Goal: Task Accomplishment & Management: Manage account settings

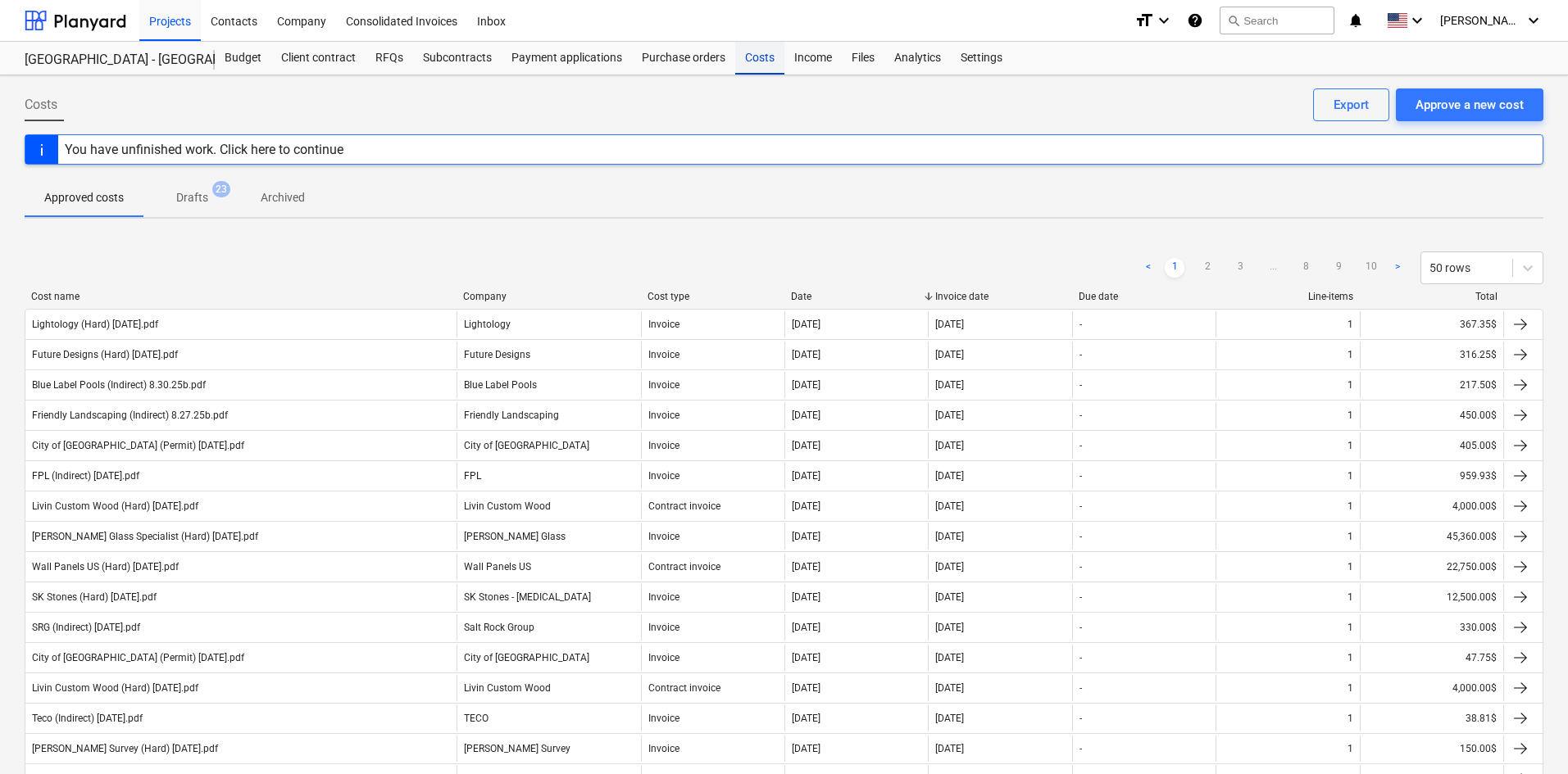
click at [770, 52] on div "Costs" at bounding box center [760, 58] width 49 height 33
click at [1479, 105] on div "Approve a new cost" at bounding box center [1470, 105] width 108 height 21
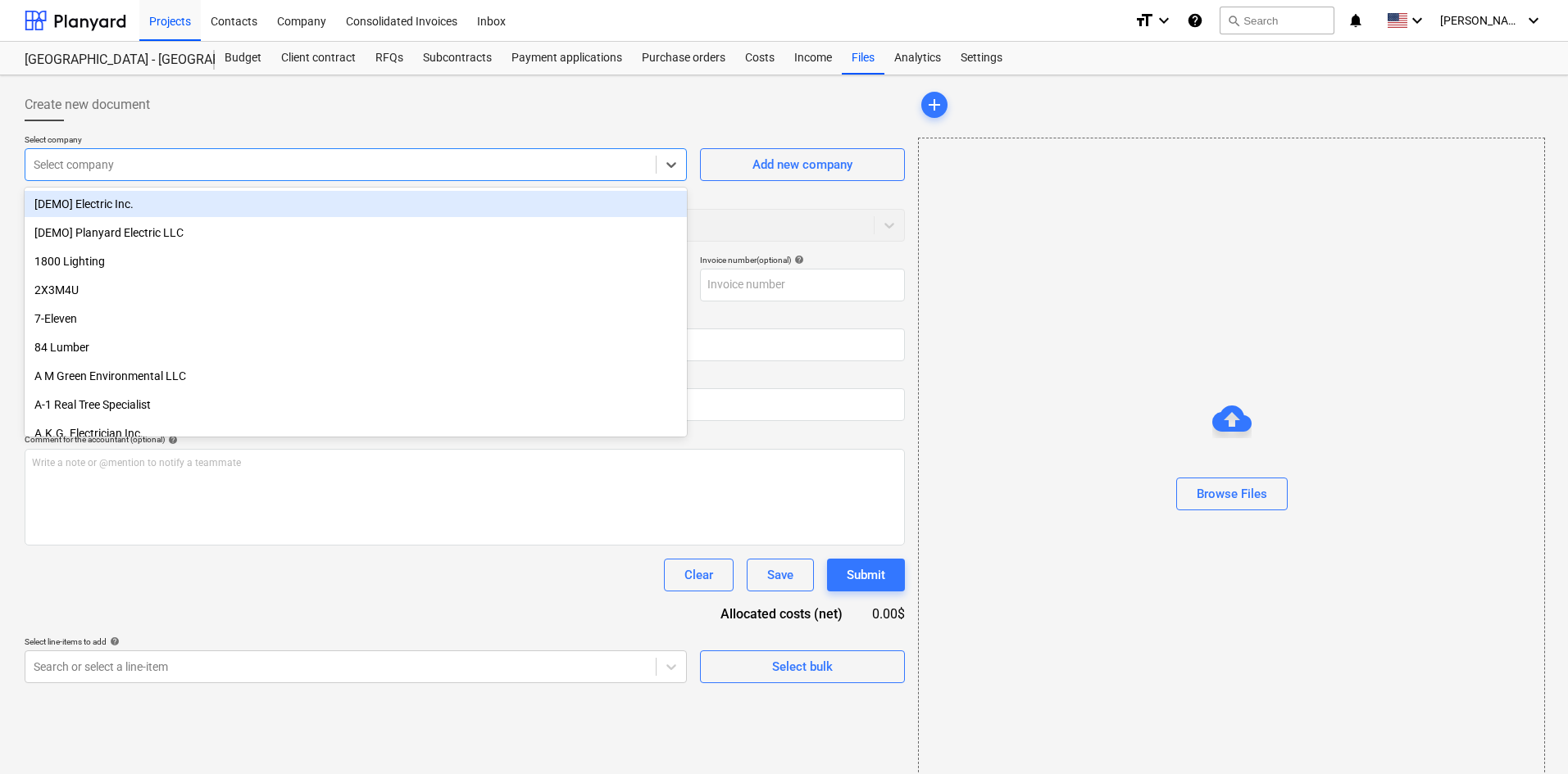
click at [214, 177] on div "Select company" at bounding box center [356, 164] width 663 height 33
type input "ooma"
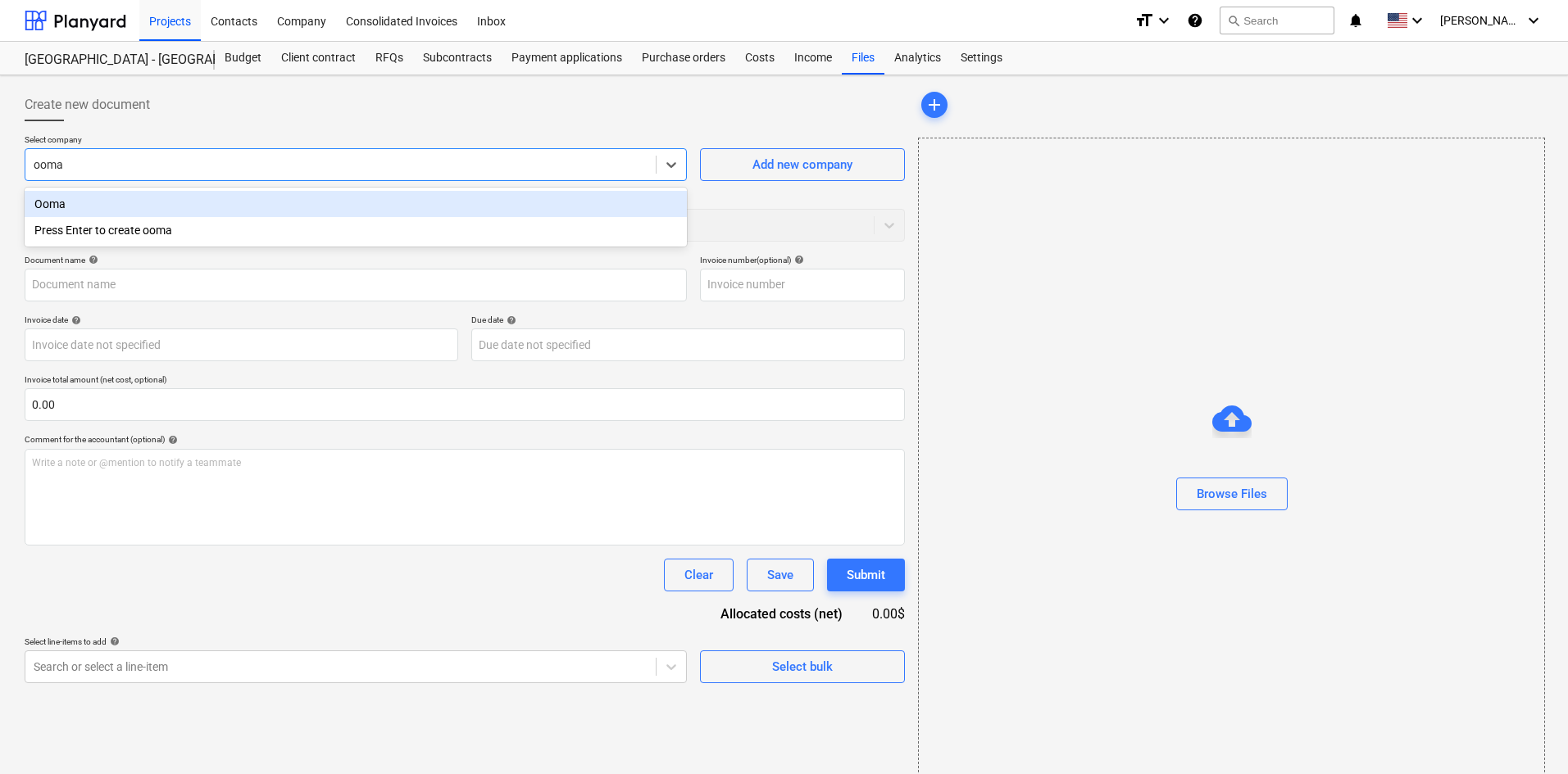
click at [213, 207] on div "Ooma" at bounding box center [356, 204] width 663 height 26
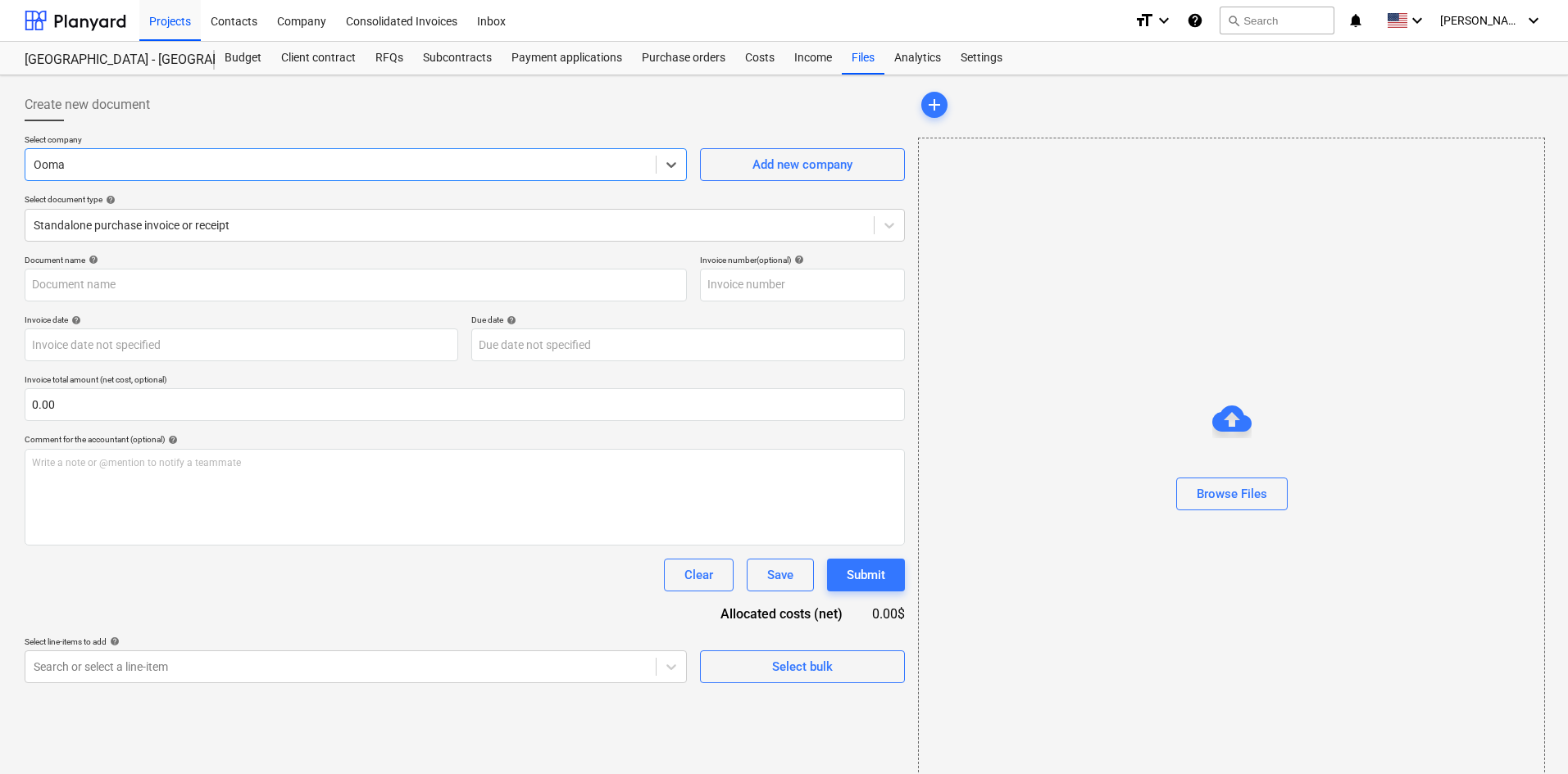
click at [1290, 494] on div "Browse Files" at bounding box center [1231, 461] width 626 height 125
click at [1254, 494] on div "Browse Files" at bounding box center [1232, 494] width 70 height 21
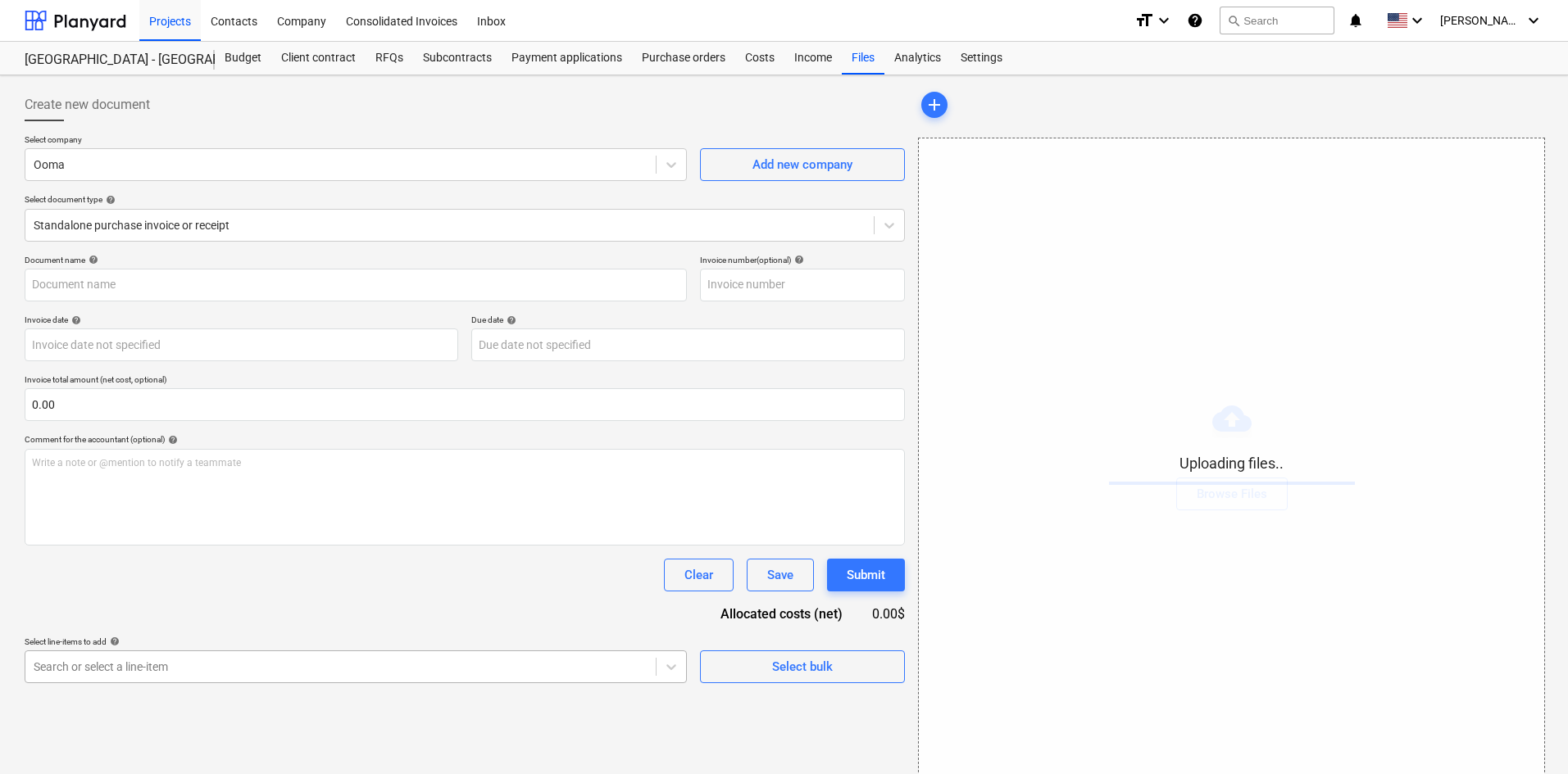
click at [543, 667] on body "Projects Contacts Company Consolidated Invoices Inbox format_size keyboard_arro…" at bounding box center [784, 387] width 1568 height 774
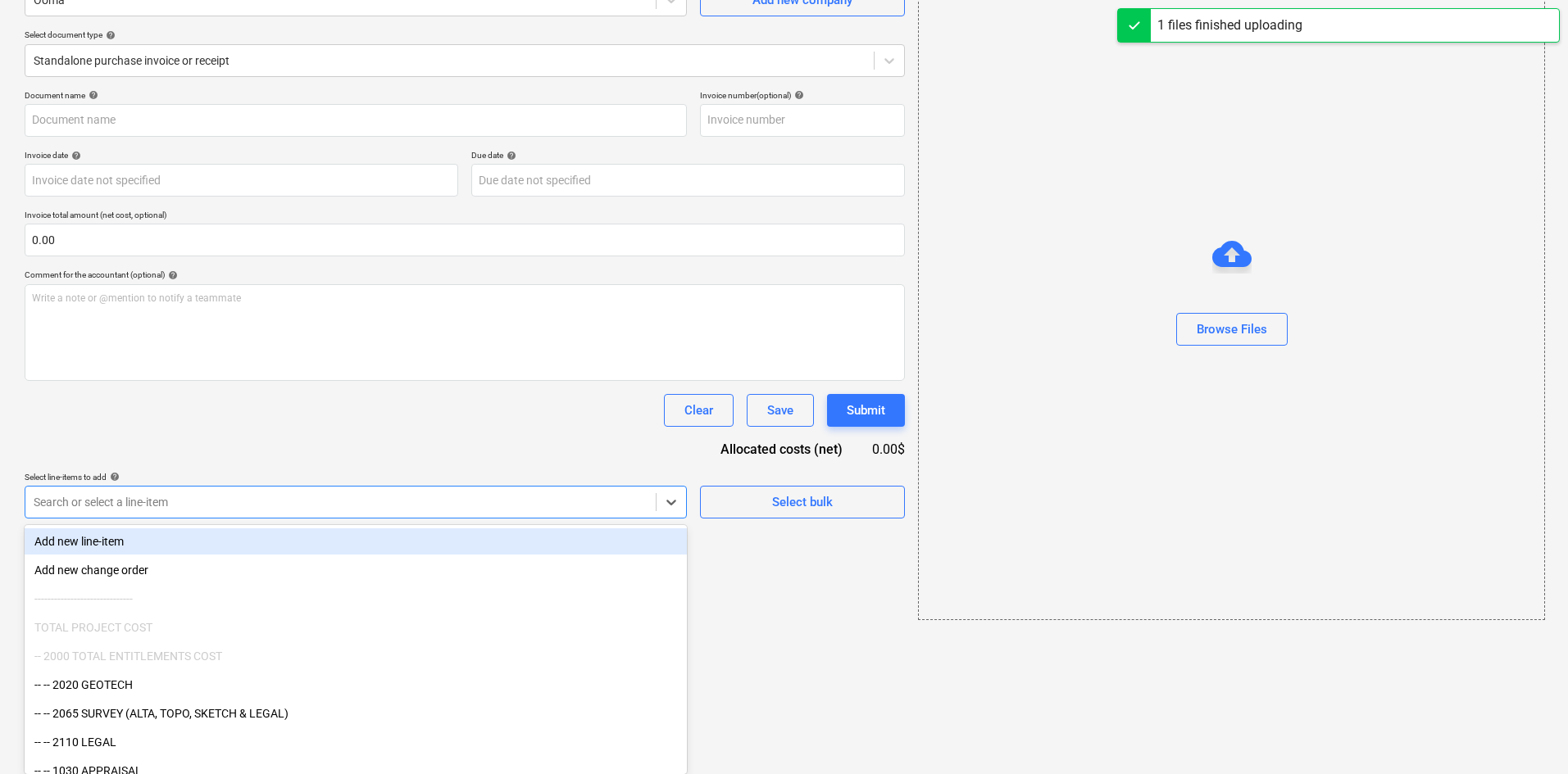
type input "Ooma (Hard) [DATE].pdf"
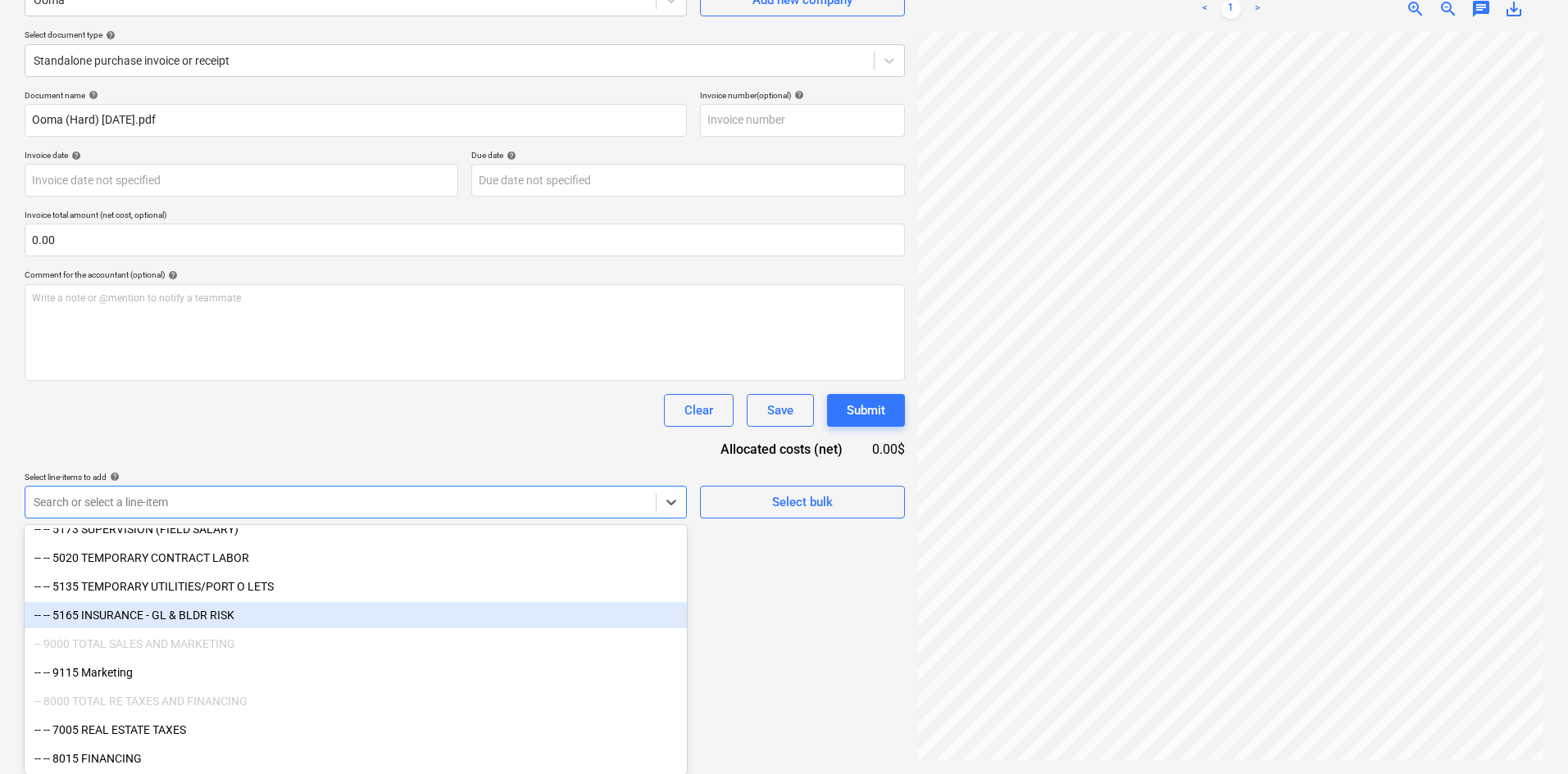
scroll to position [2343, 0]
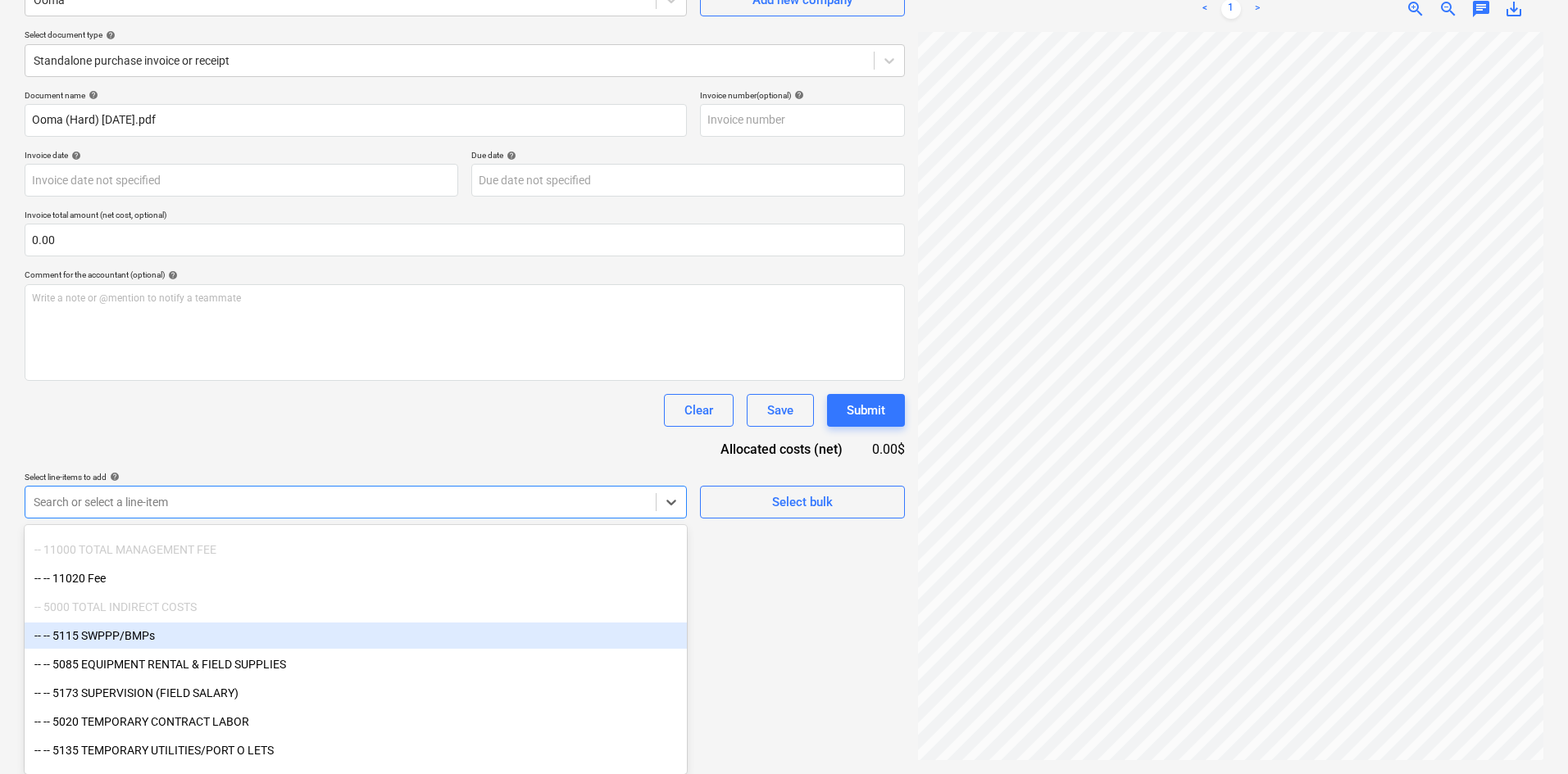
click at [205, 633] on div "-- -- 5115 SWPPP/BMPs" at bounding box center [356, 636] width 663 height 26
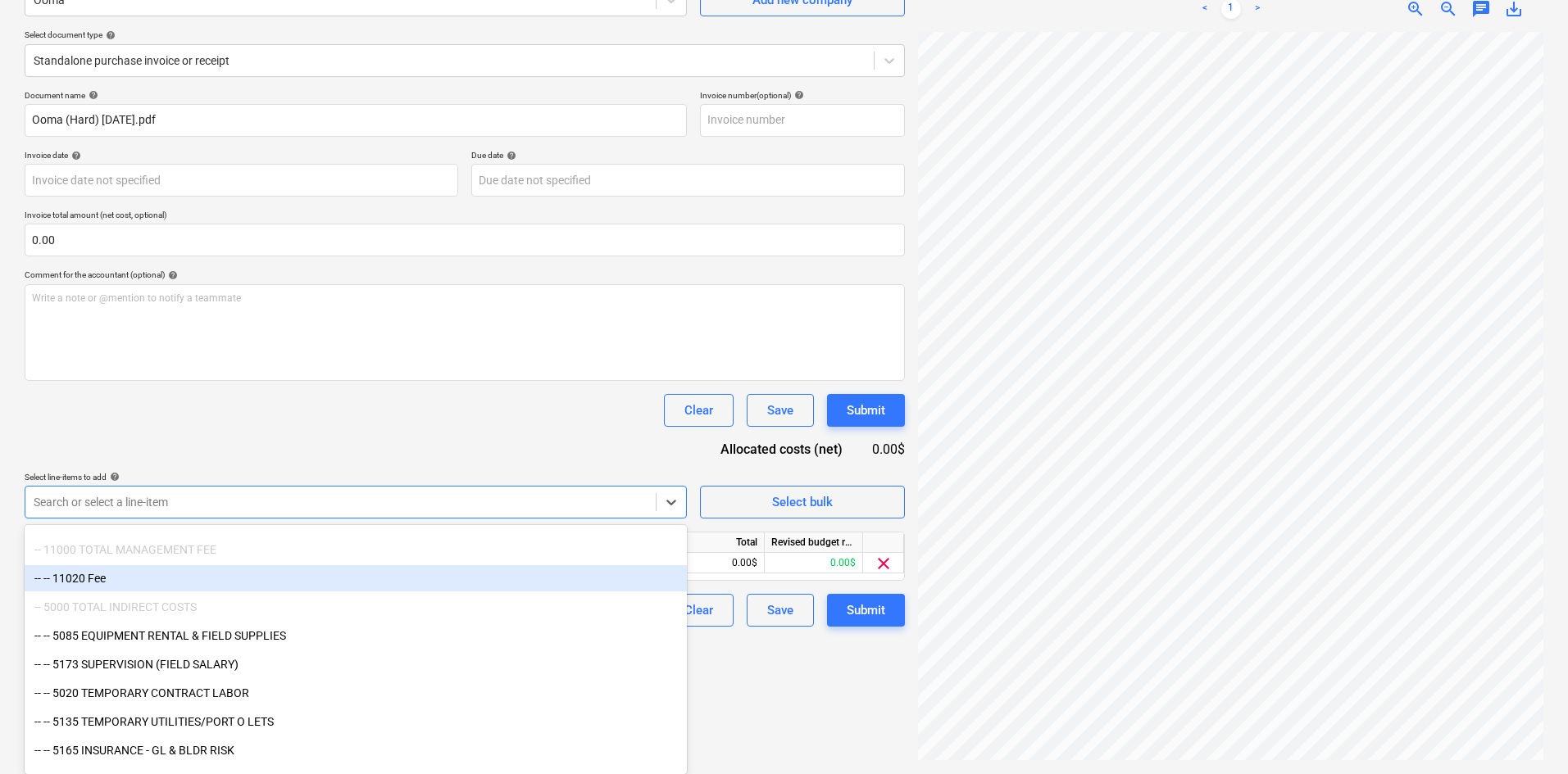
click at [541, 456] on div "Document name help [PERSON_NAME] (Hard) [DATE].pdf Invoice number (optional) he…" at bounding box center [465, 358] width 881 height 537
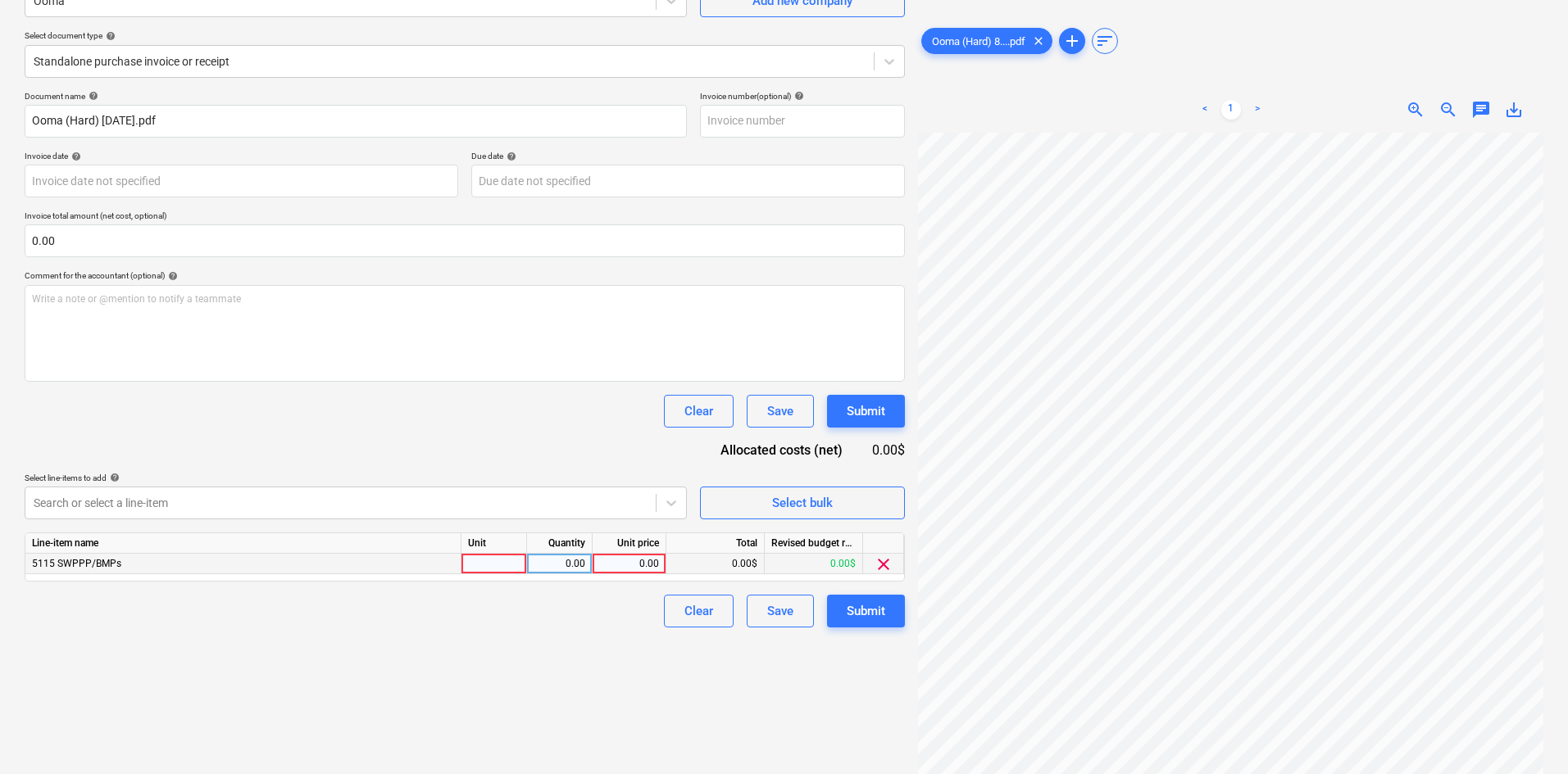
click at [632, 561] on div "0.00" at bounding box center [629, 563] width 60 height 20
click at [656, 568] on div "0.00" at bounding box center [629, 563] width 60 height 20
type input "27.49"
click at [539, 684] on div "Create new document Select company Ooma Add new company Select document type he…" at bounding box center [465, 343] width 894 height 850
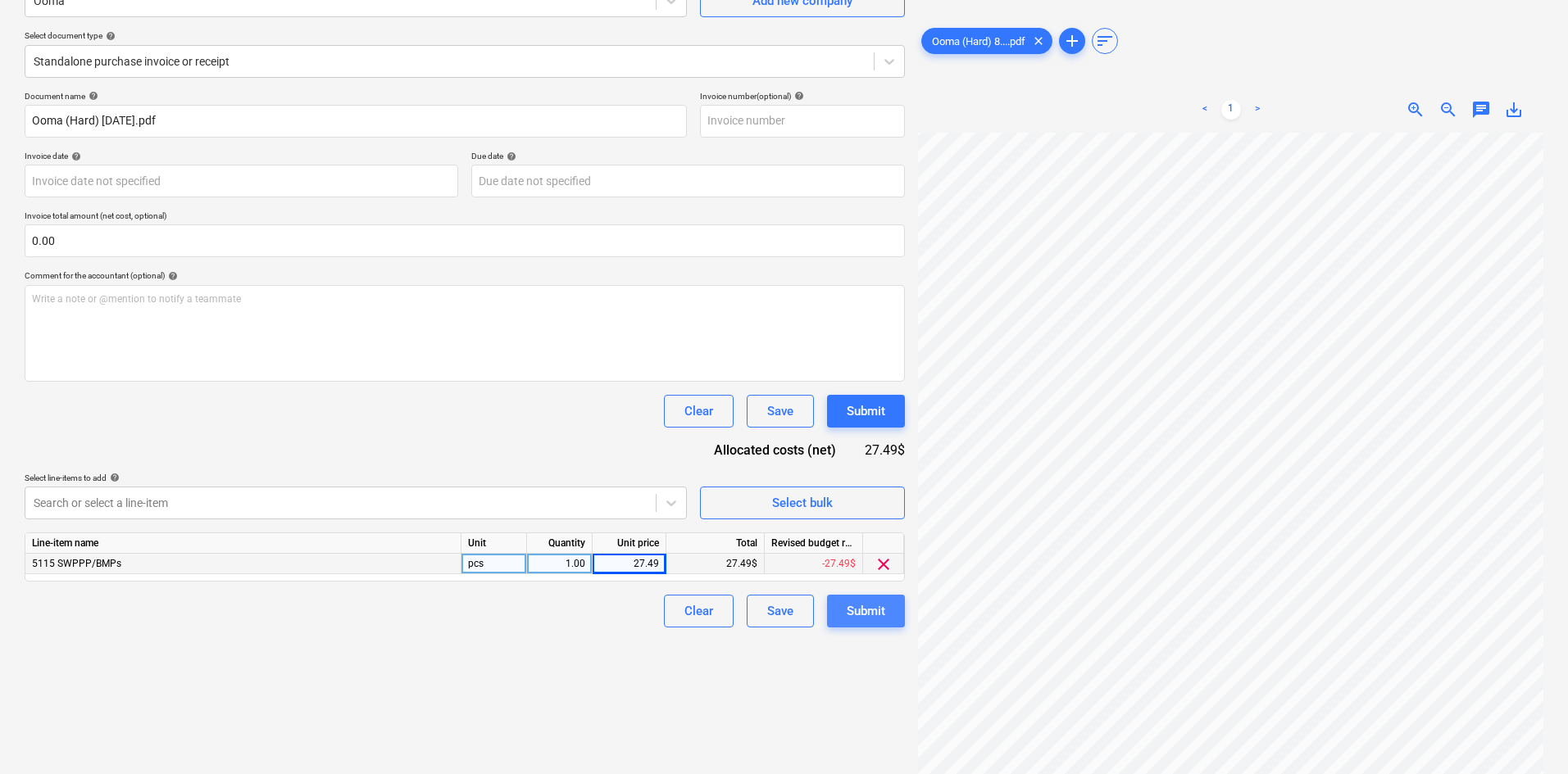
click at [867, 614] on div "Submit" at bounding box center [866, 611] width 39 height 21
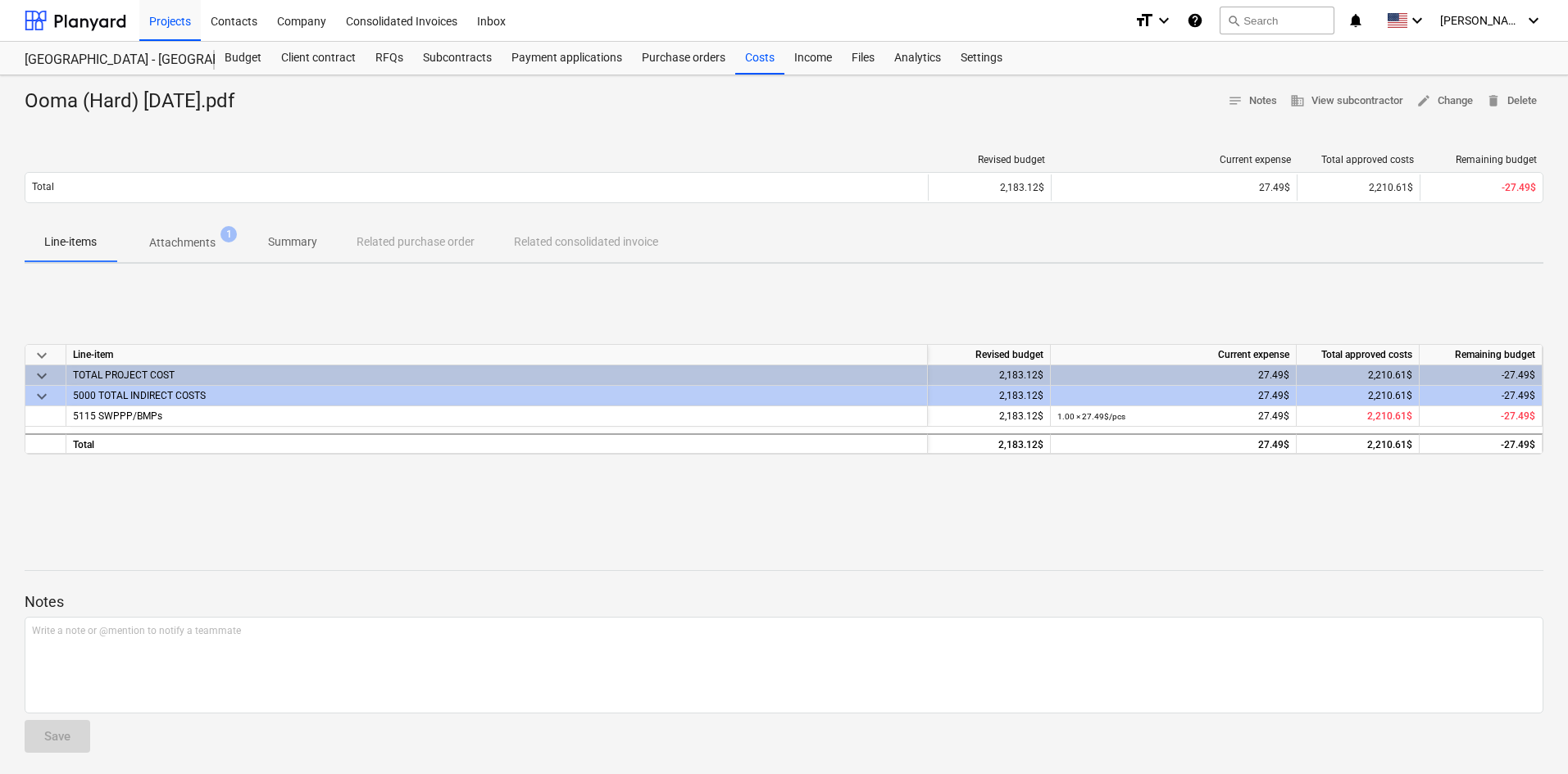
drag, startPoint x: 0, startPoint y: 240, endPoint x: 249, endPoint y: 144, distance: 266.9
click at [0, 237] on div "Ooma (Hard) [DATE].pdf notes Notes business View subcontractor edit Change dele…" at bounding box center [784, 427] width 1568 height 704
click at [748, 65] on div "Costs" at bounding box center [760, 58] width 49 height 33
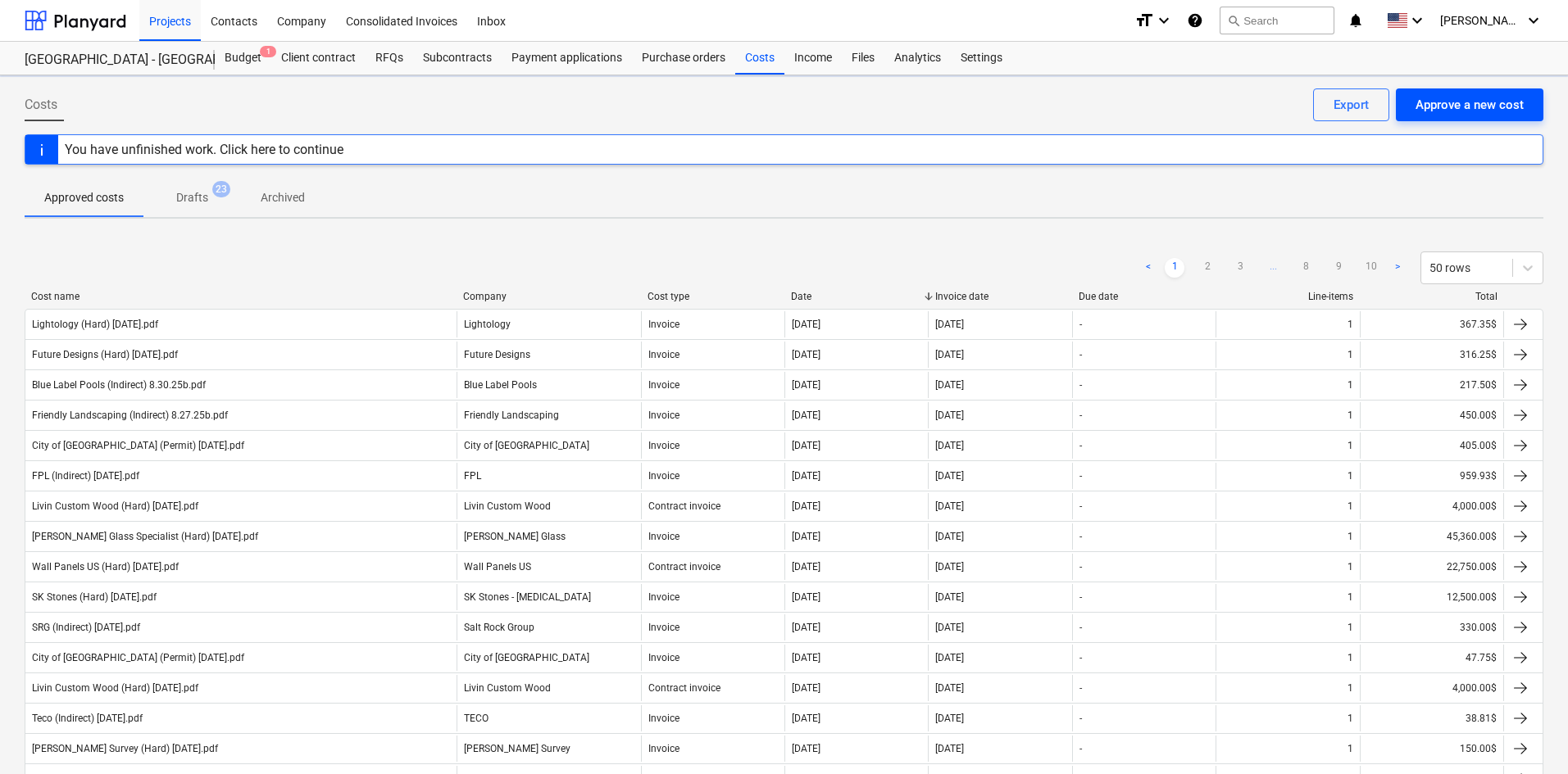
click at [1457, 104] on div "Approve a new cost" at bounding box center [1470, 105] width 108 height 21
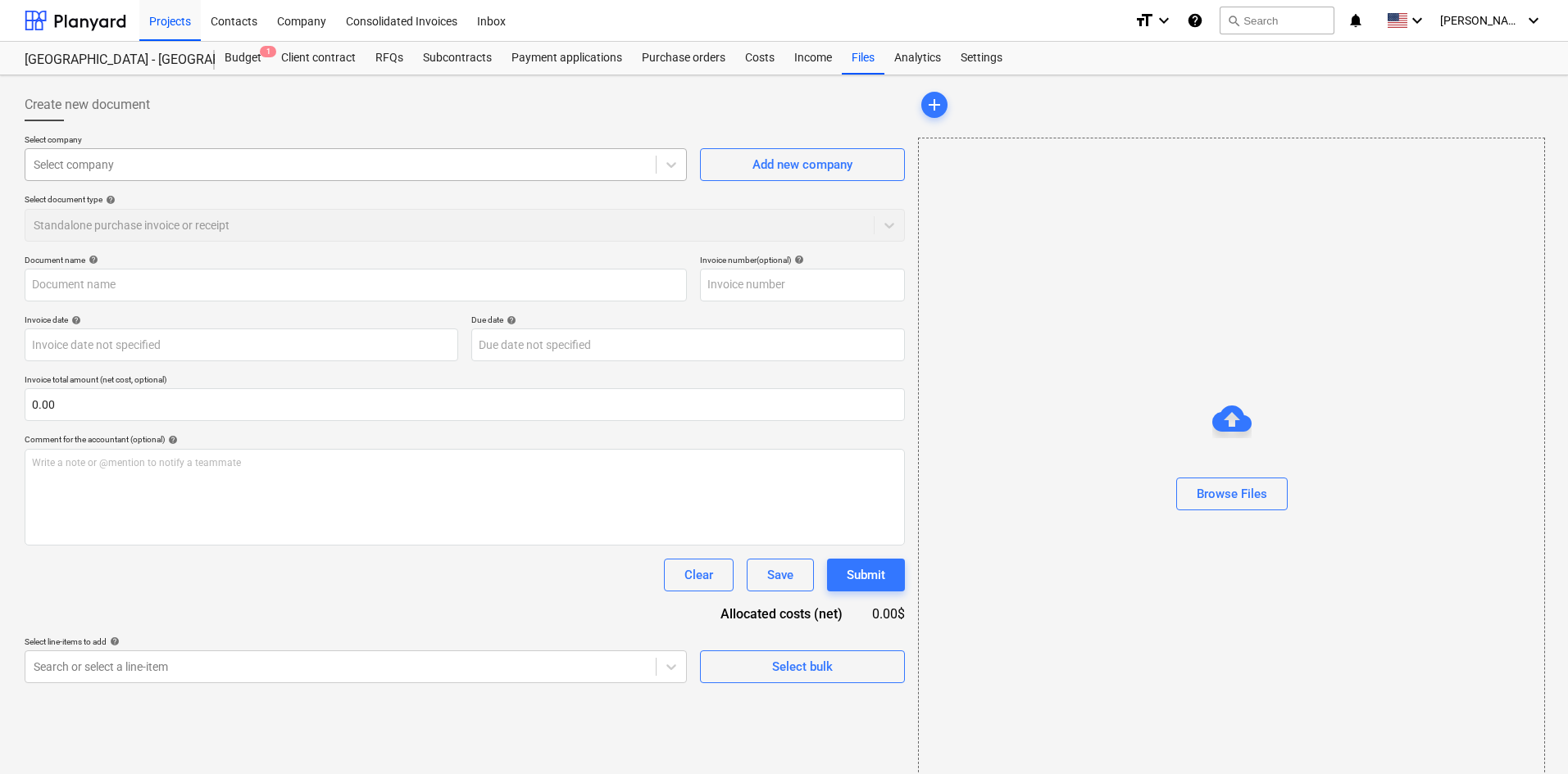
click at [230, 164] on div at bounding box center [340, 164] width 614 height 17
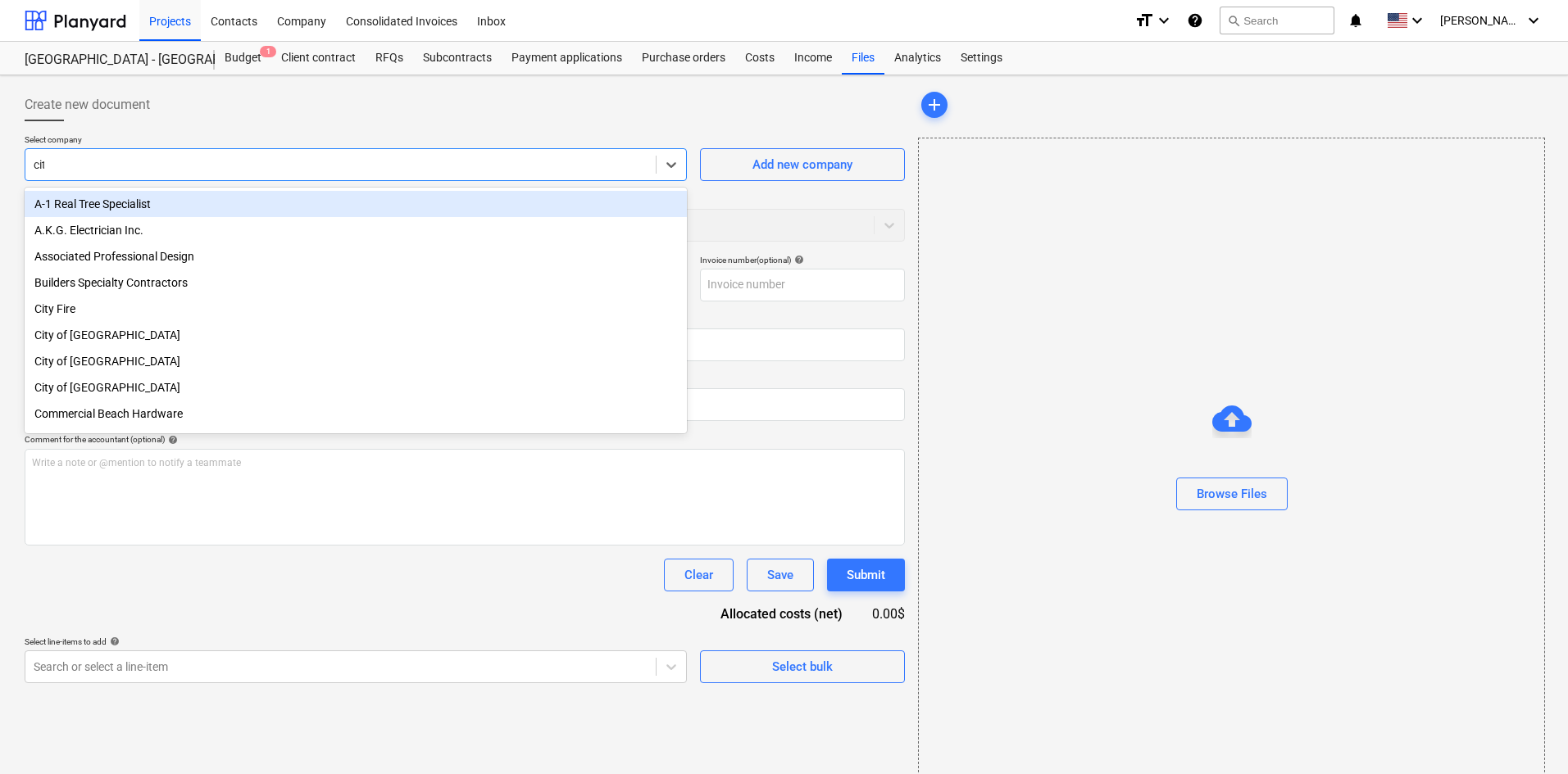
type input "city"
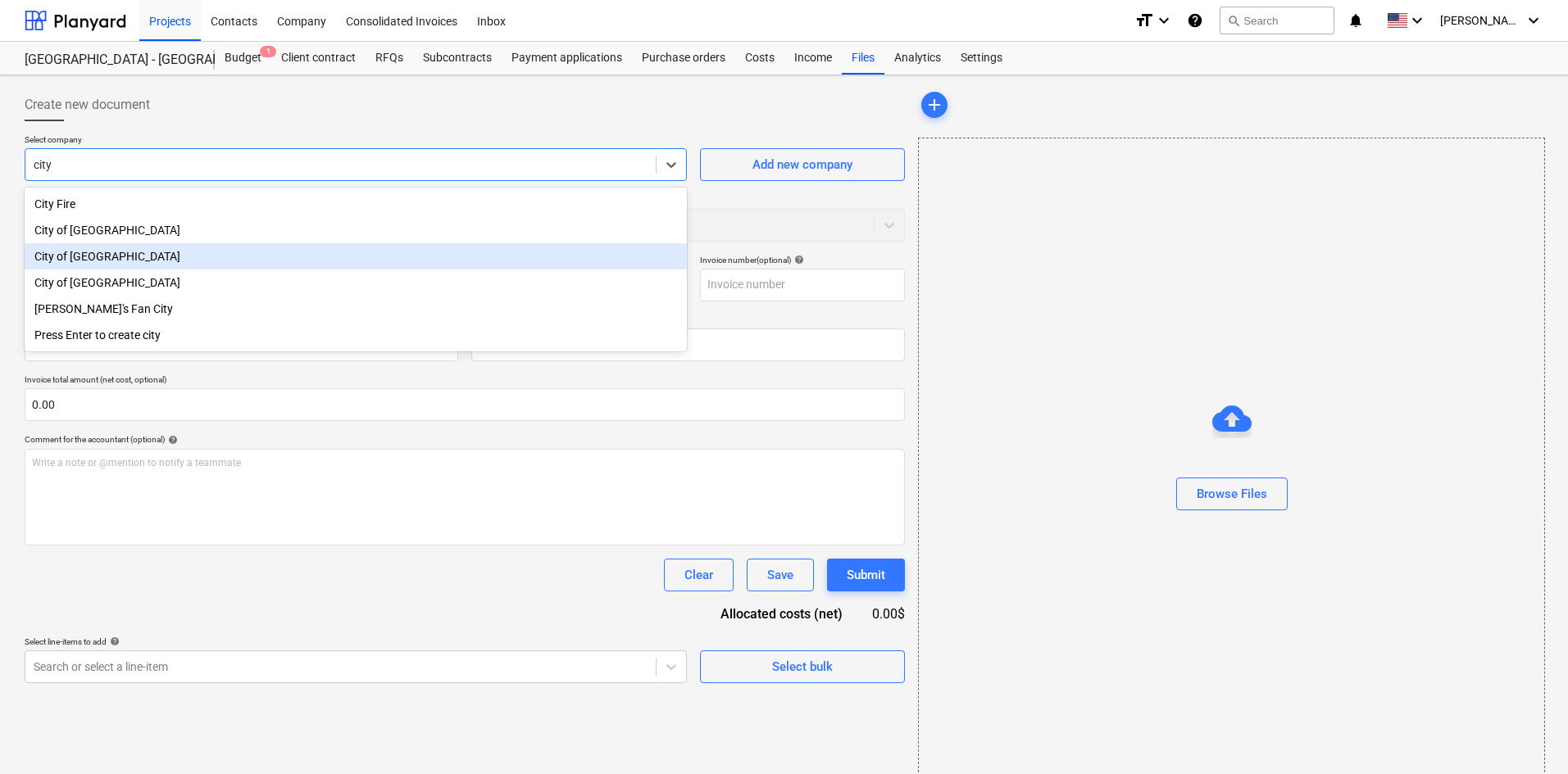
click at [167, 262] on div "City of [GEOGRAPHIC_DATA]" at bounding box center [356, 257] width 663 height 26
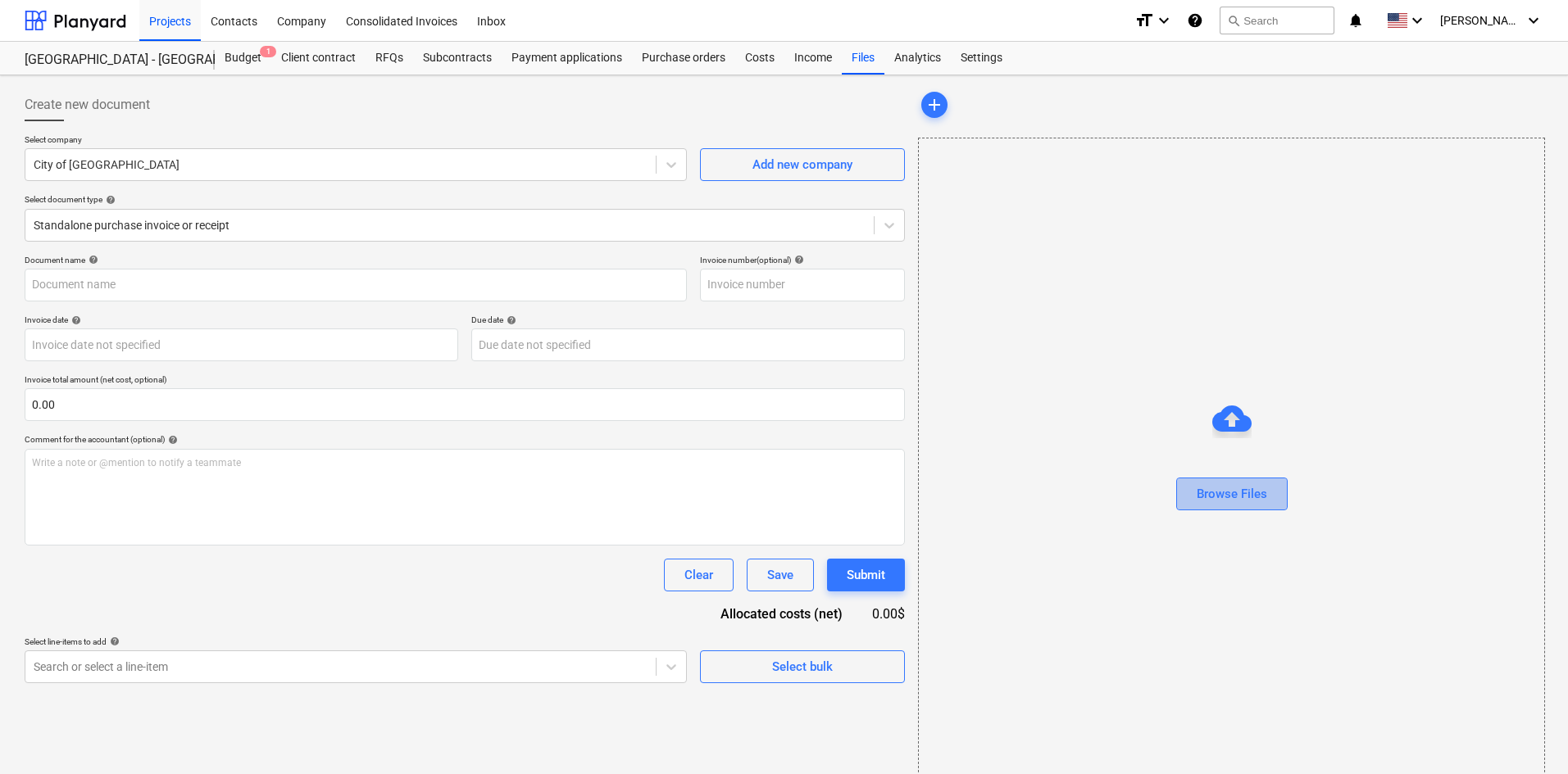
click at [1231, 483] on div "Browse Files" at bounding box center [1232, 494] width 70 height 21
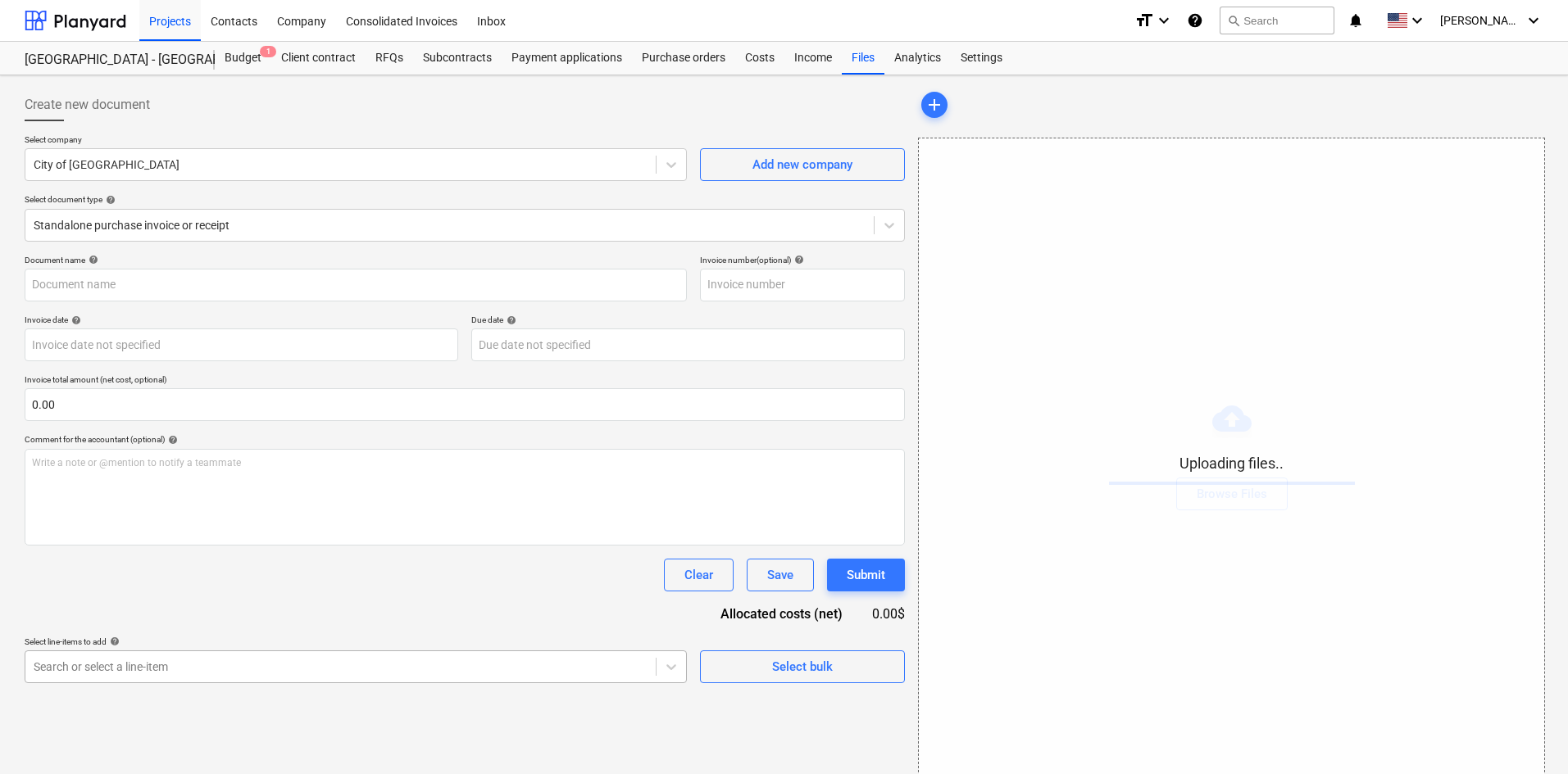
click at [453, 672] on body "Projects Contacts Company Consolidated Invoices Inbox format_size keyboard_arro…" at bounding box center [784, 387] width 1568 height 774
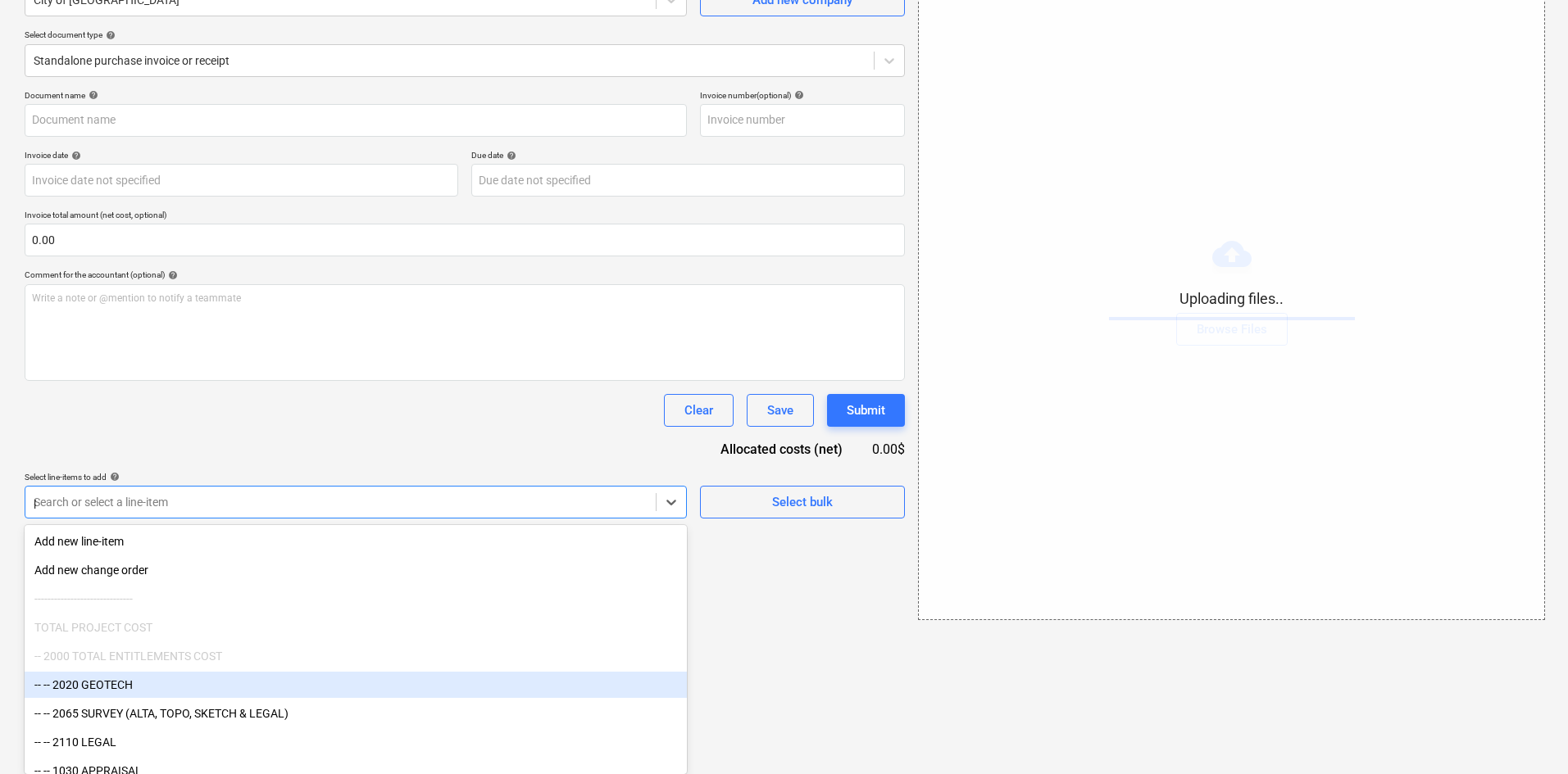
type input "per"
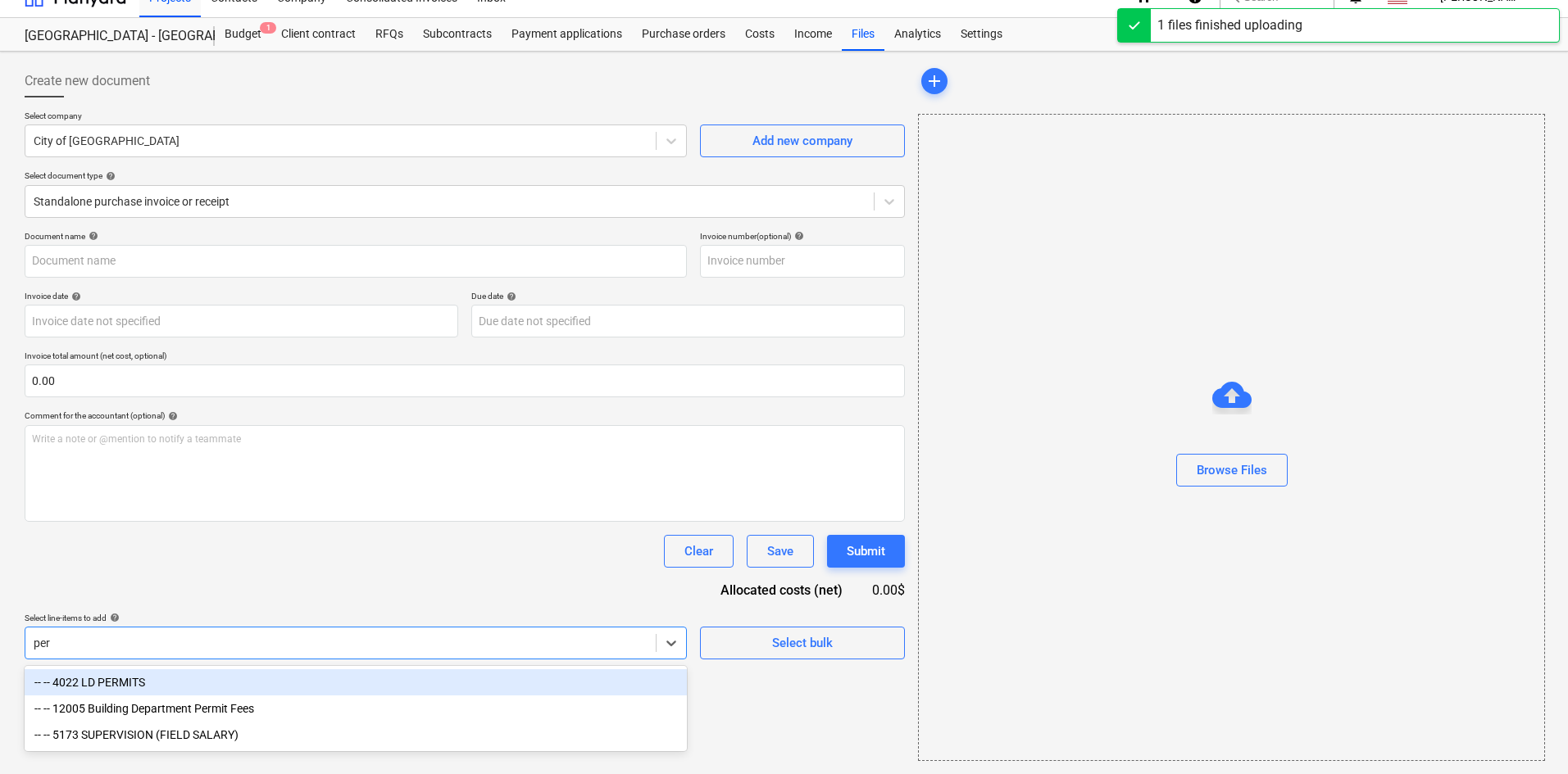
type input "City of [GEOGRAPHIC_DATA] (Permit) [DATE].pdf"
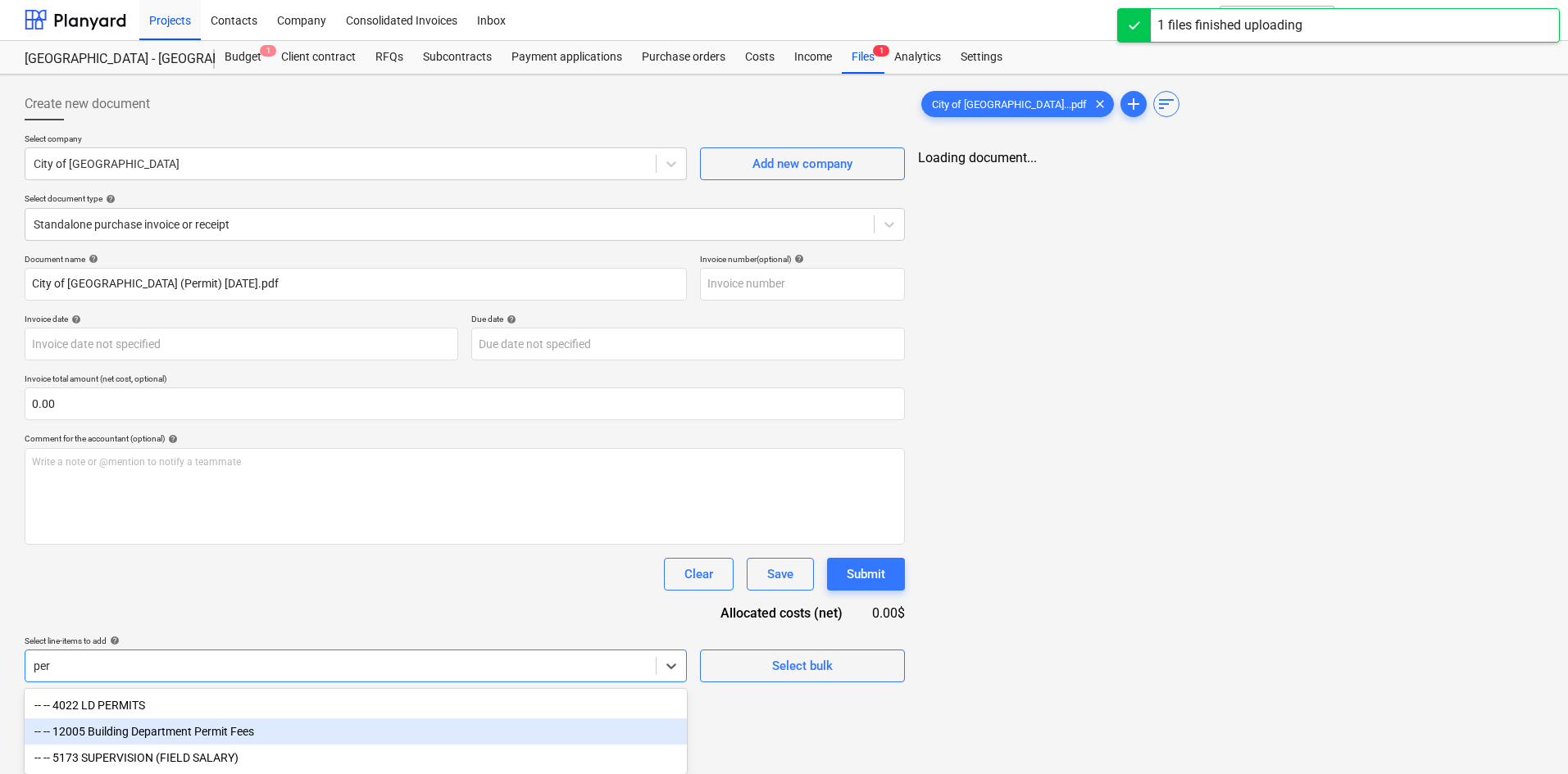
scroll to position [164, 0]
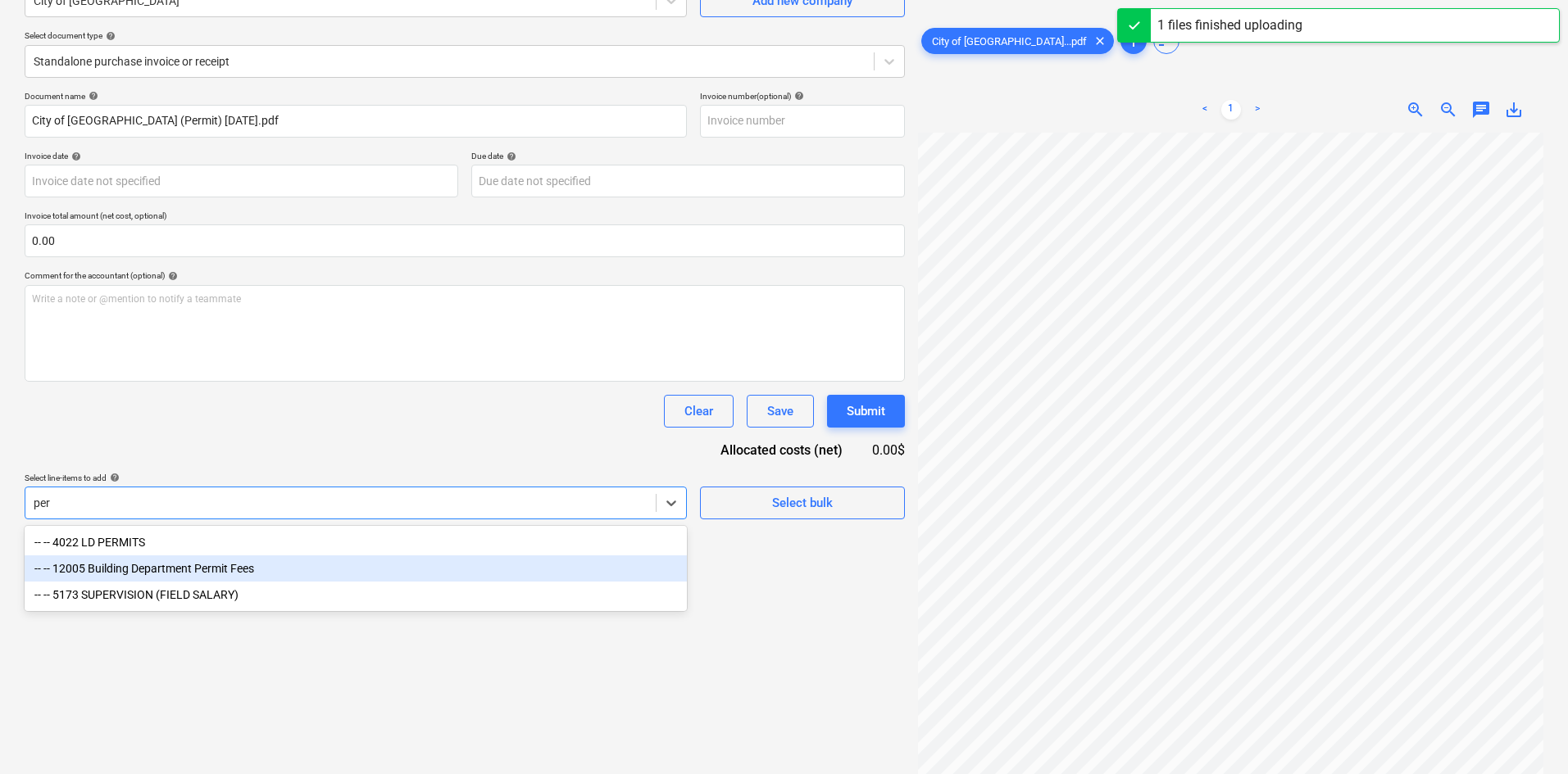
type input "per"
click at [272, 730] on div "Create new document Select company City of [GEOGRAPHIC_DATA] Add new company Se…" at bounding box center [465, 343] width 894 height 850
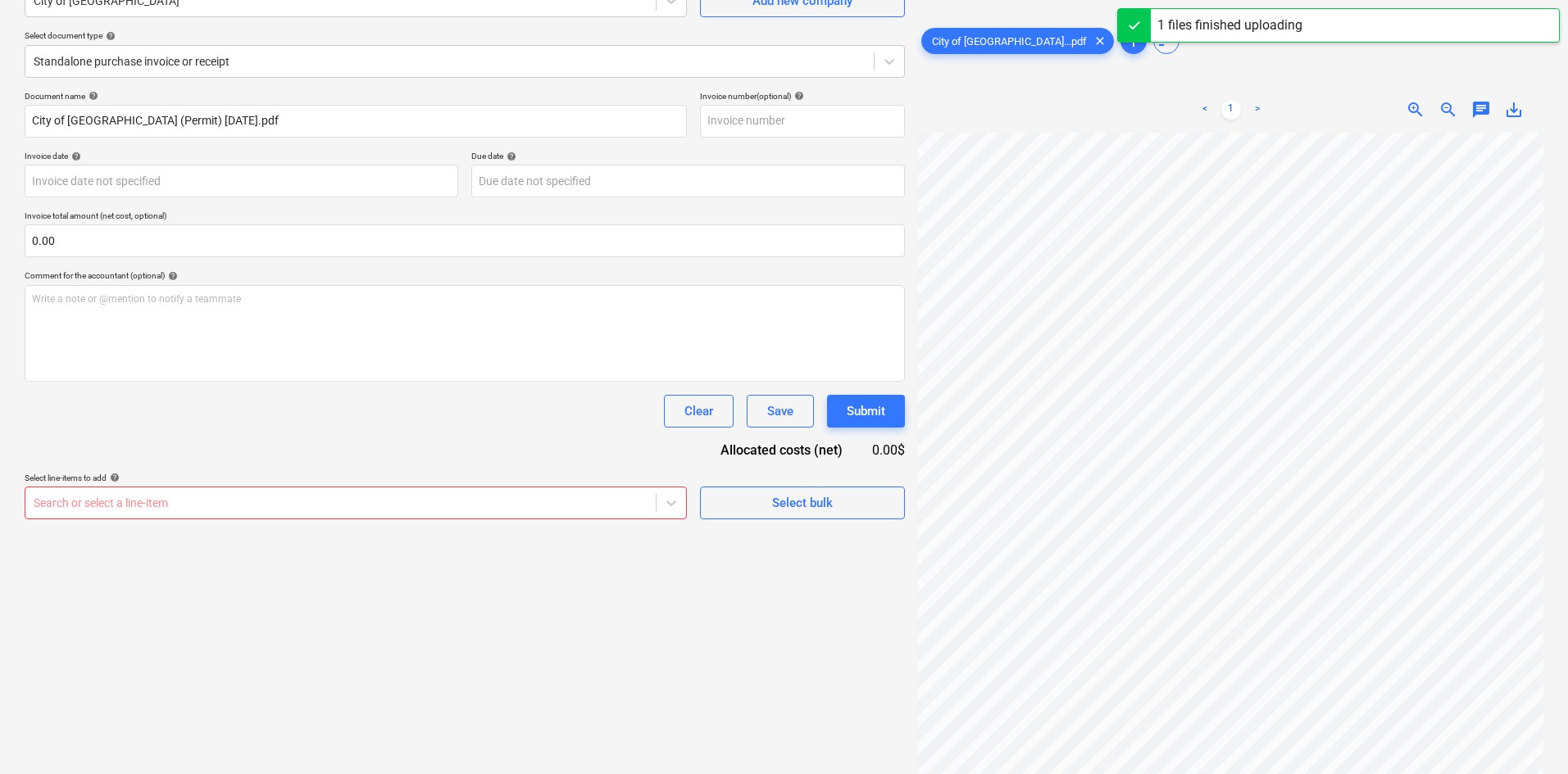
drag, startPoint x: 272, startPoint y: 730, endPoint x: 270, endPoint y: 720, distance: 10.2
click at [271, 732] on div "Create new document Select company City of [GEOGRAPHIC_DATA] Add new company Se…" at bounding box center [465, 343] width 894 height 850
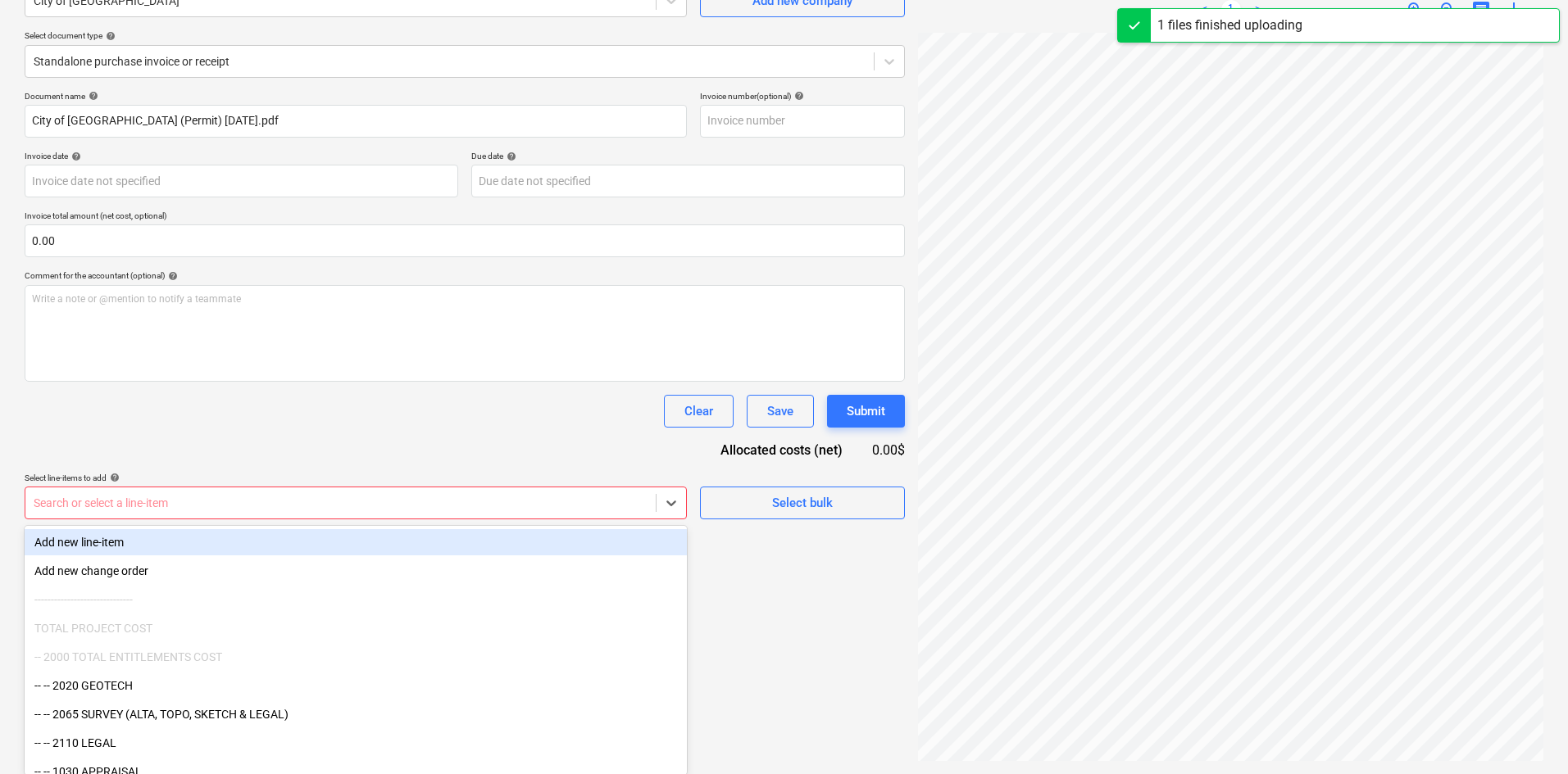
click at [320, 492] on div "Search or select a line-item" at bounding box center [340, 503] width 630 height 23
type input "per"
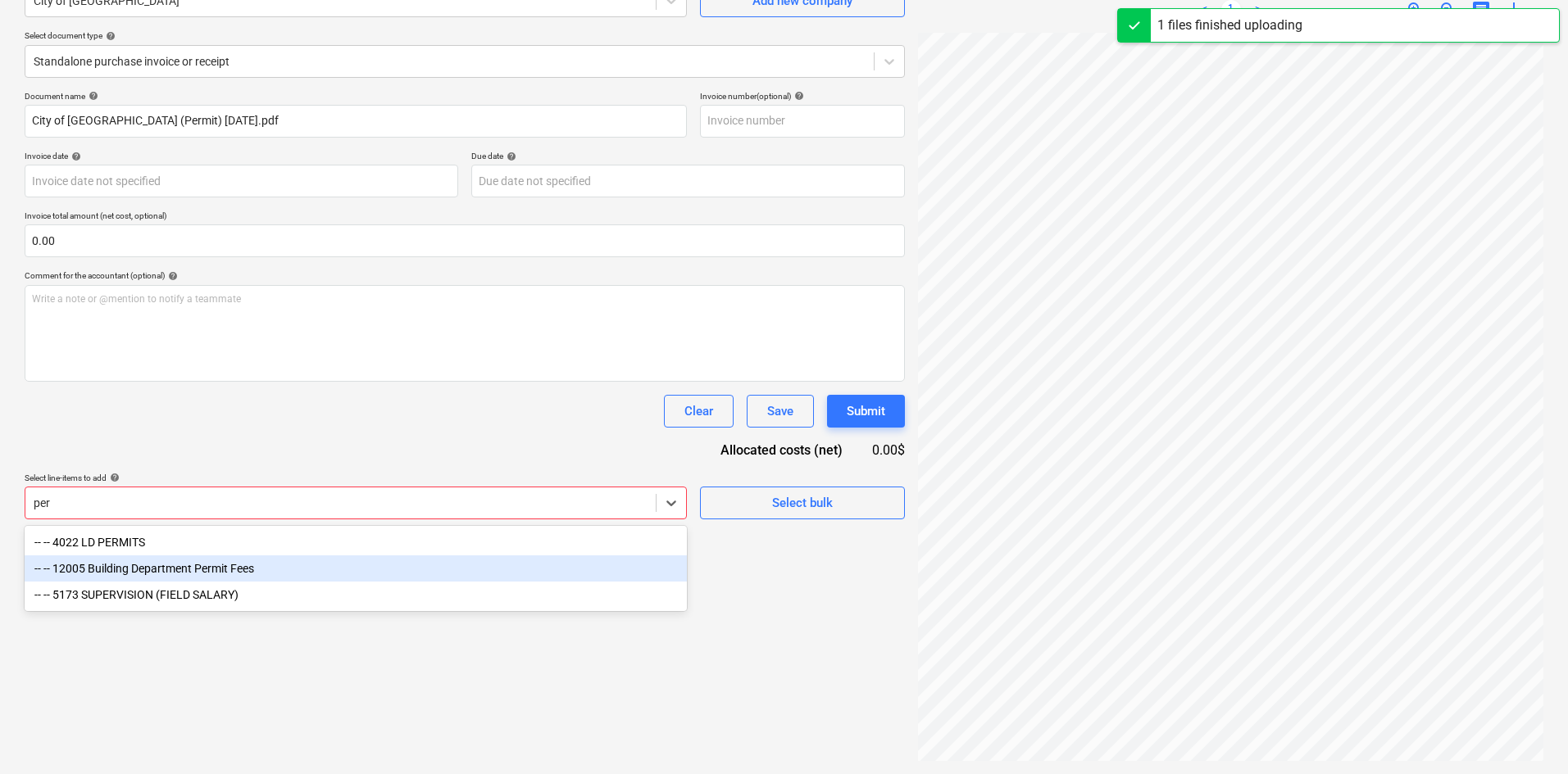
click at [279, 579] on div "-- -- 12005 Building Department Permit Fees" at bounding box center [356, 568] width 663 height 26
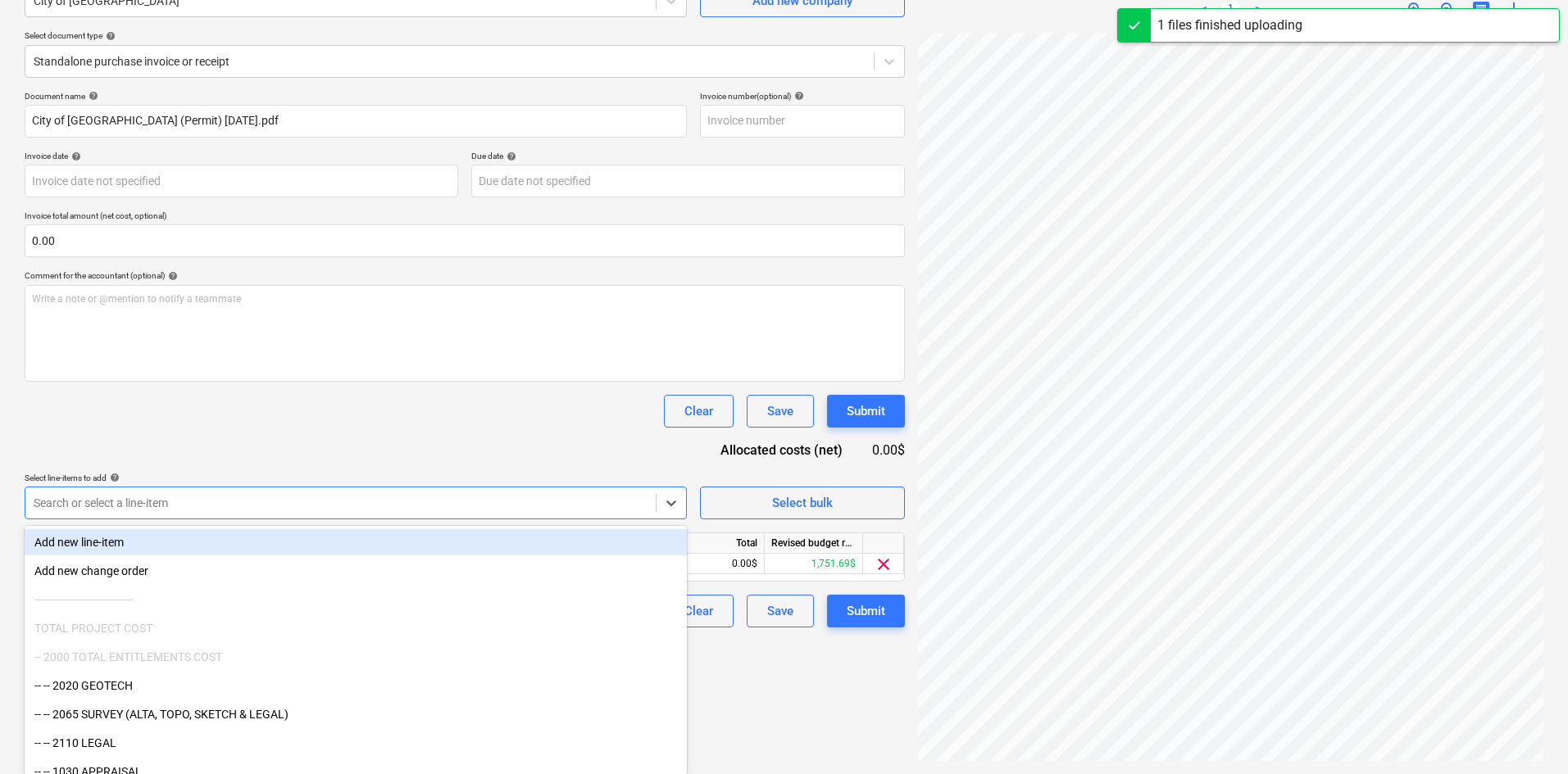
click at [379, 446] on div "Document name help City of [GEOGRAPHIC_DATA] (Permit) [DATE].pdf Invoice number…" at bounding box center [465, 359] width 881 height 537
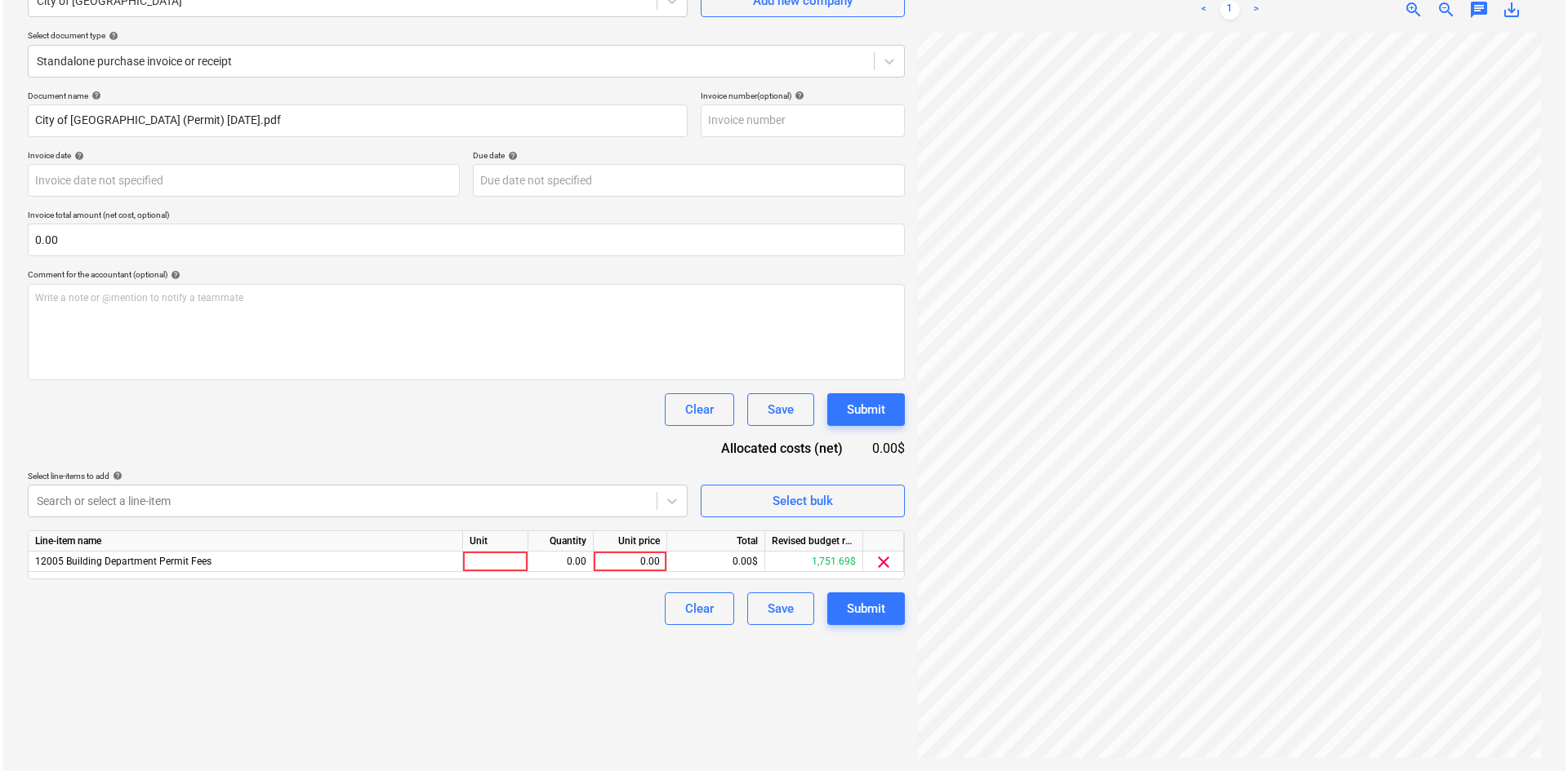
scroll to position [0, 136]
click at [805, 463] on div "Create new document Select company City of [GEOGRAPHIC_DATA] Add new company Se…" at bounding box center [781, 341] width 1526 height 846
click at [643, 560] on div "0.00" at bounding box center [627, 561] width 60 height 20
type input "26.25"
click at [569, 721] on div "Create new document Select company City of [GEOGRAPHIC_DATA] Add new company Se…" at bounding box center [463, 341] width 890 height 846
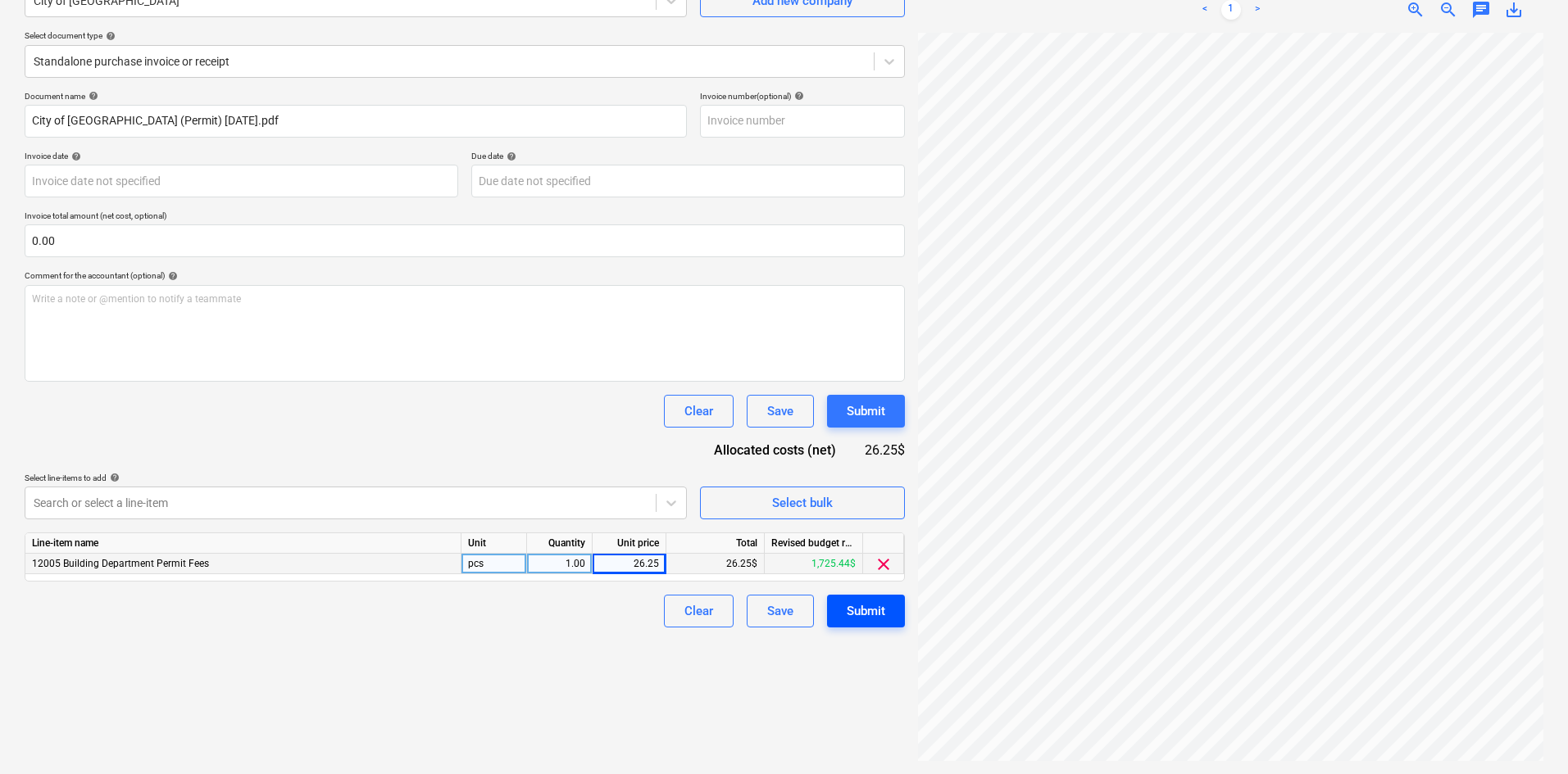
click at [866, 605] on div "Submit" at bounding box center [866, 611] width 39 height 21
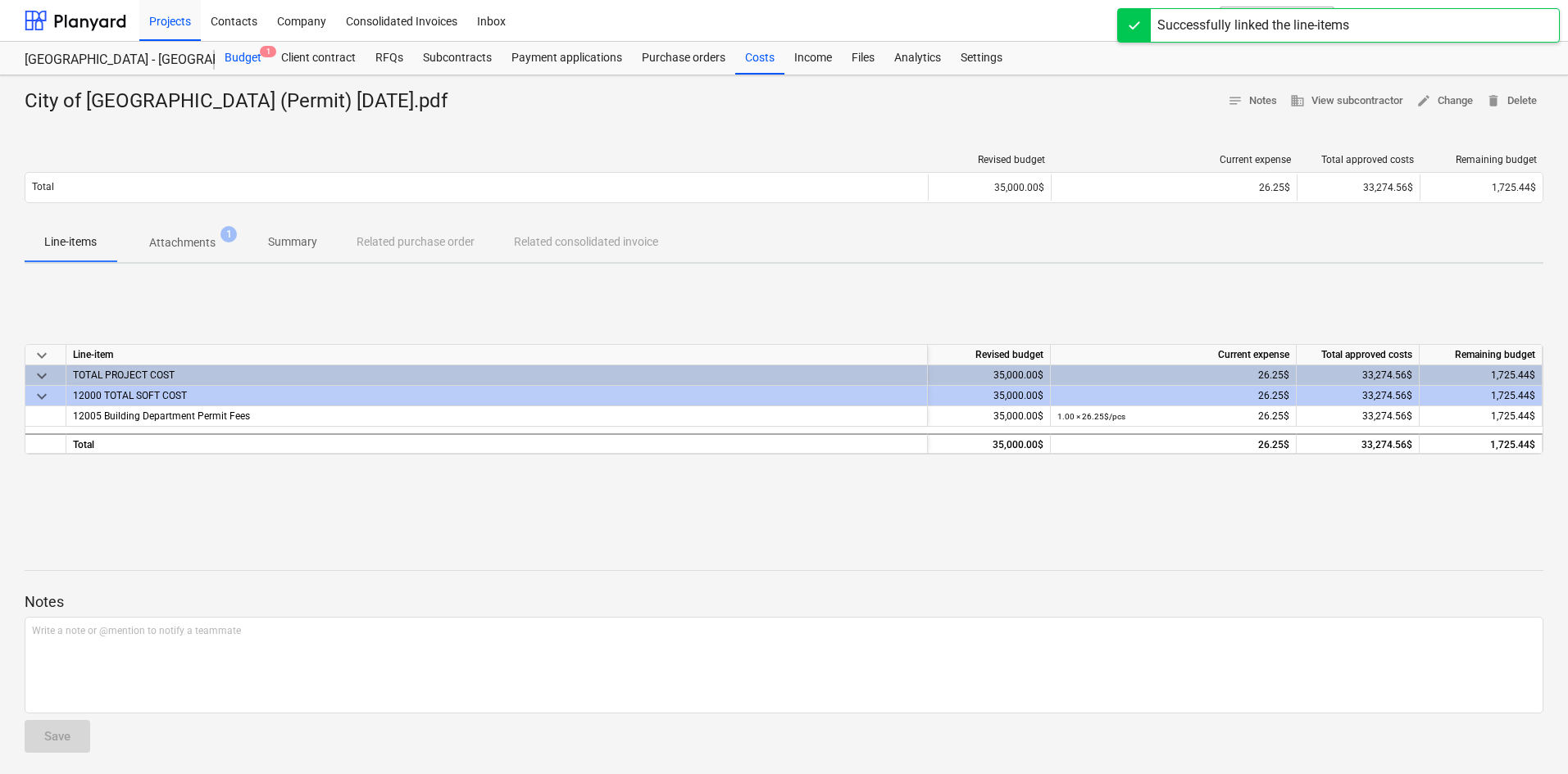
click at [254, 57] on div "Budget 1" at bounding box center [243, 58] width 56 height 33
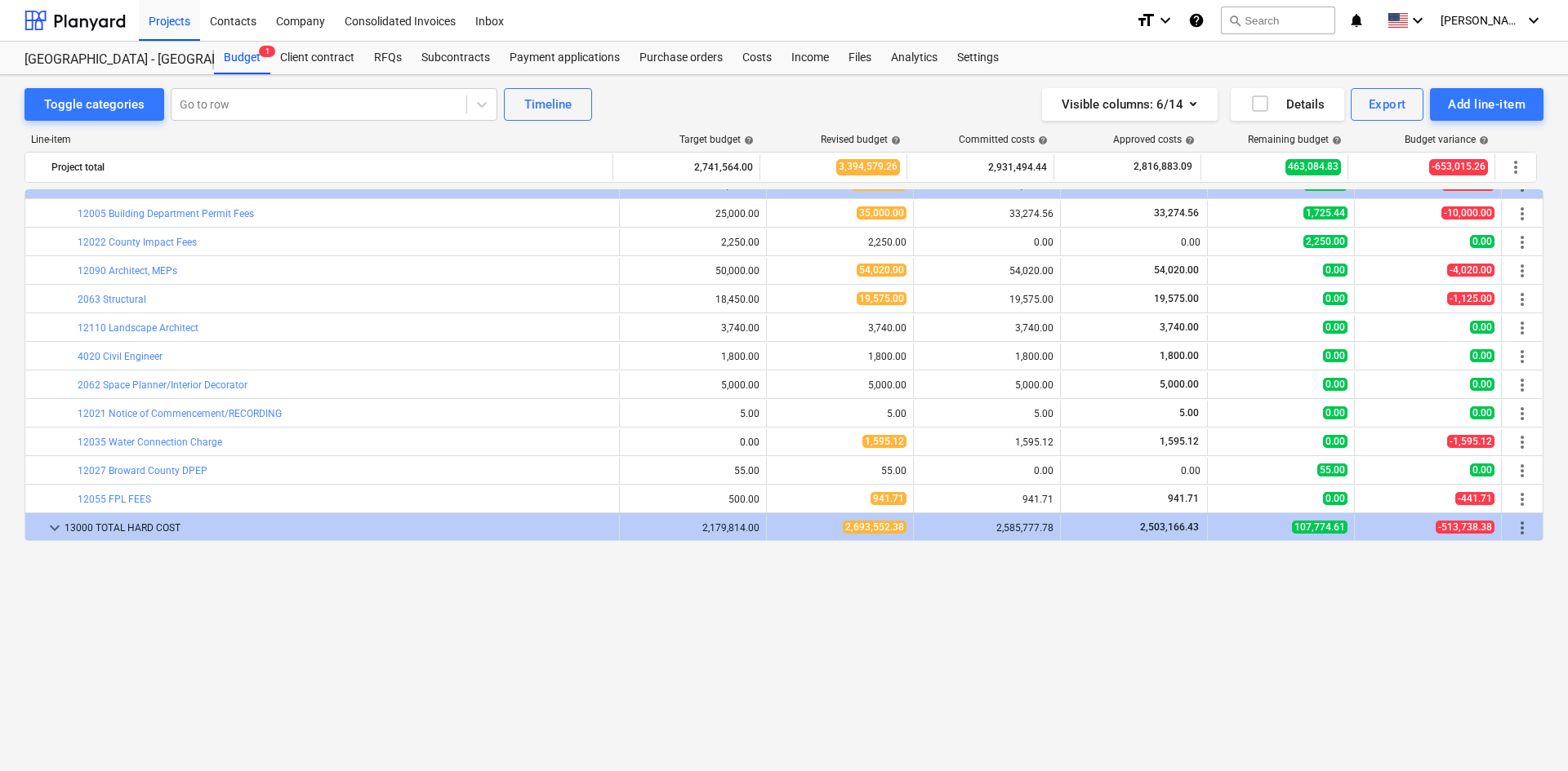
scroll to position [164, 0]
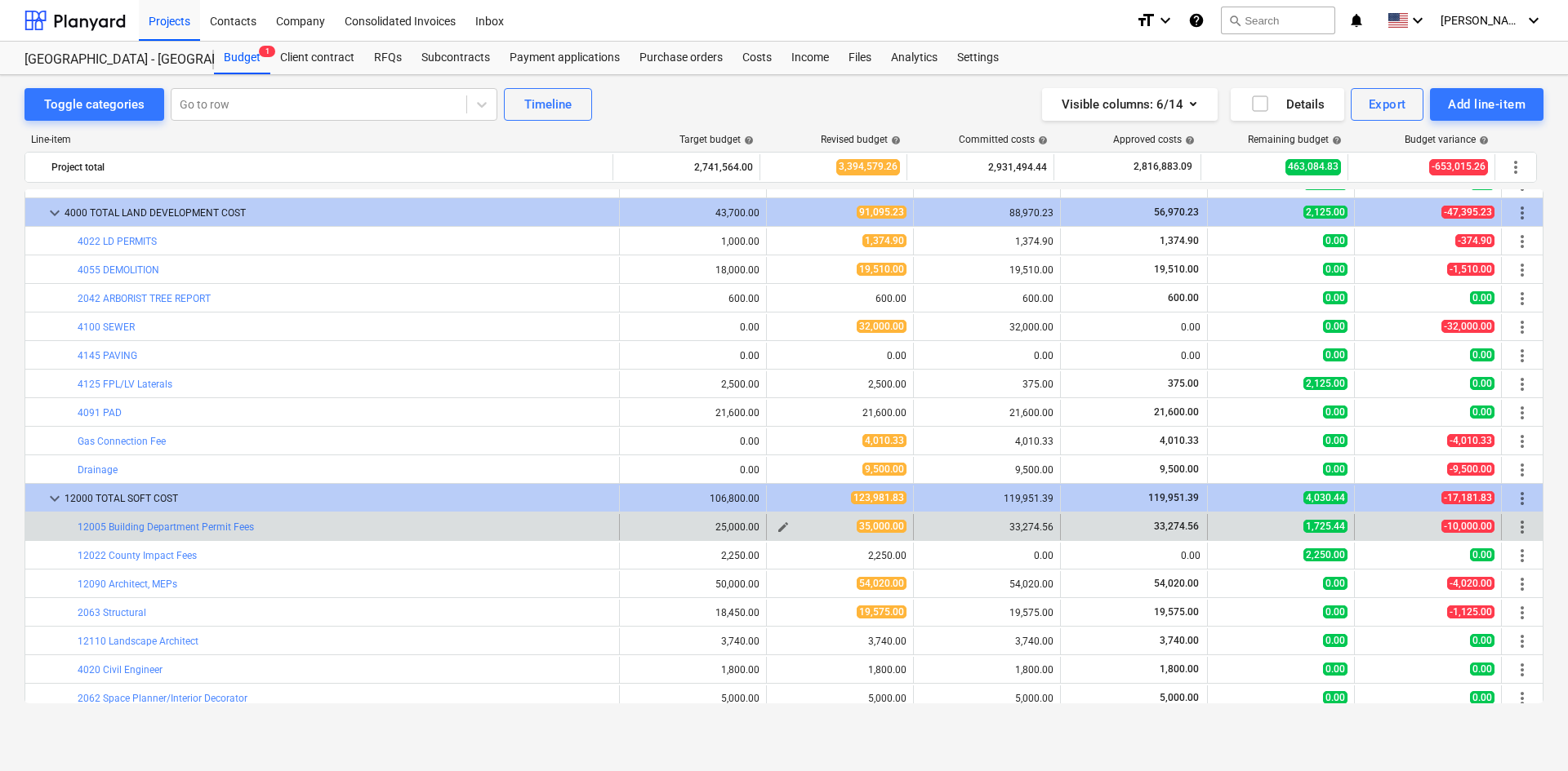
click at [780, 526] on span "edit" at bounding box center [783, 527] width 13 height 13
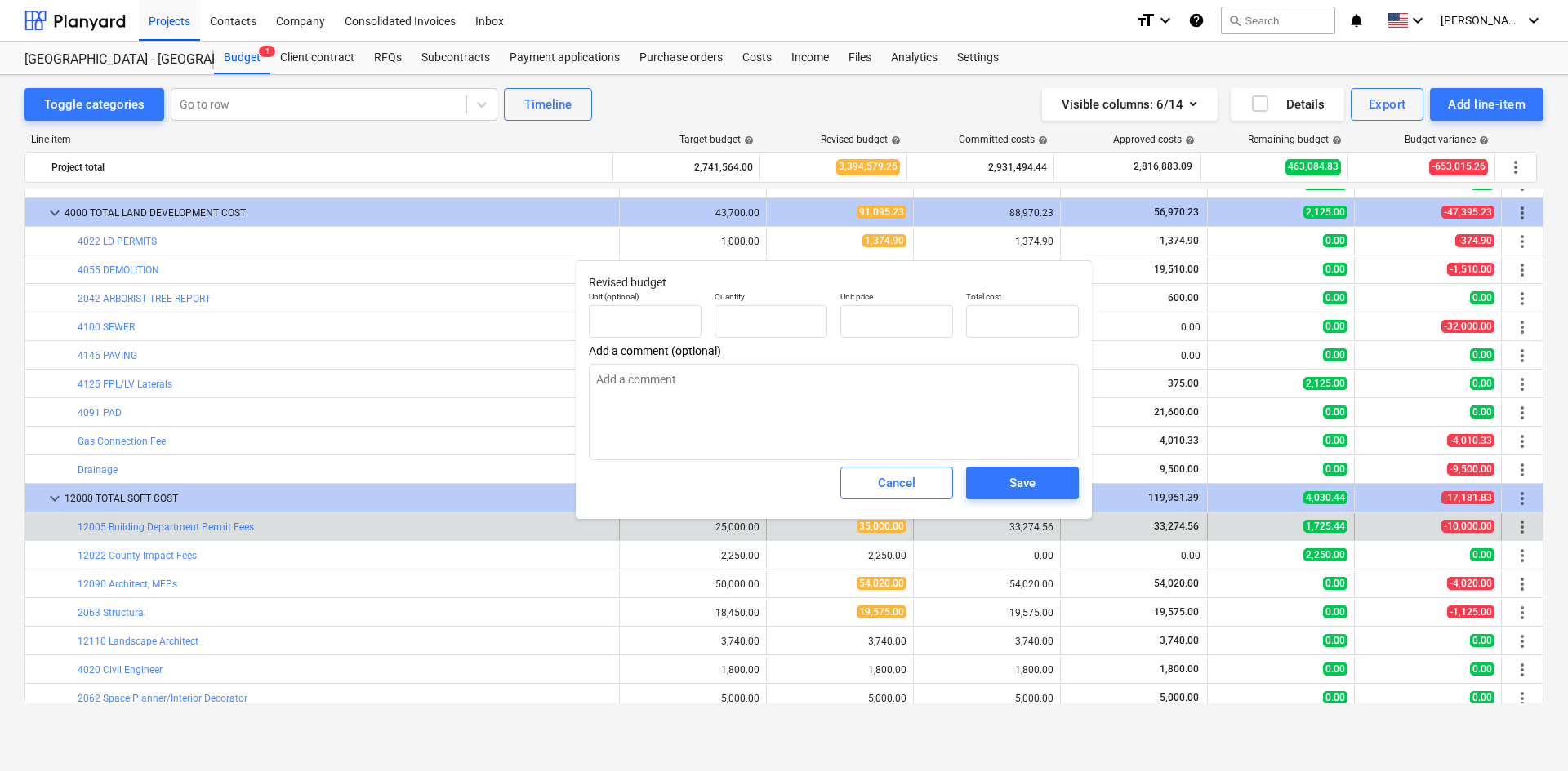
type textarea "x"
type input "1.00"
type input "35,000.00"
type input "35000"
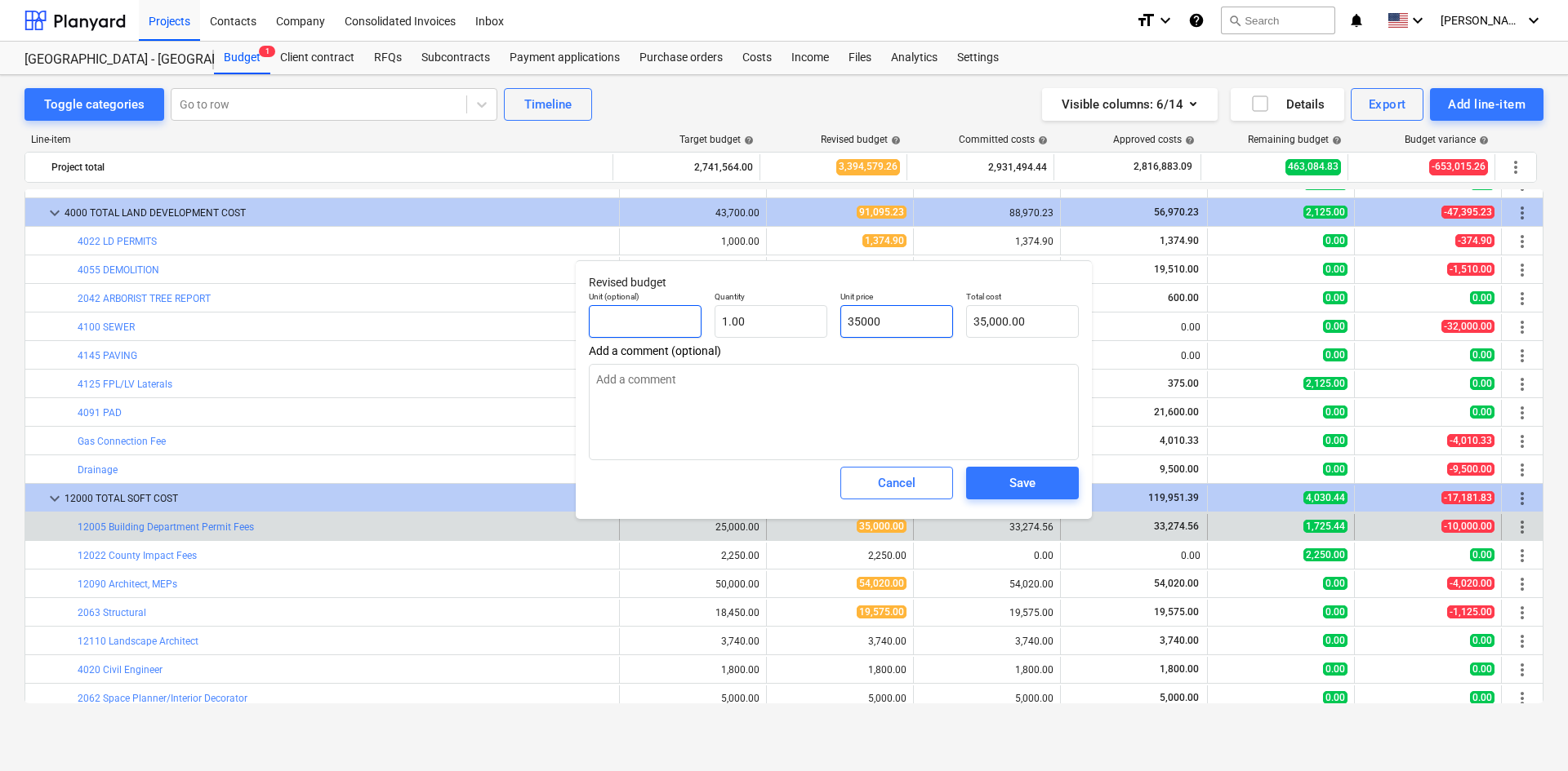
drag, startPoint x: 934, startPoint y: 320, endPoint x: 674, endPoint y: 331, distance: 260.2
click at [698, 335] on div "Unit (optional) Quantity 1.00 Unit price 35000 Total cost 35,000.00" at bounding box center [833, 314] width 503 height 60
type textarea "x"
type input "3"
type input "3.00"
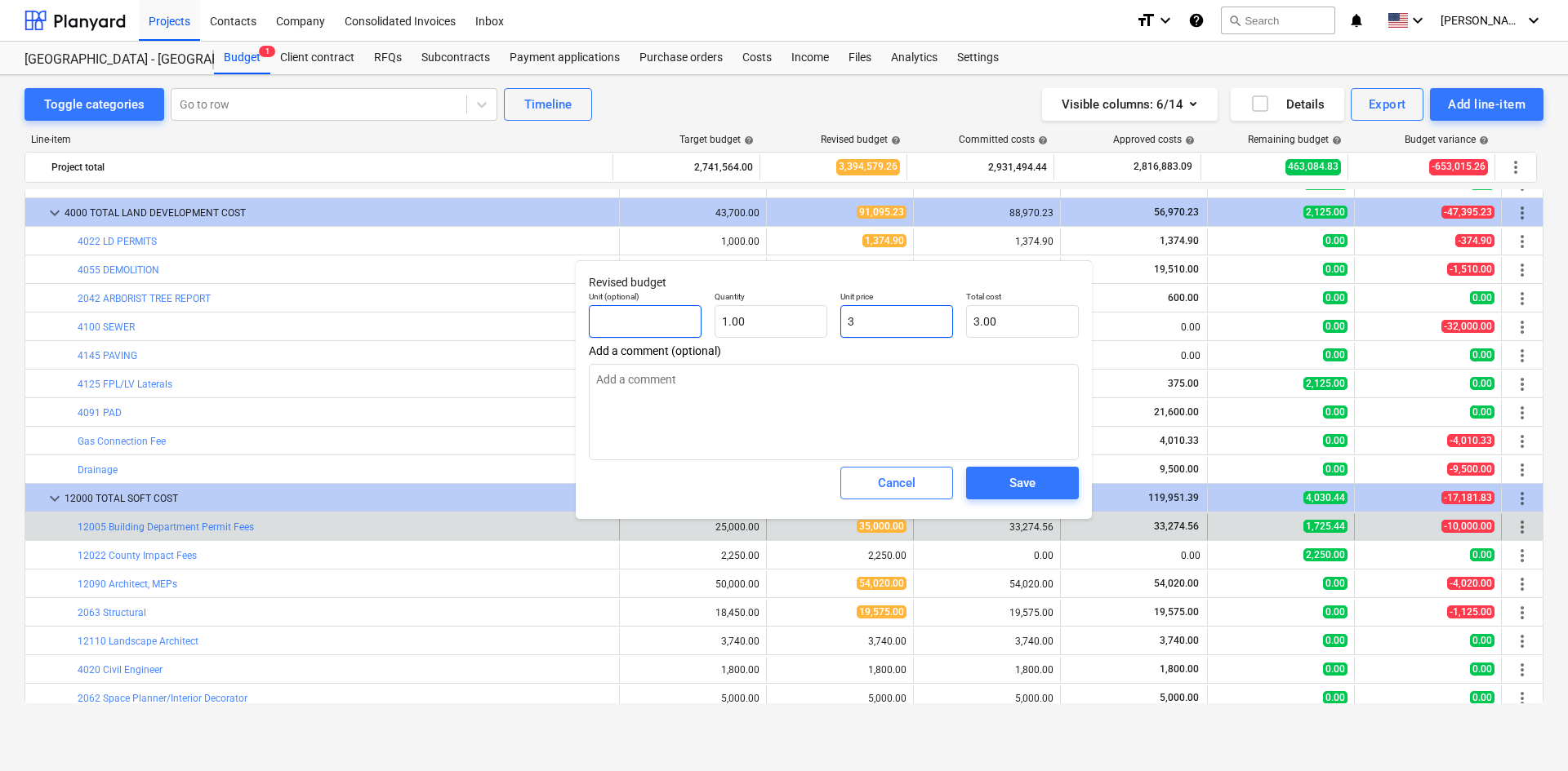
type textarea "x"
type input "33"
type input "33.00"
type textarea "x"
type input "332"
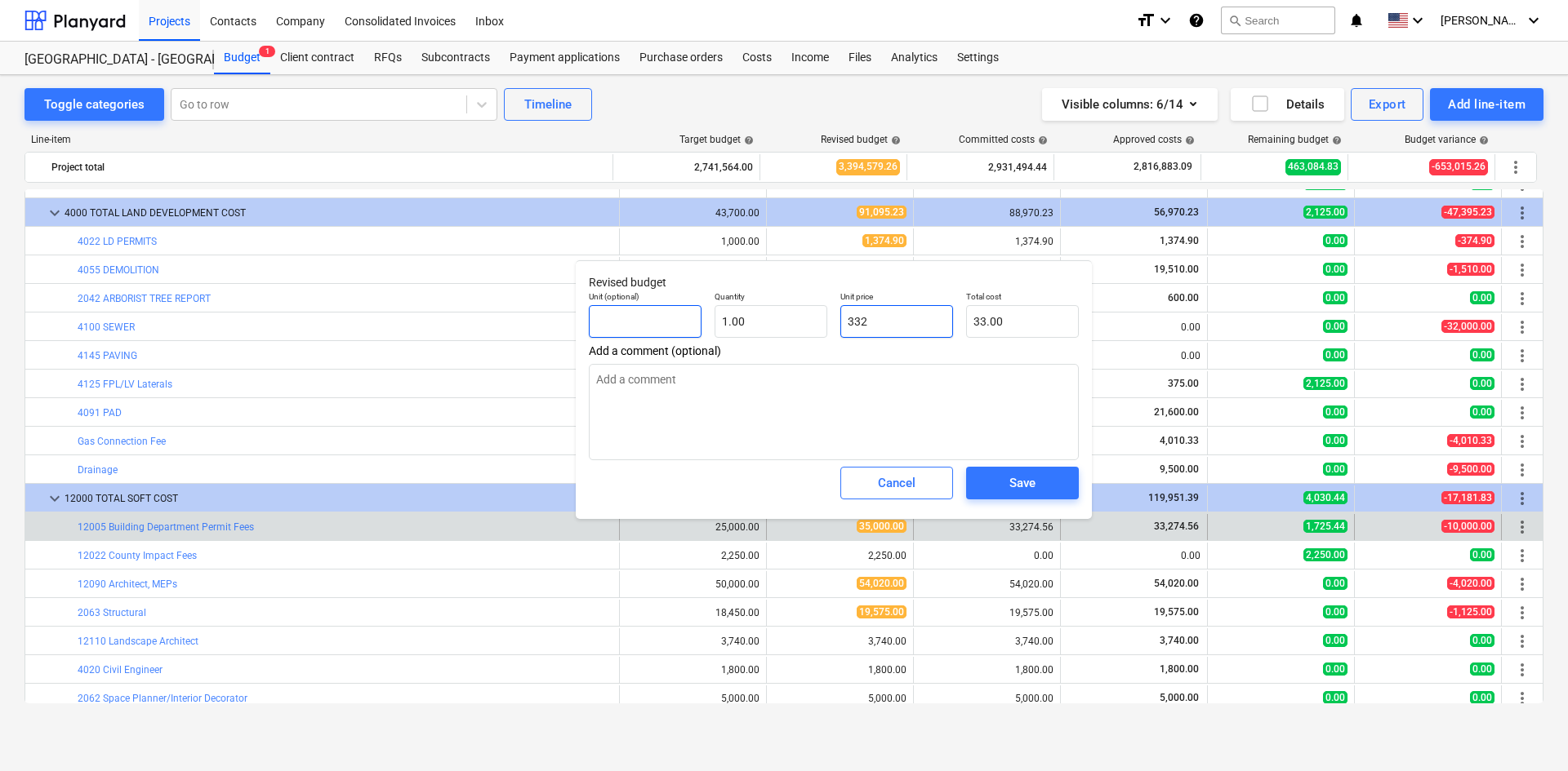
type input "332.00"
type textarea "x"
type input "3327"
type input "3,327.00"
type textarea "x"
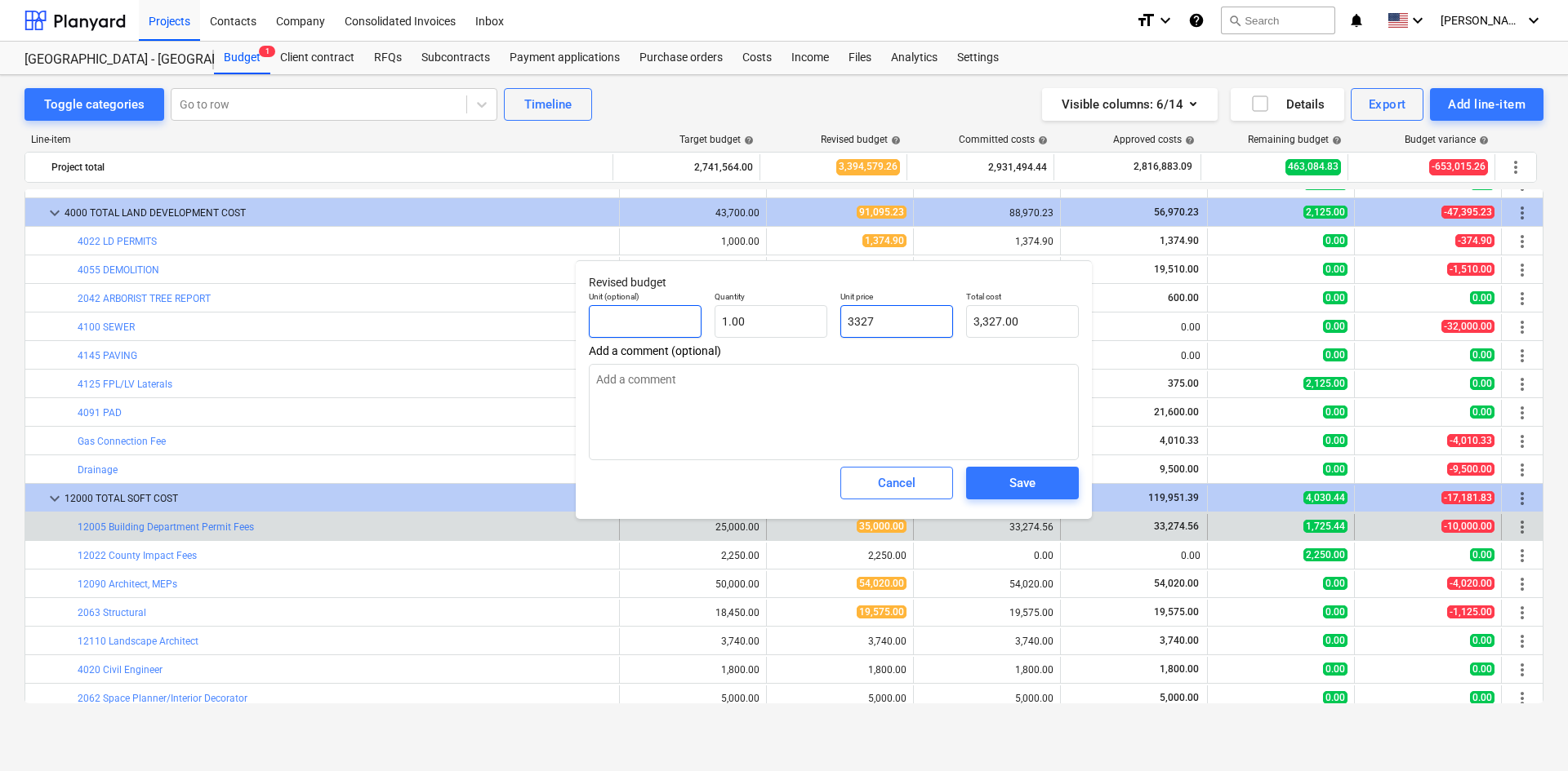
type input "33274"
type input "33,274.00"
type textarea "x"
type input "33274."
type textarea "x"
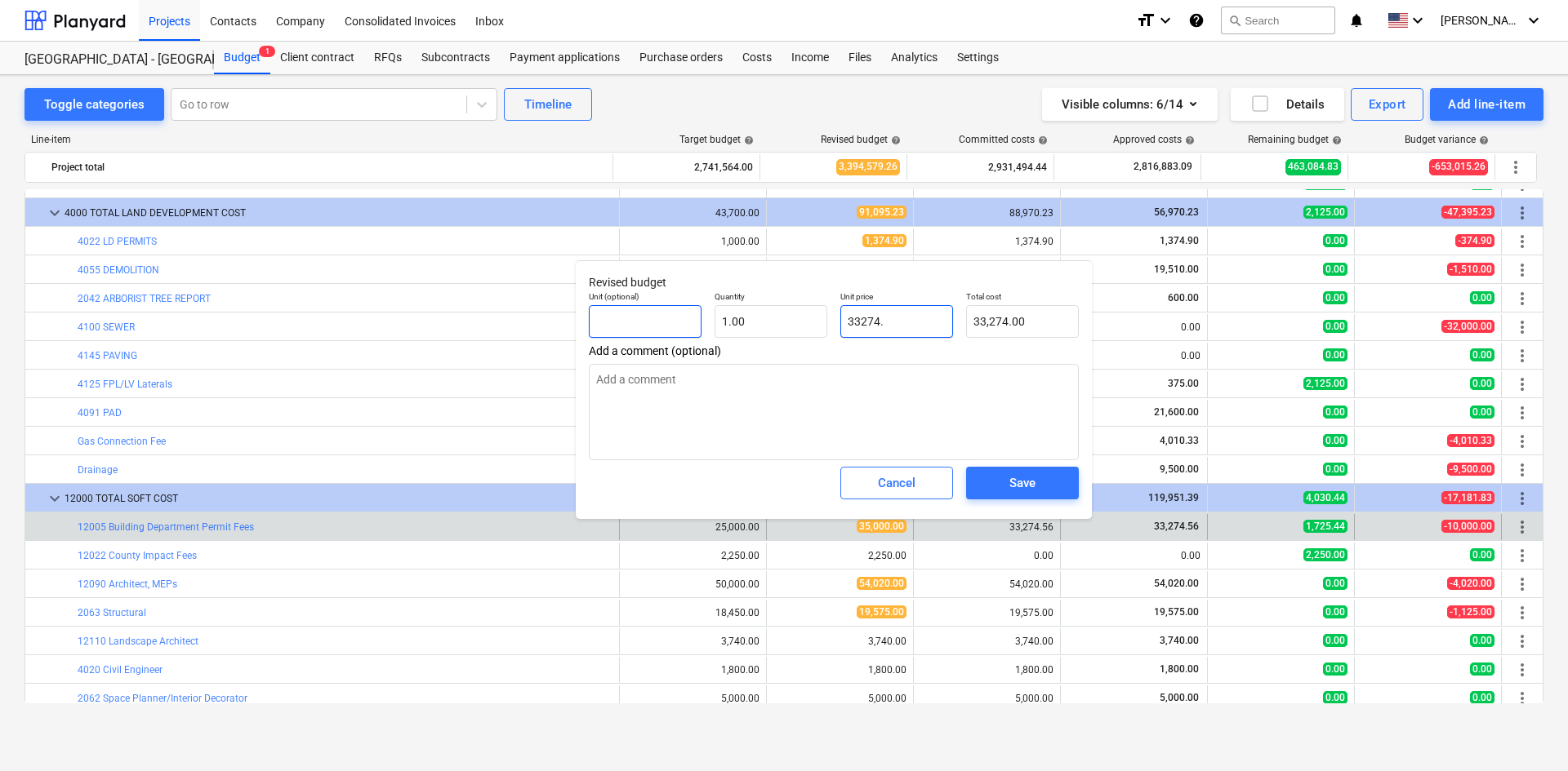
type input "33274.5"
type input "33,274.50"
type textarea "x"
type input "33274.56"
type input "33,274.56"
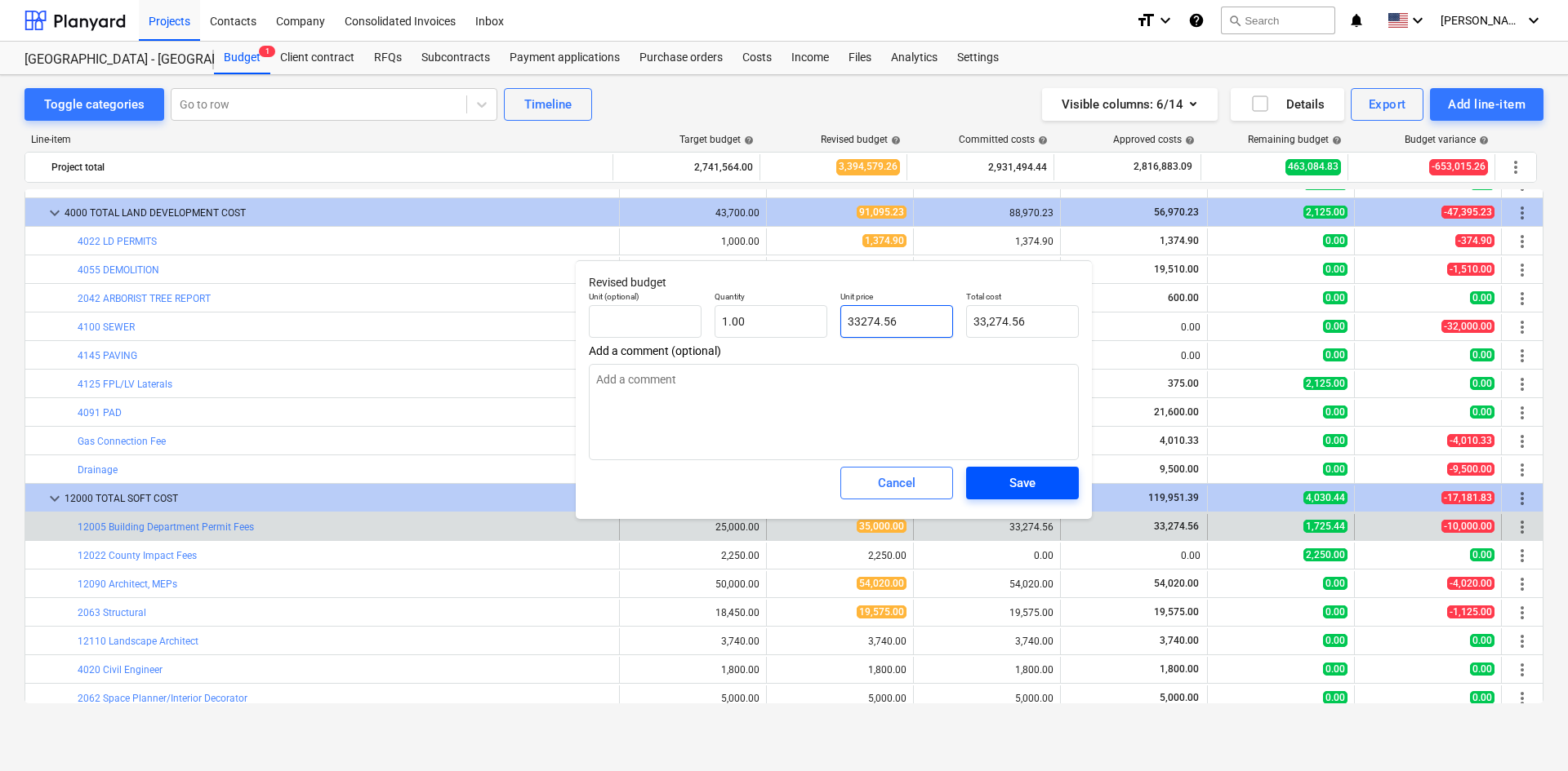
type input "33274.56"
type textarea "x"
type input "33,274.56"
click at [1052, 481] on span "Save" at bounding box center [1023, 483] width 74 height 21
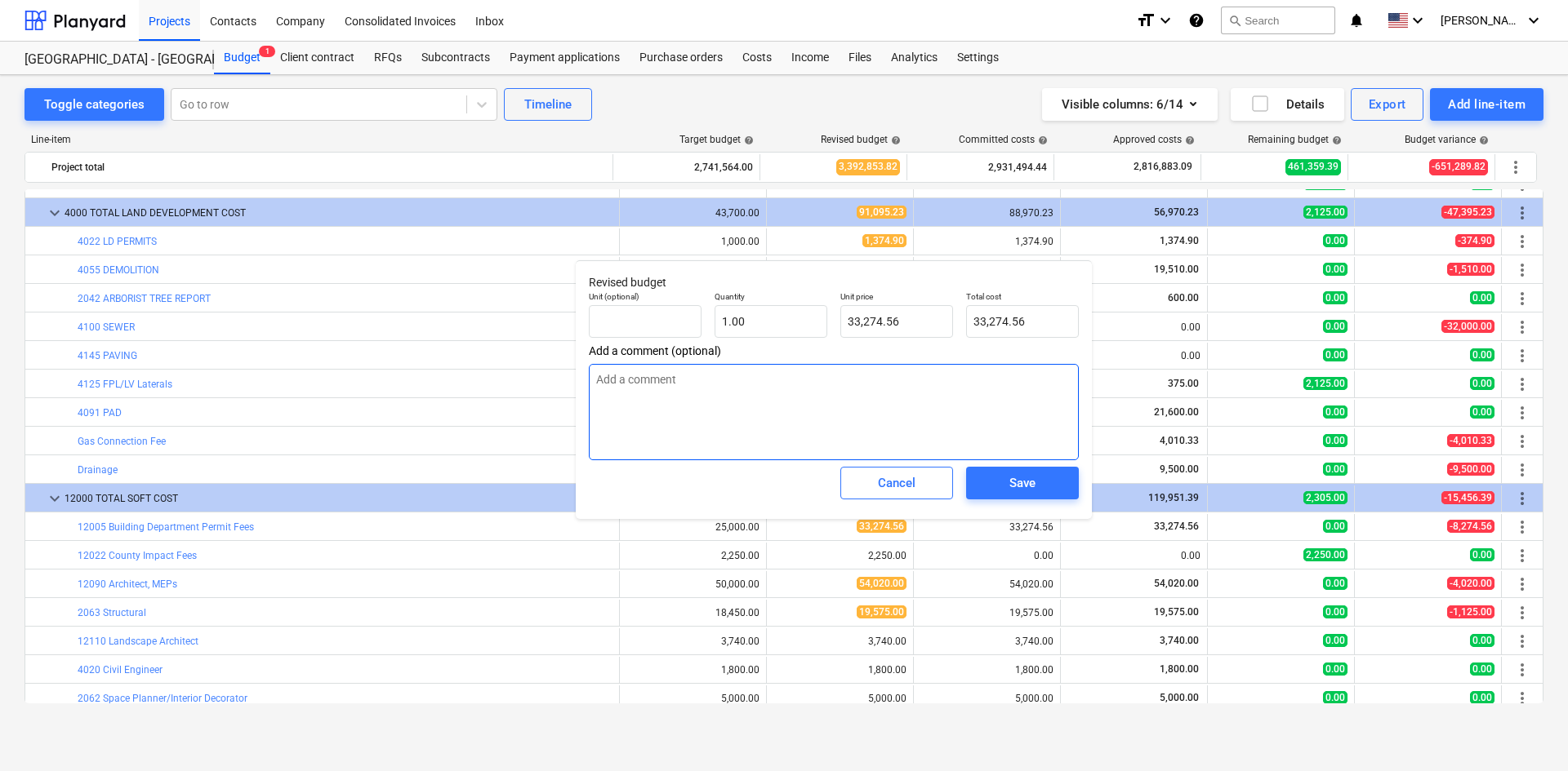
type textarea "x"
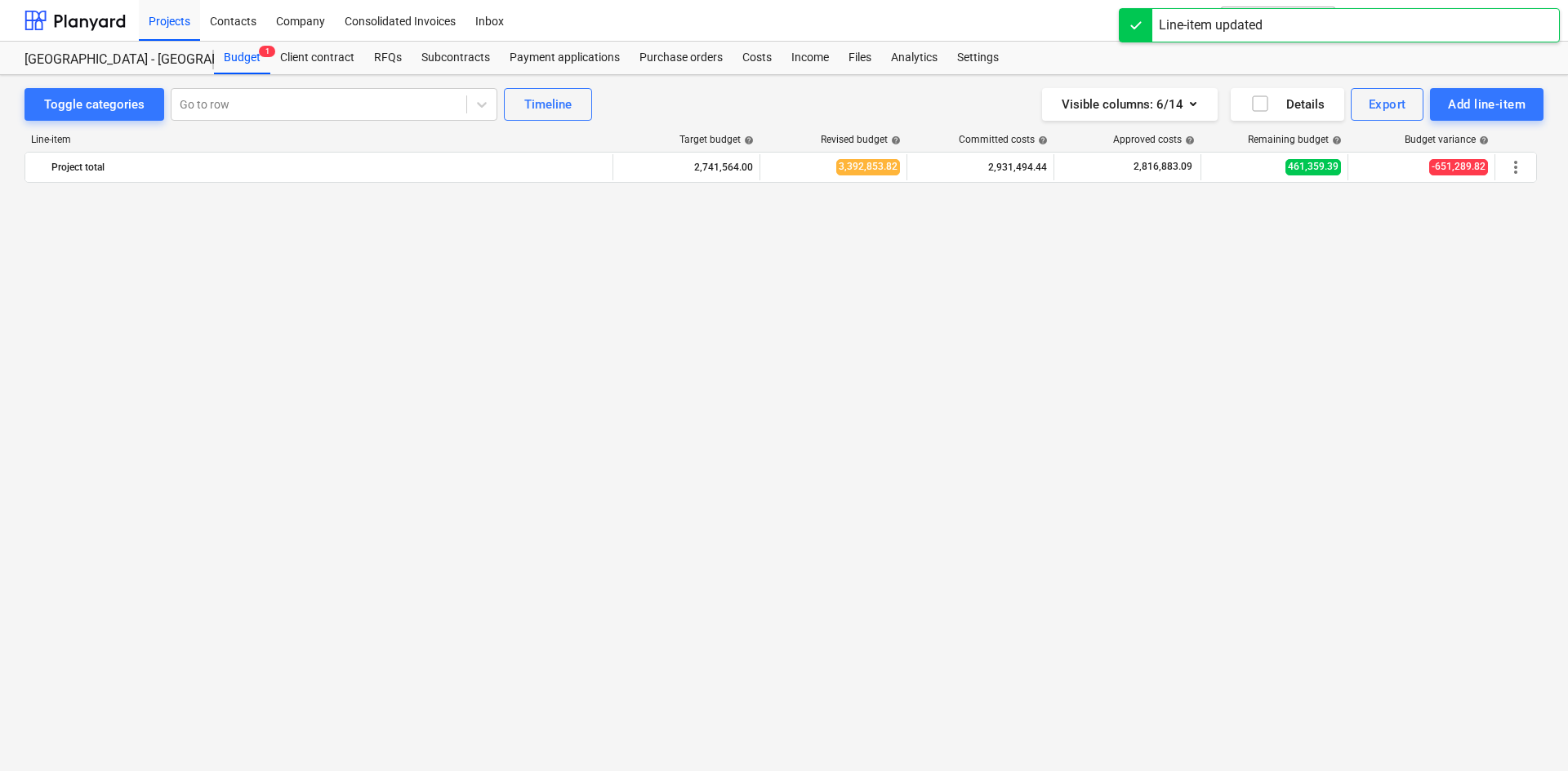
scroll to position [2142, 0]
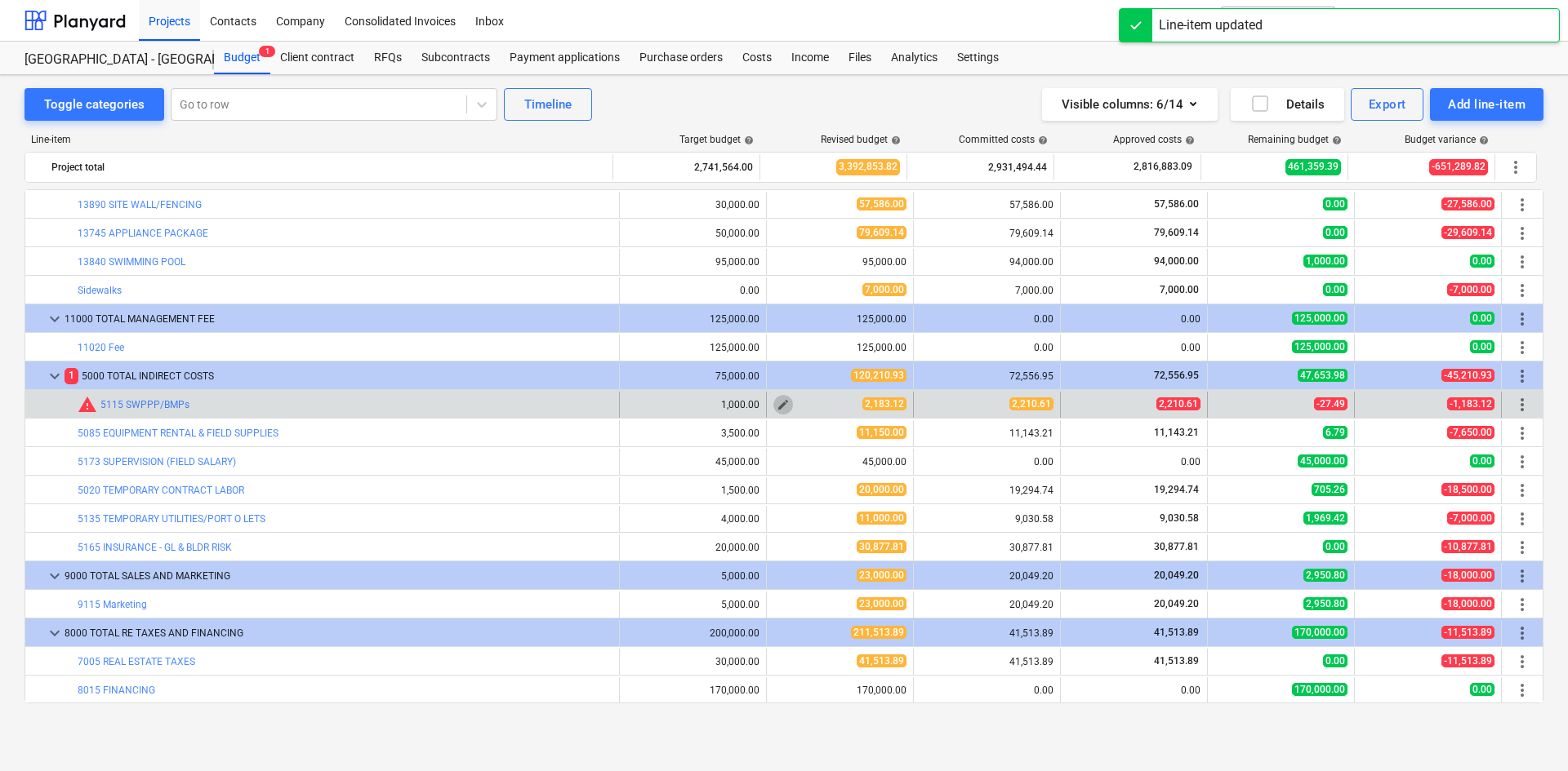
click at [777, 399] on span "edit" at bounding box center [783, 404] width 13 height 13
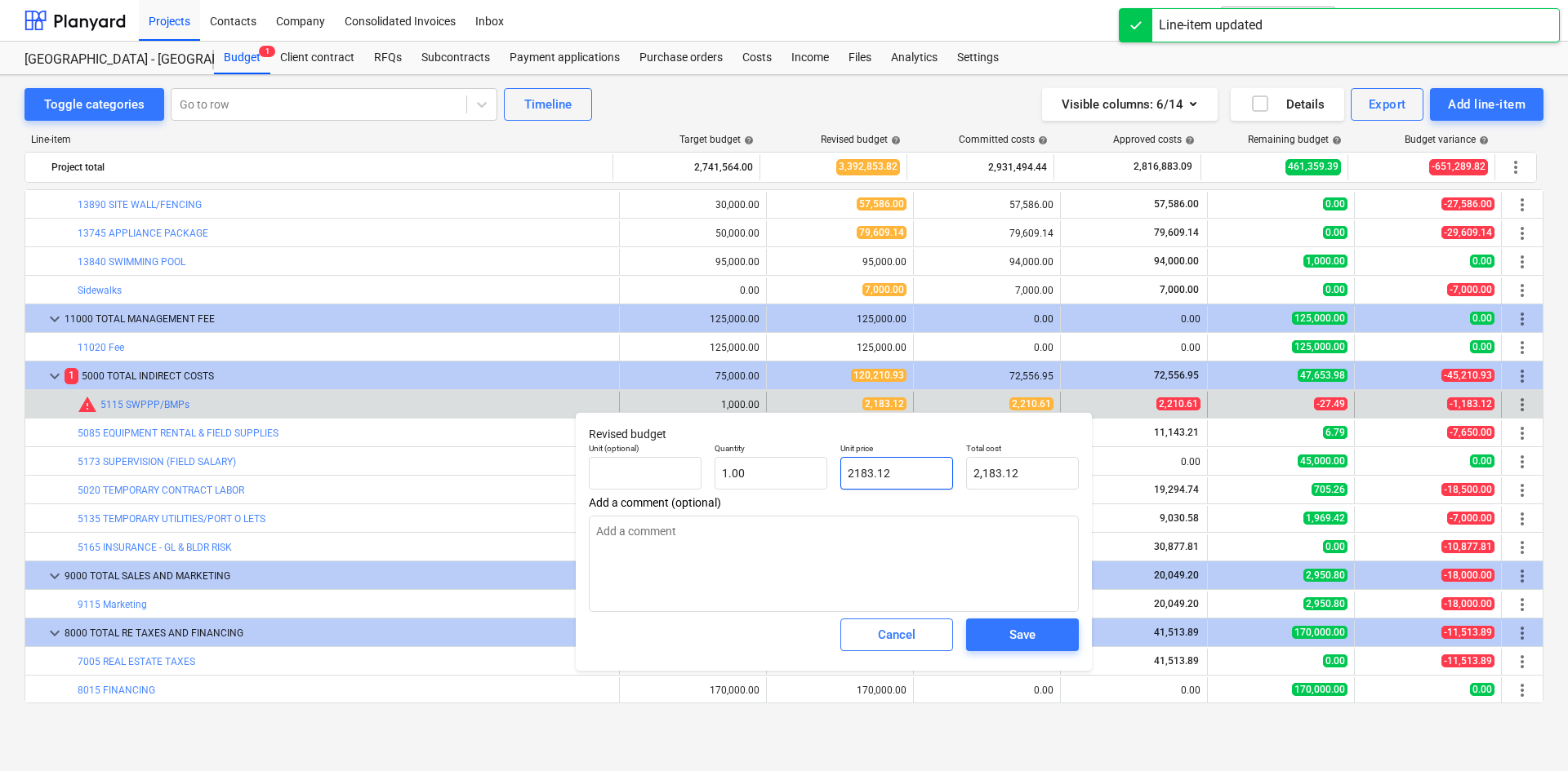
drag, startPoint x: 924, startPoint y: 471, endPoint x: 609, endPoint y: 497, distance: 316.1
click at [609, 497] on div "Revised budget Unit (optional) Quantity 1.00 Unit price 2183.12 Total cost 2,18…" at bounding box center [833, 542] width 516 height 259
type input "2"
type input "2.00"
type input "22"
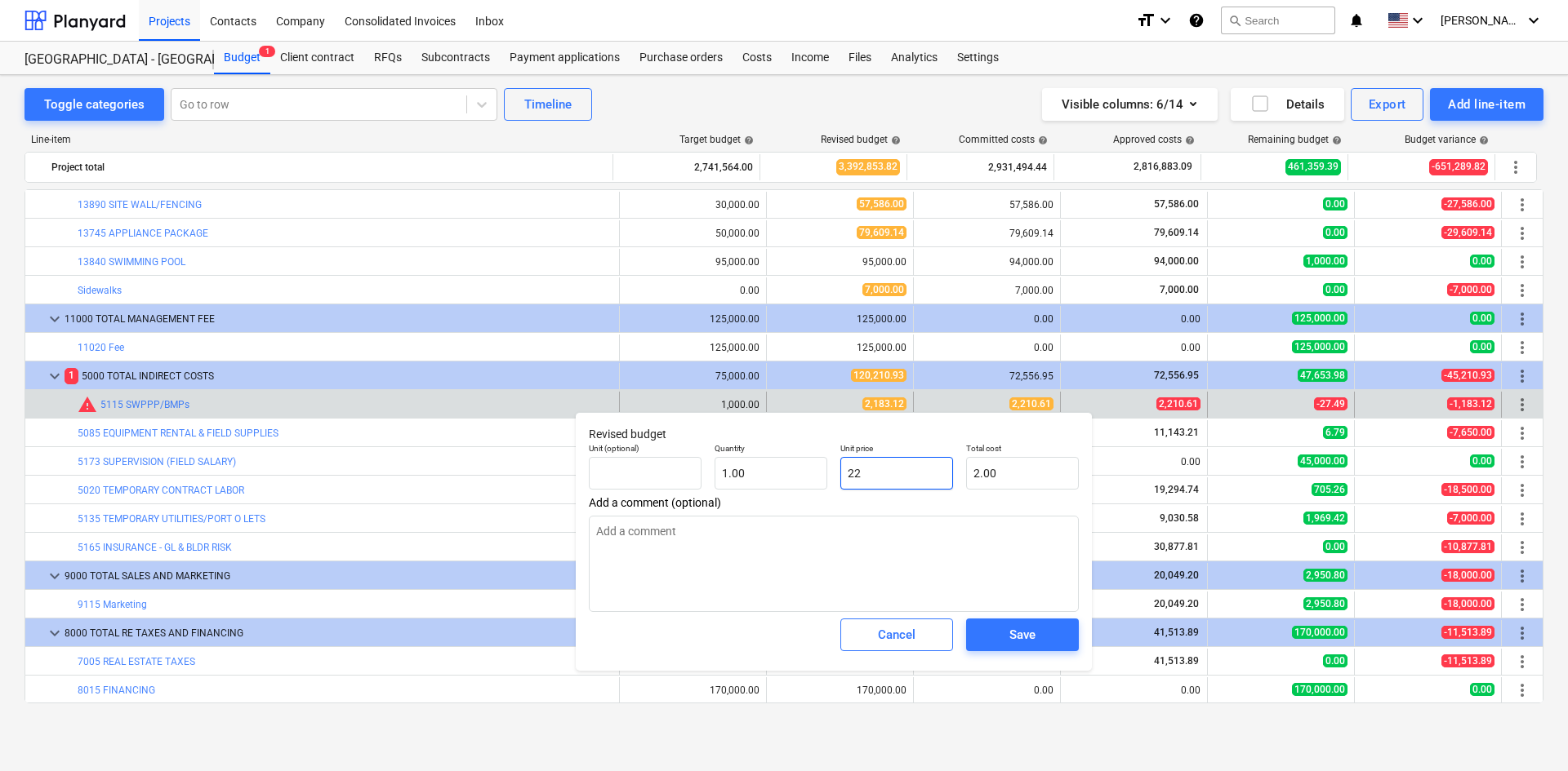
type input "22.00"
type input "221"
type input "221.00"
type input "2210"
type input "2,210.00"
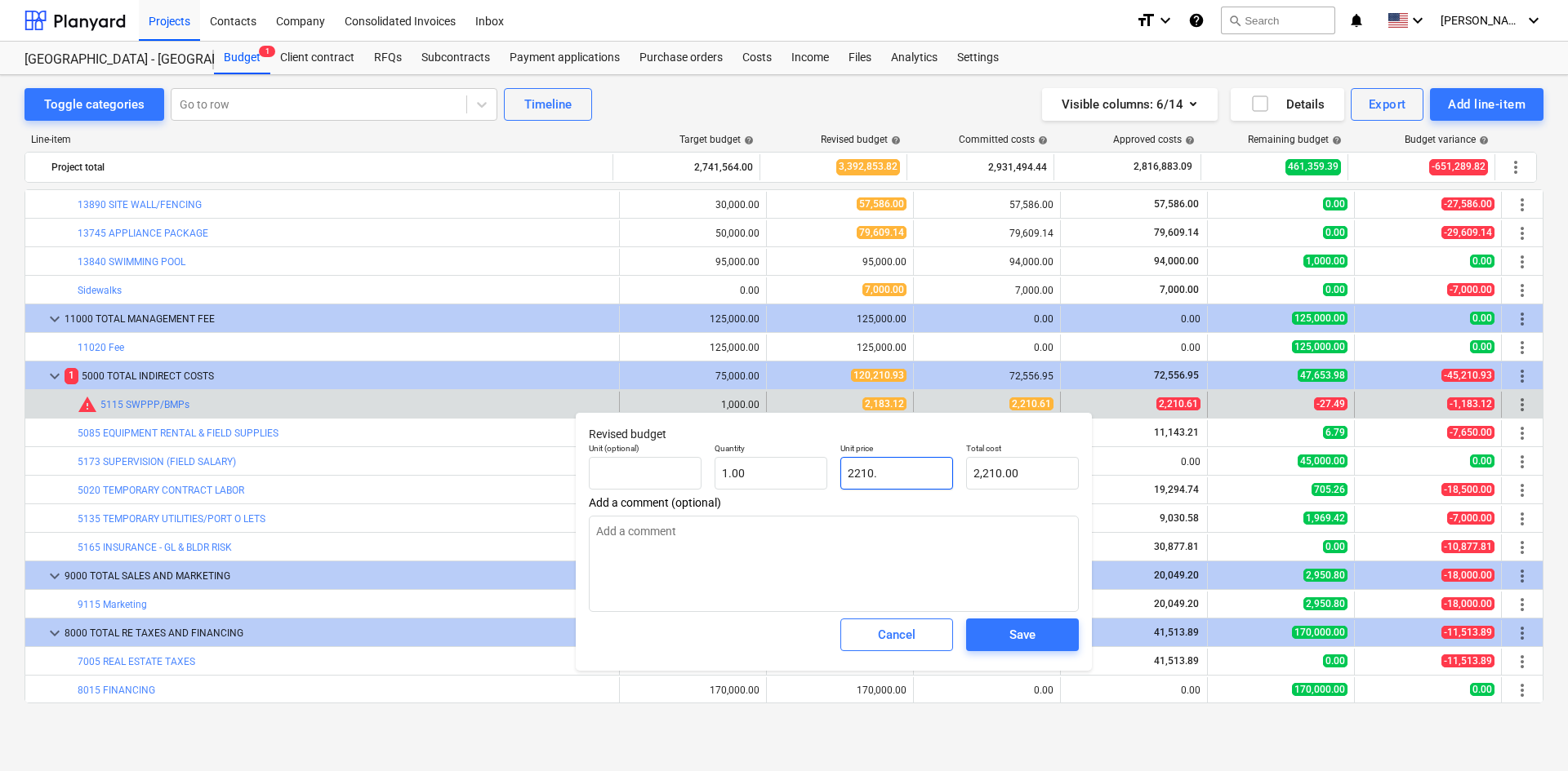
type input "2210.6"
type input "2,210.60"
type input "2210.61"
type input "2,210.61"
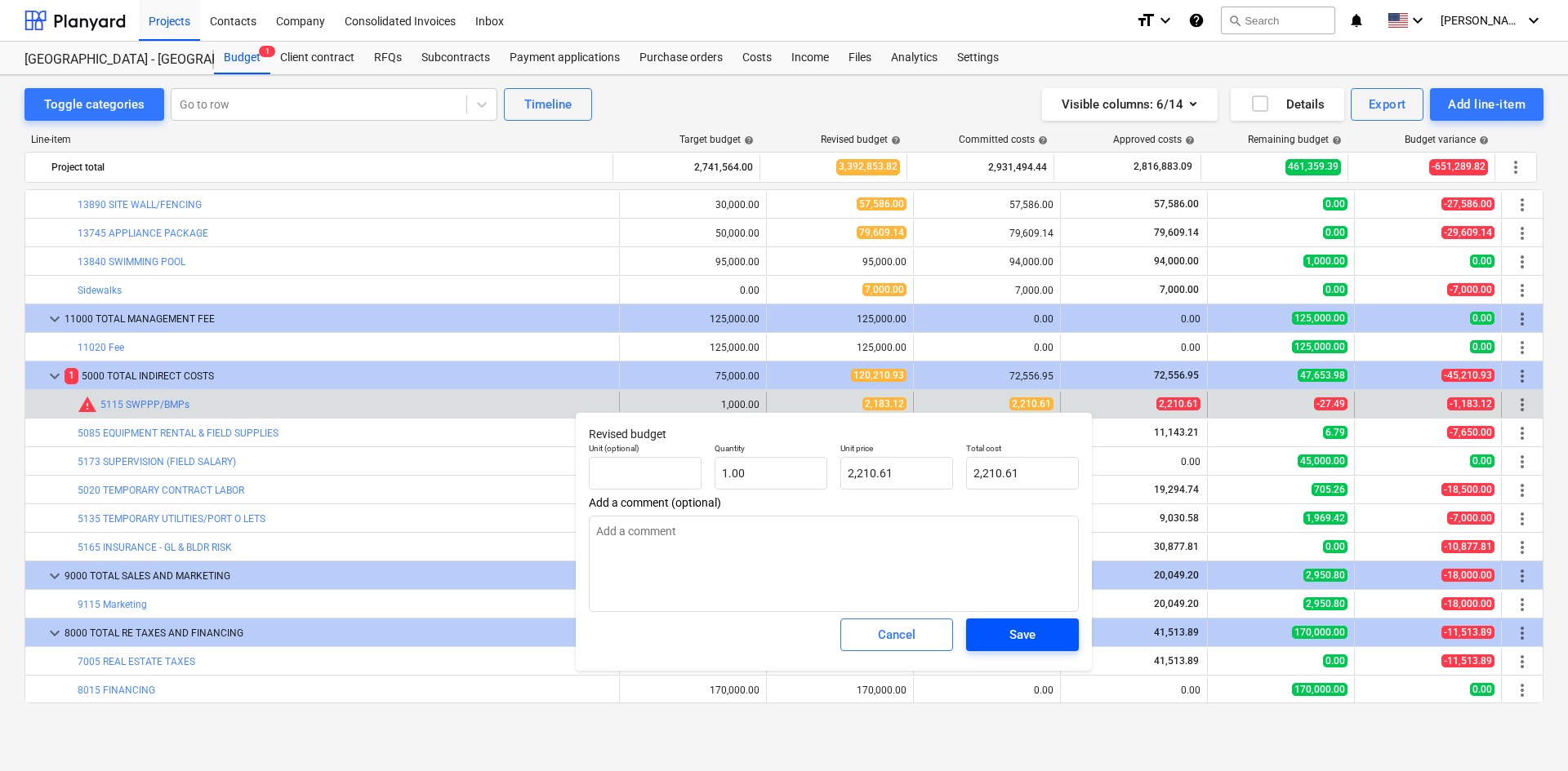
click at [1036, 641] on div "Save" at bounding box center [1023, 634] width 26 height 21
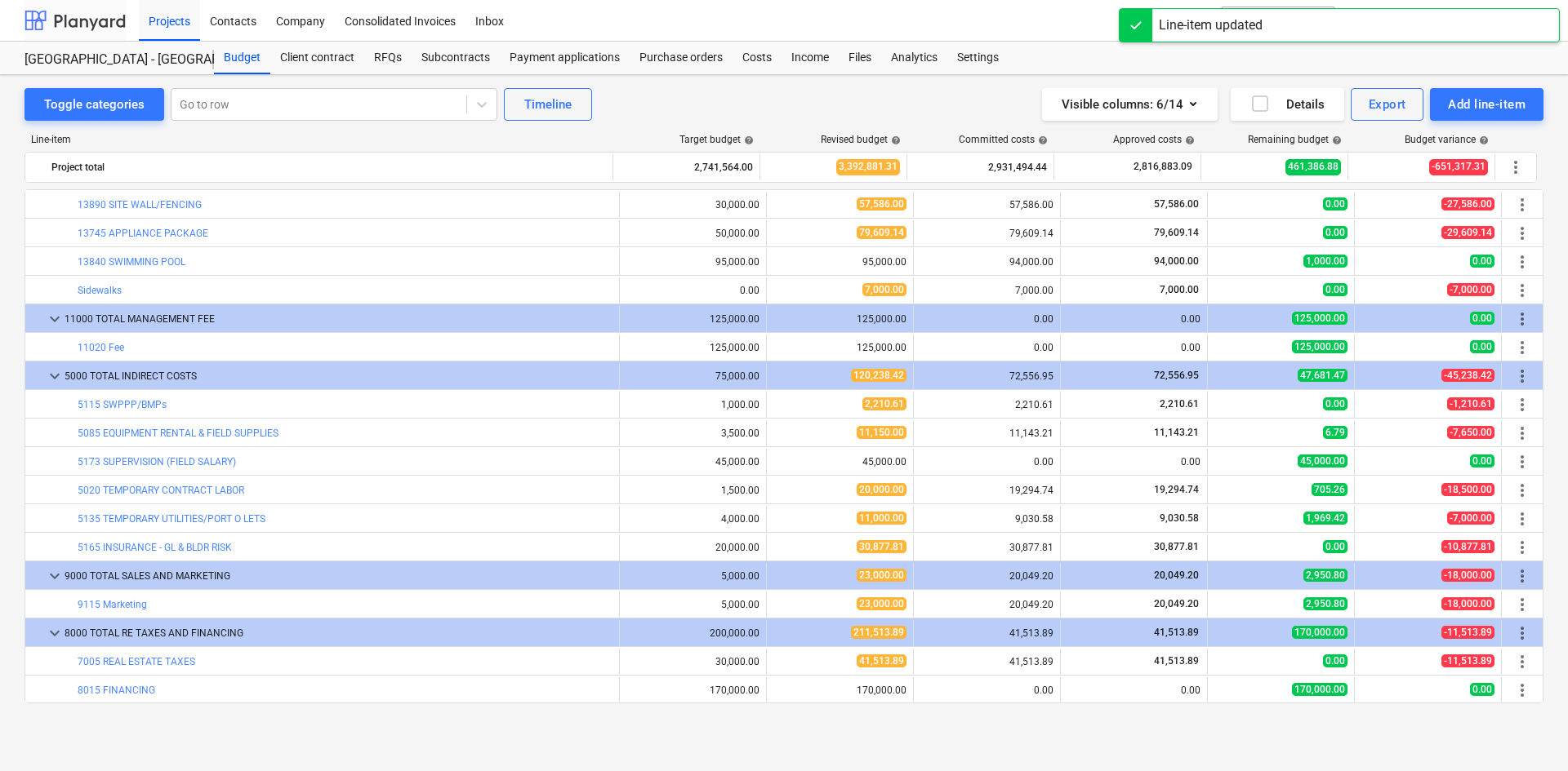
click at [110, 19] on div at bounding box center [75, 20] width 102 height 41
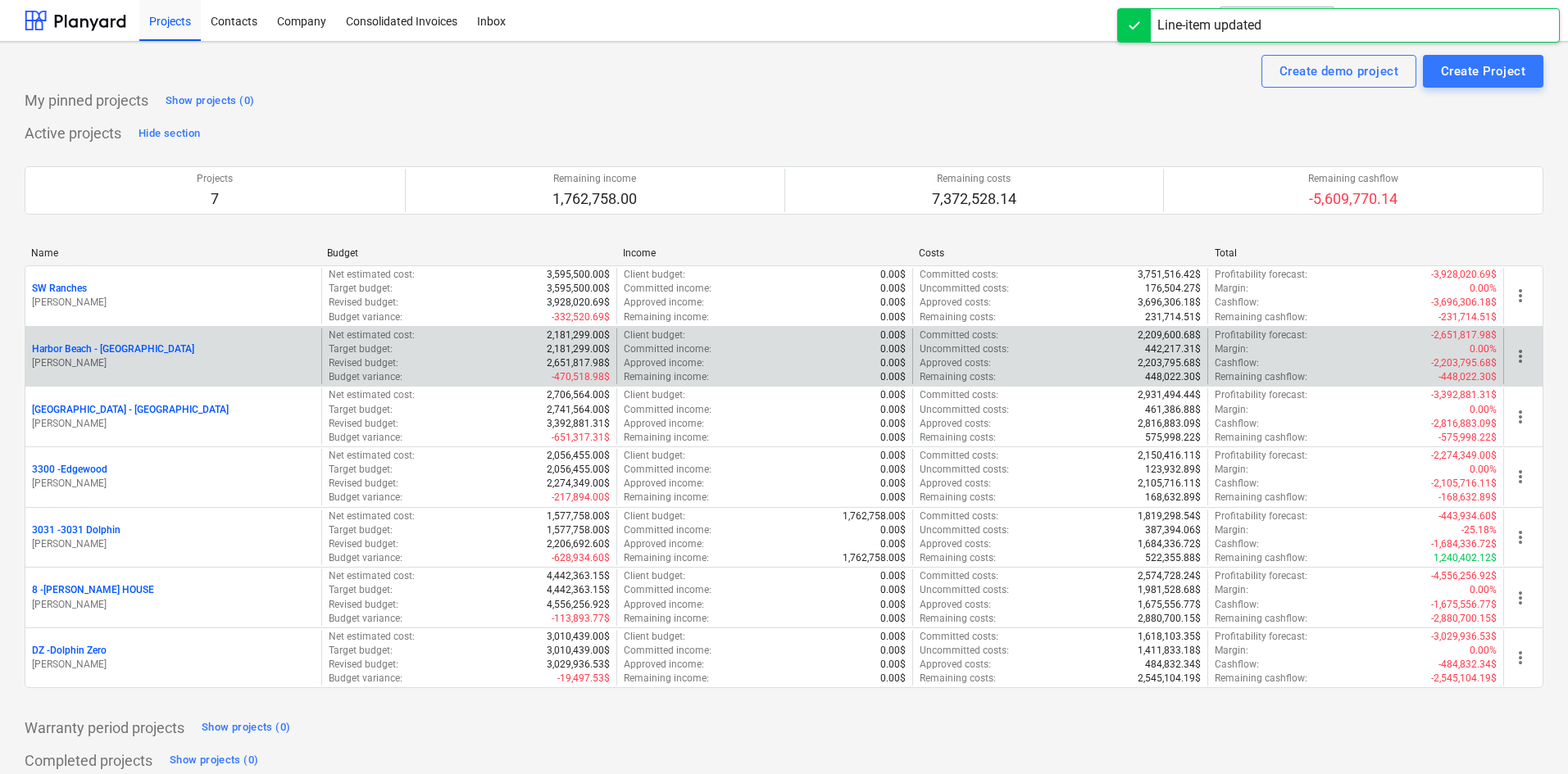
click at [113, 351] on p "Harbor Beach - [GEOGRAPHIC_DATA]" at bounding box center [113, 350] width 163 height 14
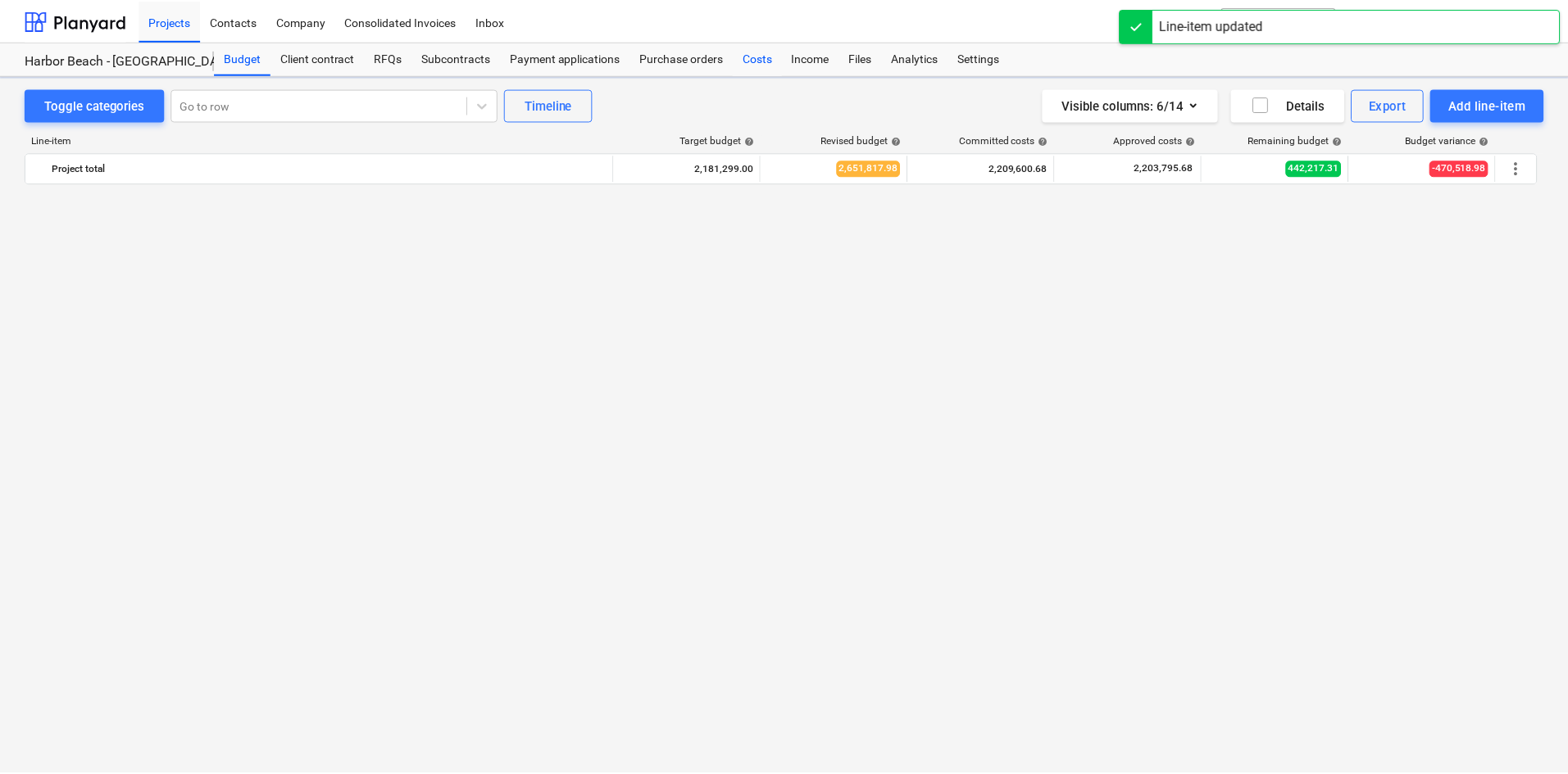
scroll to position [2151, 0]
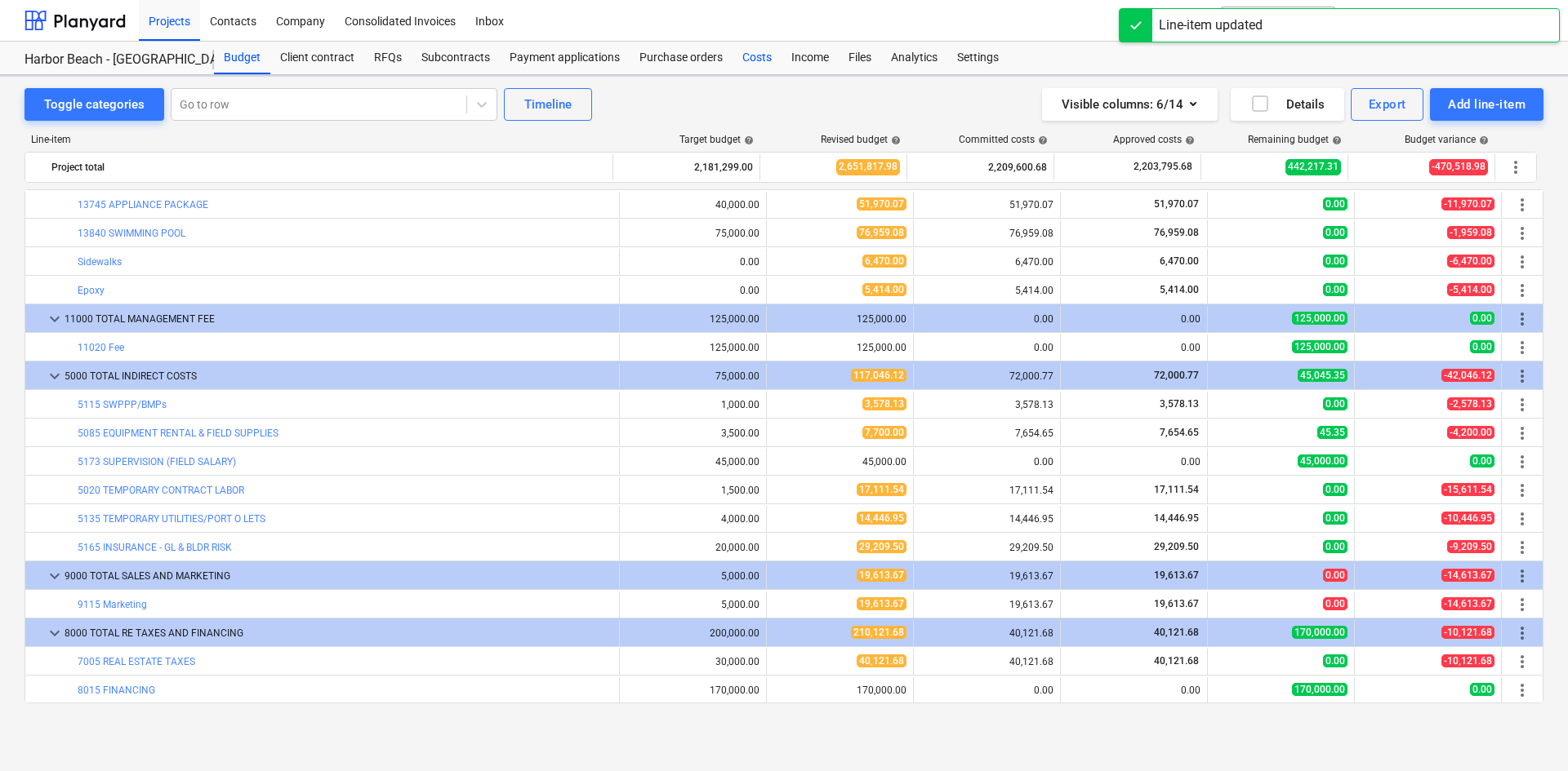
click at [761, 56] on div "Costs" at bounding box center [757, 58] width 49 height 32
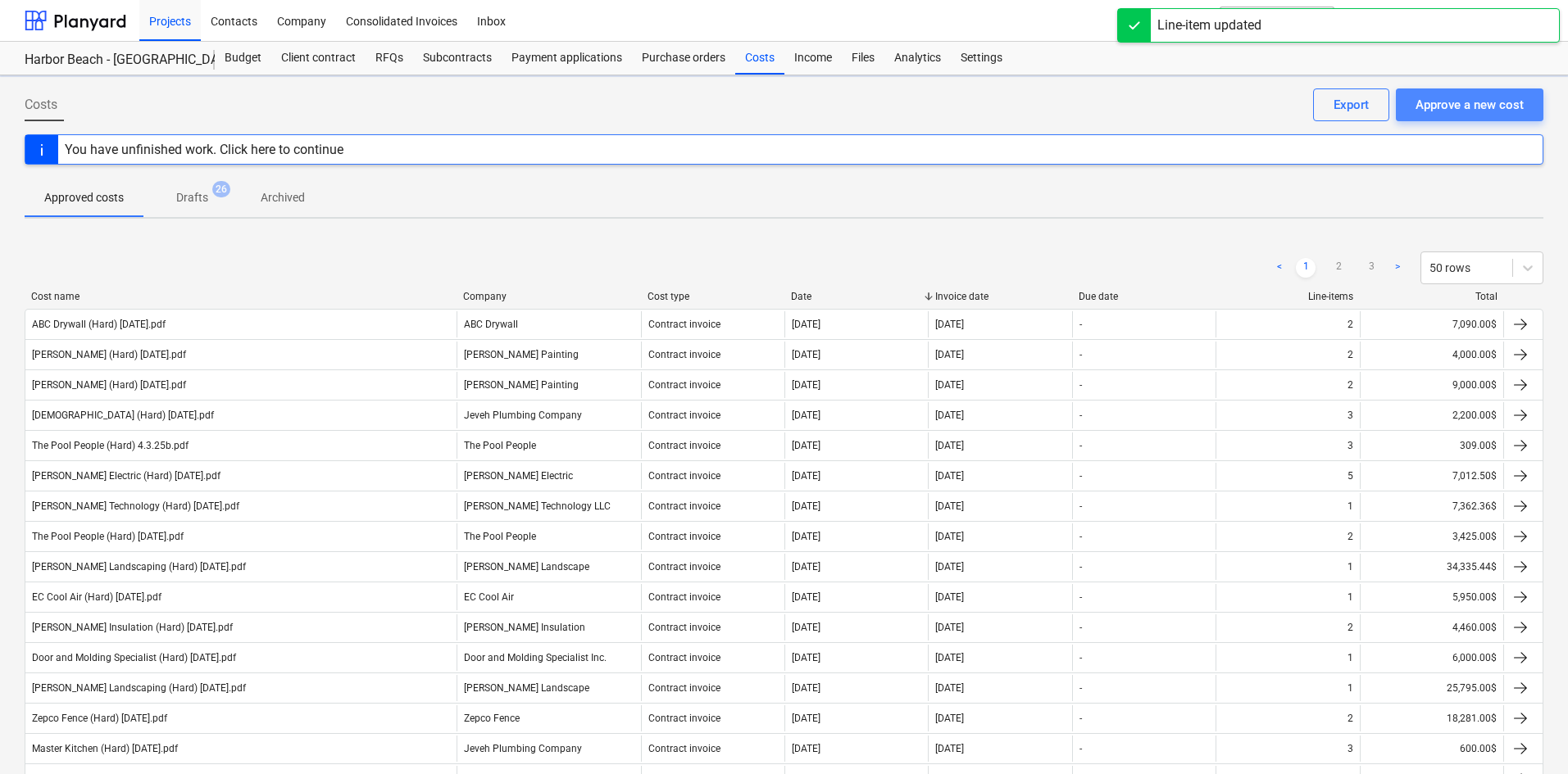
click at [1497, 109] on div "Approve a new cost" at bounding box center [1470, 105] width 108 height 21
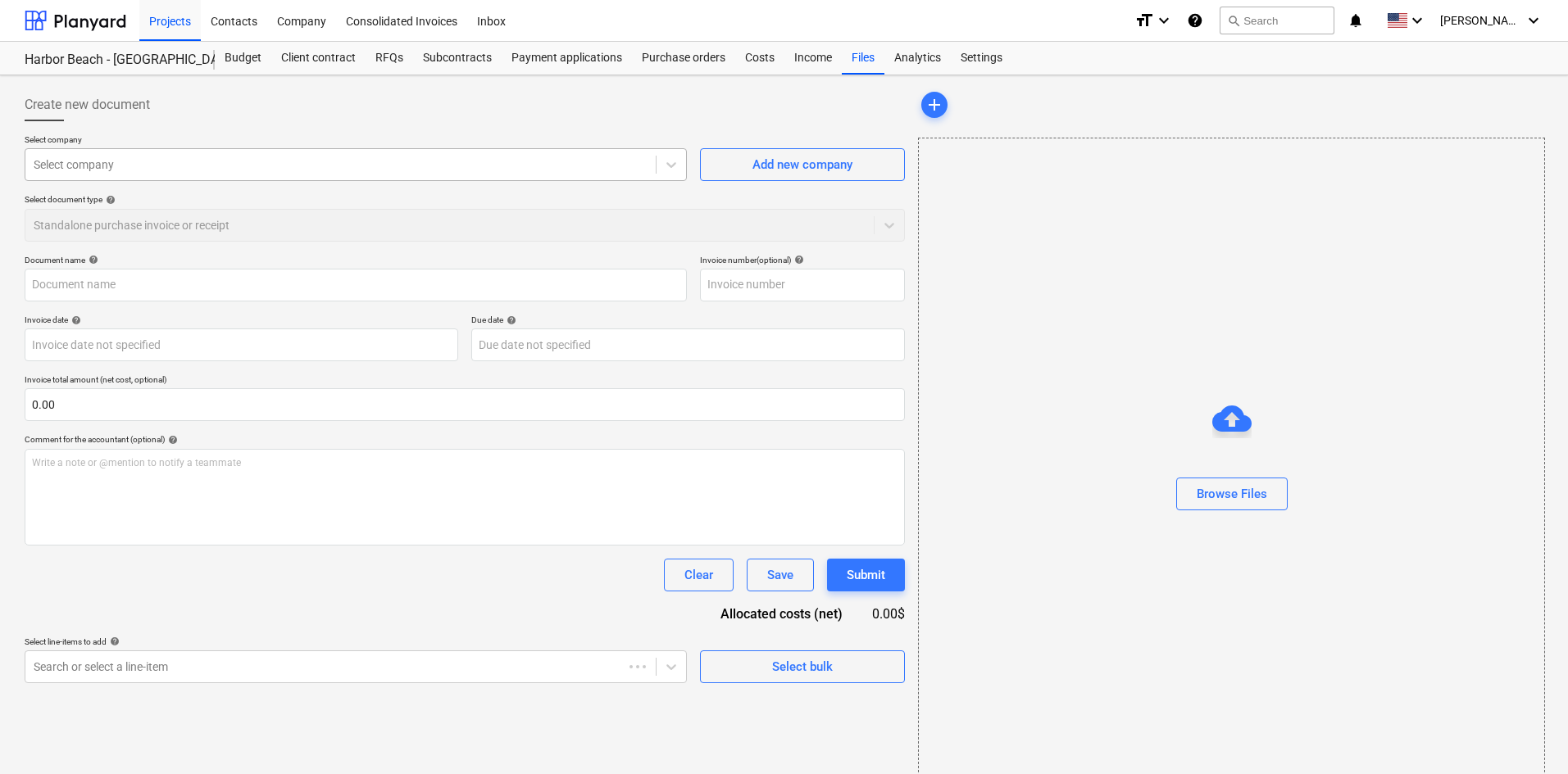
click at [175, 165] on div at bounding box center [340, 164] width 614 height 17
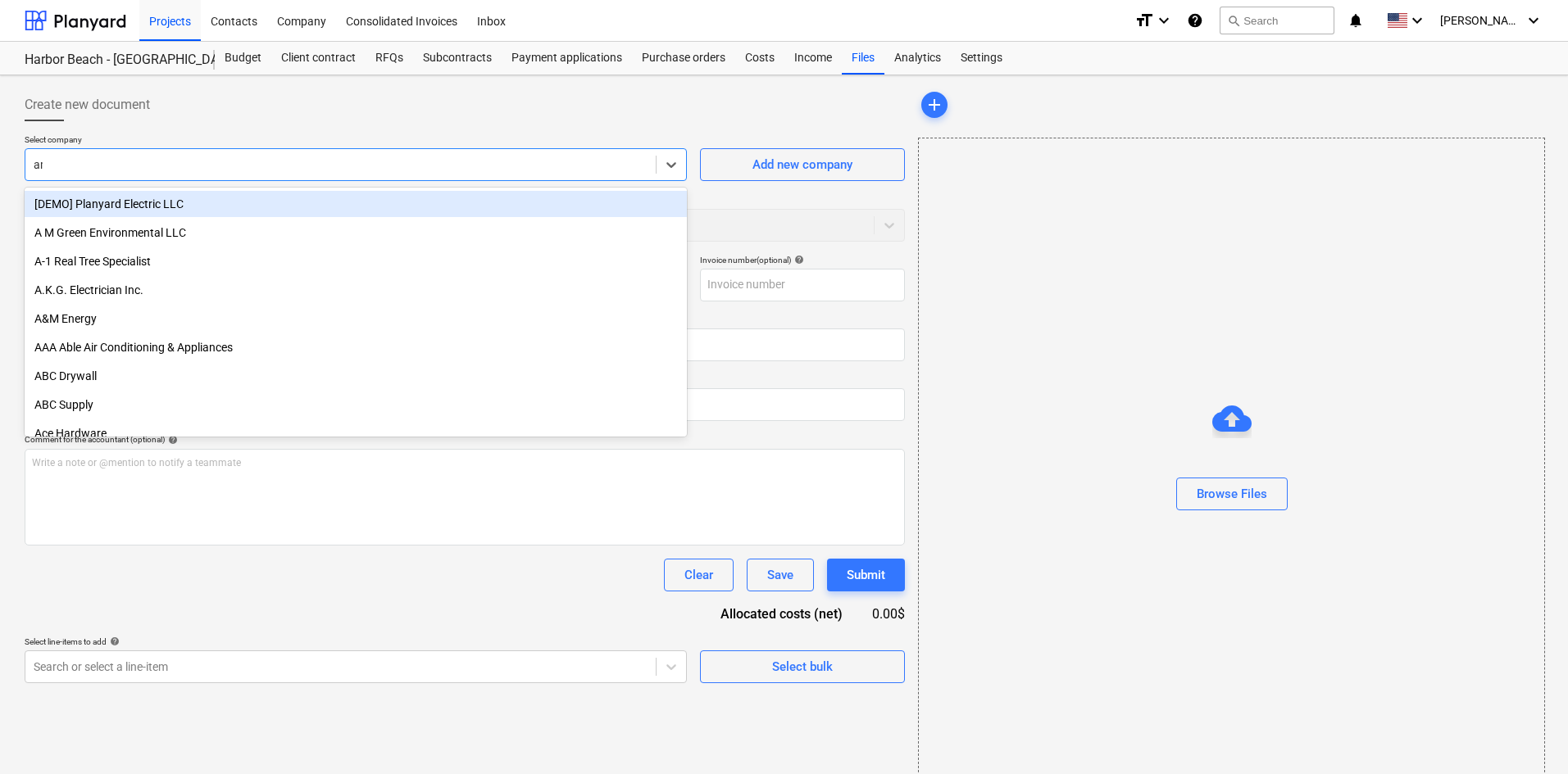
type input "ama"
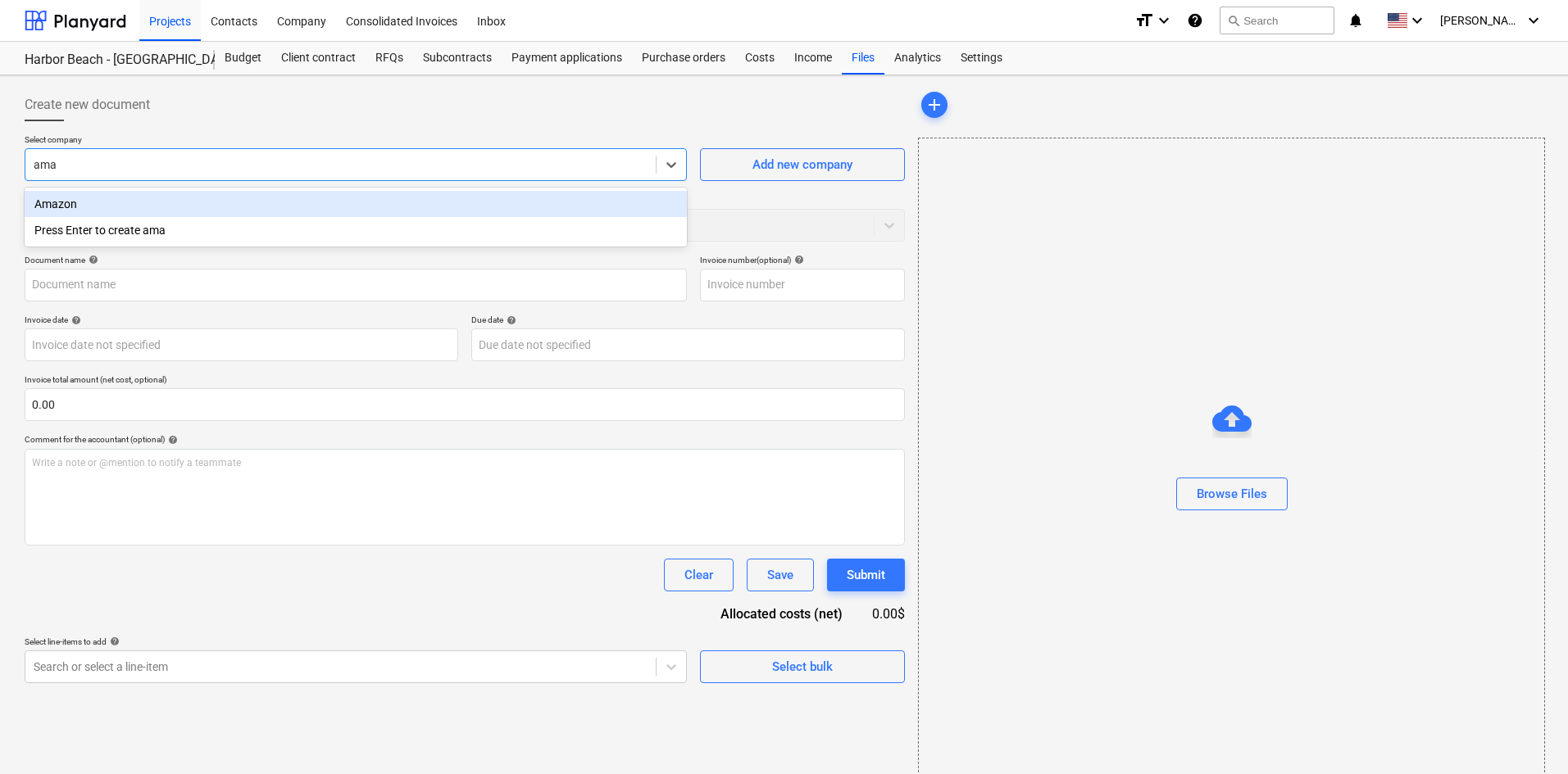
click at [92, 202] on div "Amazon" at bounding box center [356, 204] width 663 height 26
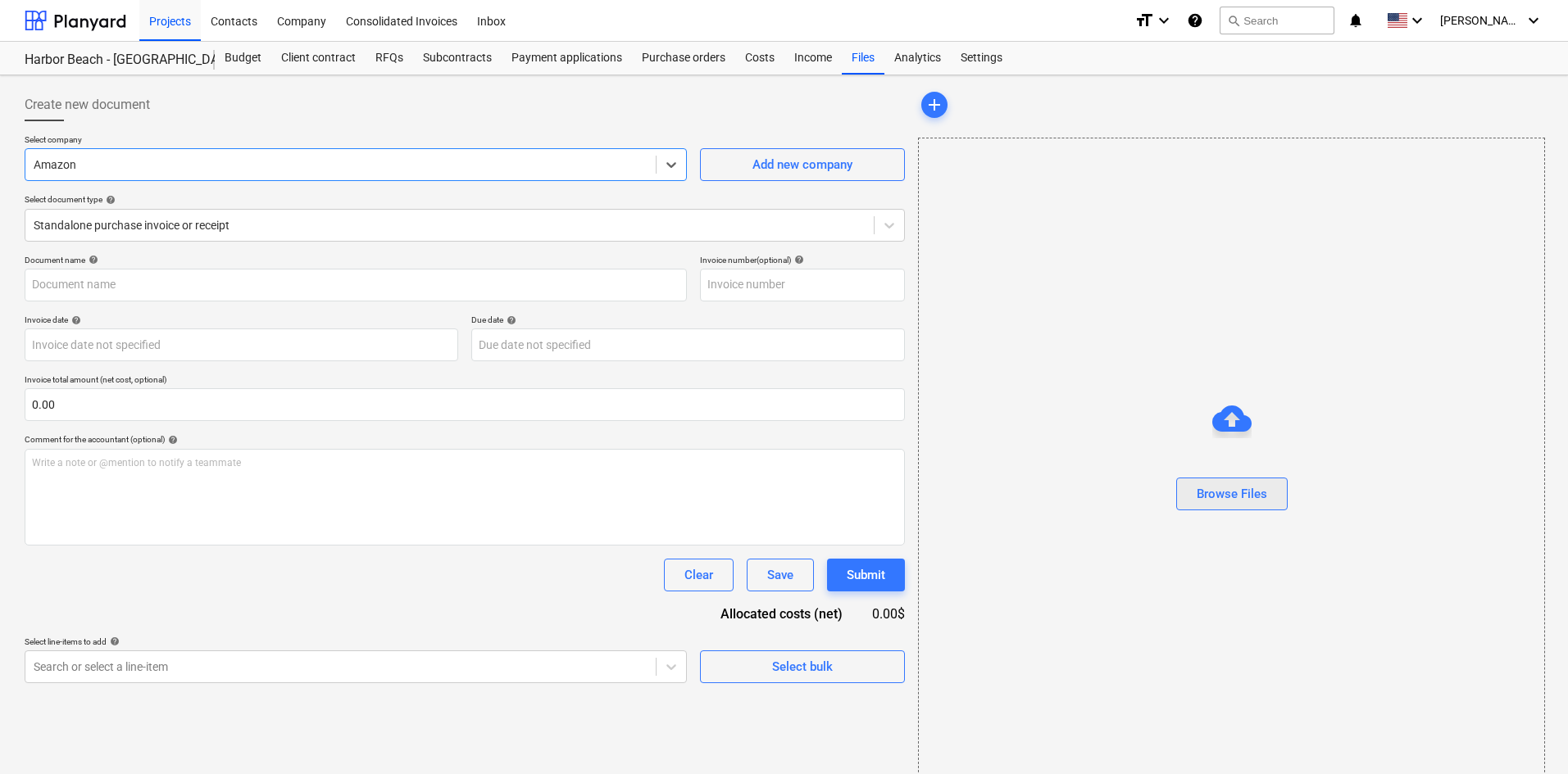
click at [1267, 499] on button "Browse Files" at bounding box center [1231, 494] width 112 height 33
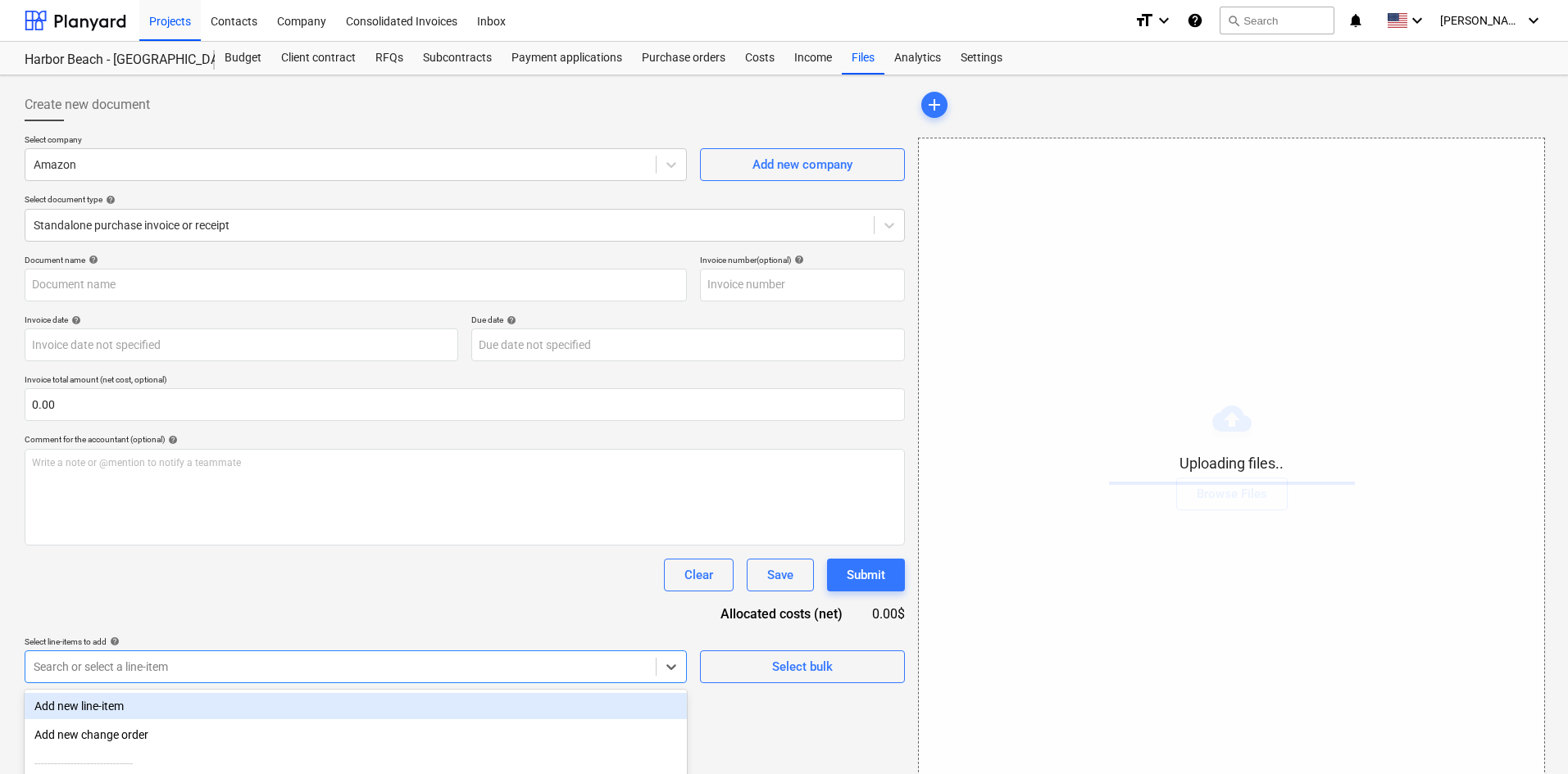
scroll to position [164, 0]
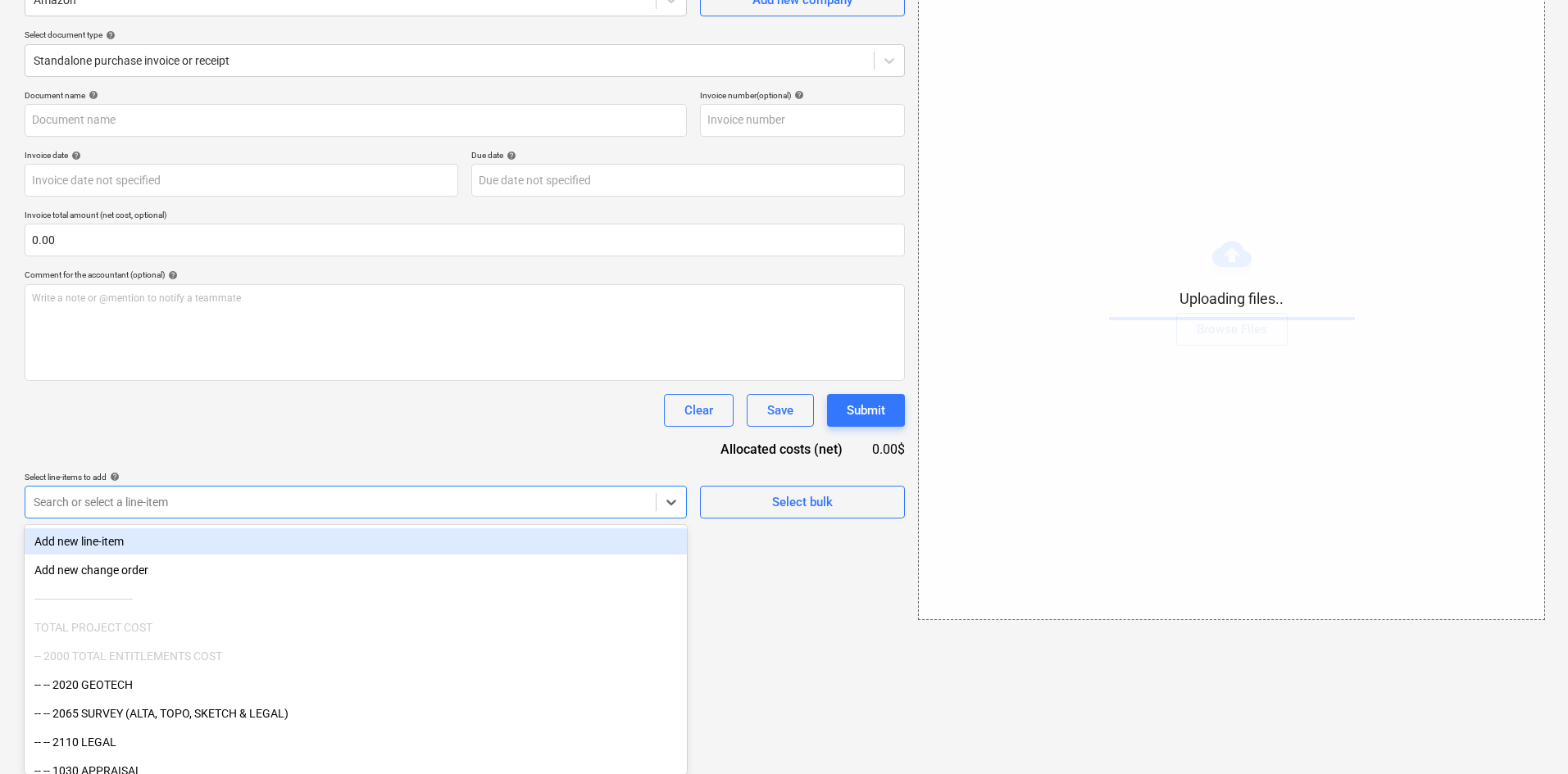
click at [229, 610] on body "Projects Contacts Company Consolidated Invoices Inbox format_size keyboard_arro…" at bounding box center [784, 222] width 1568 height 774
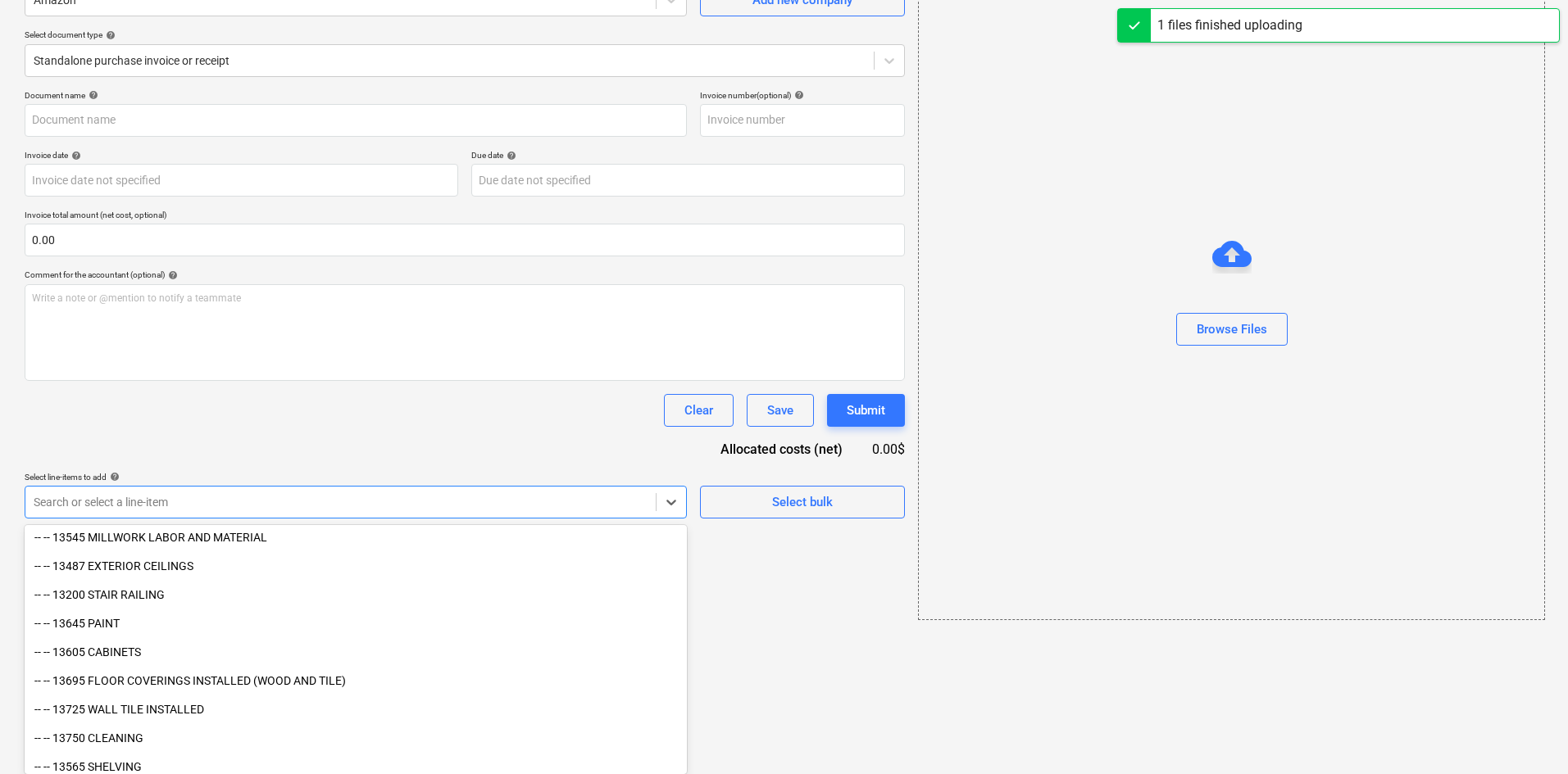
type input "Aamzon (Indirect) [DATE].pdf"
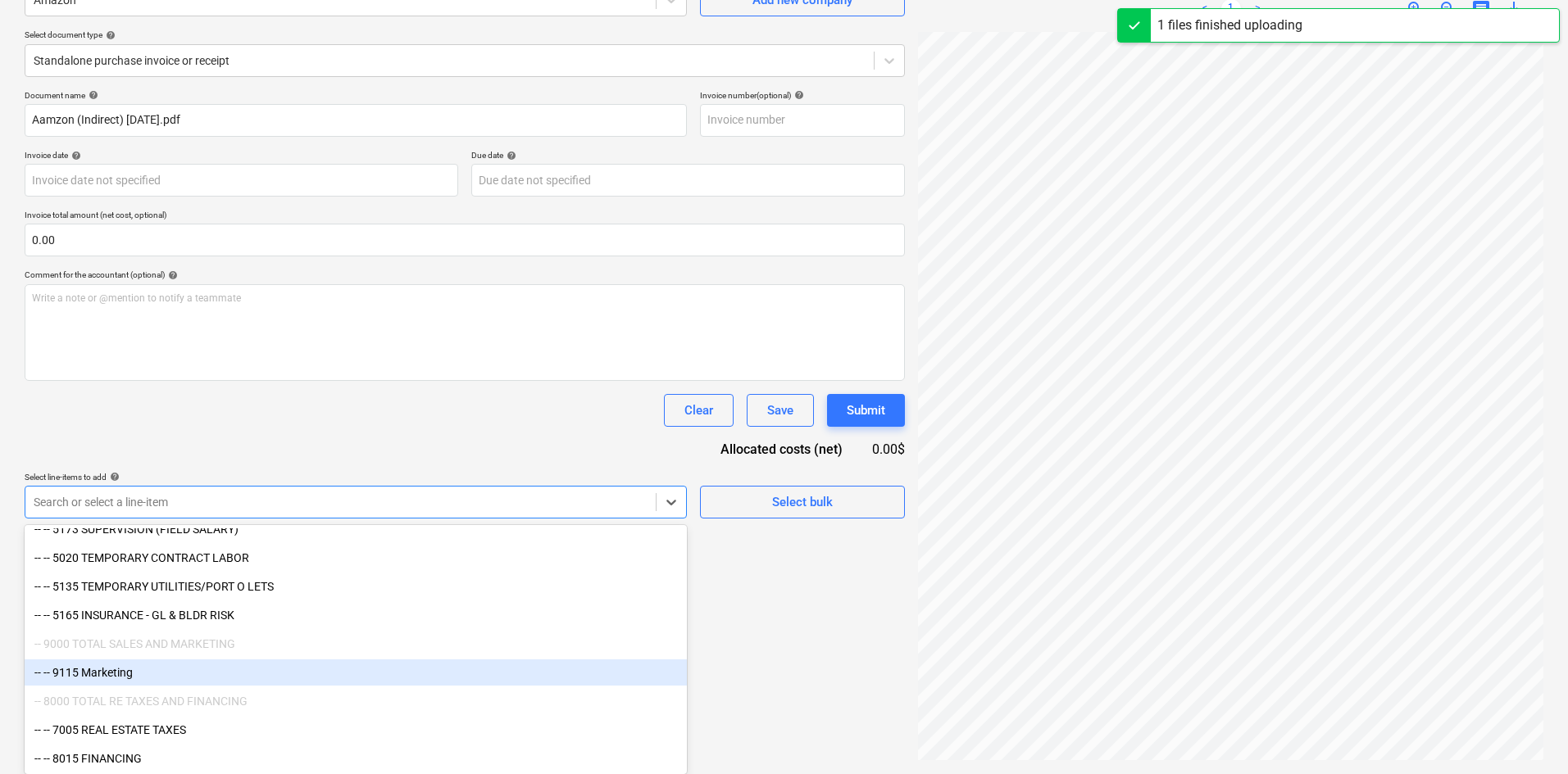
scroll to position [2343, 0]
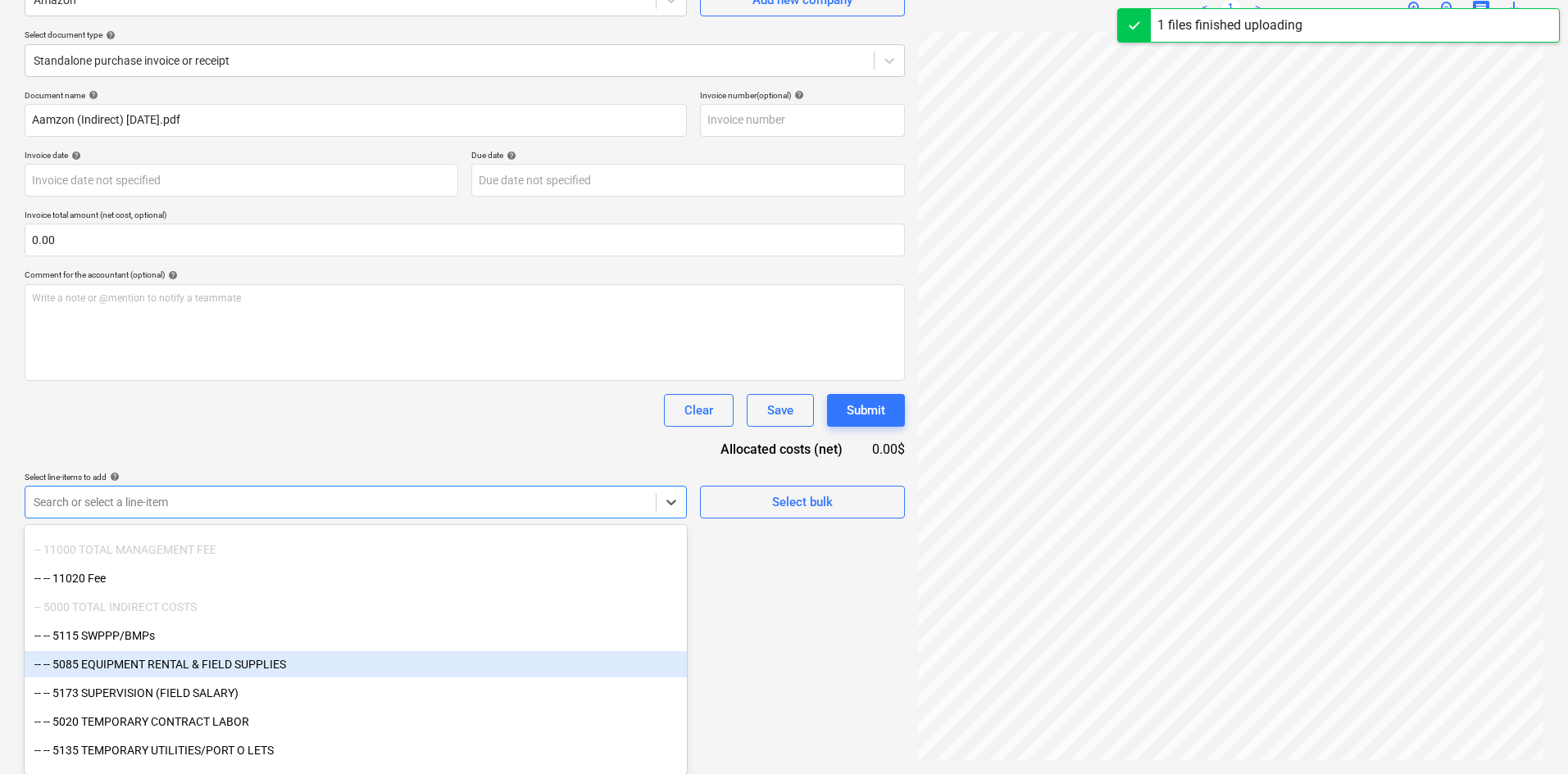
click at [261, 669] on div "-- -- 5085 EQUIPMENT RENTAL & FIELD SUPPLIES" at bounding box center [356, 664] width 663 height 26
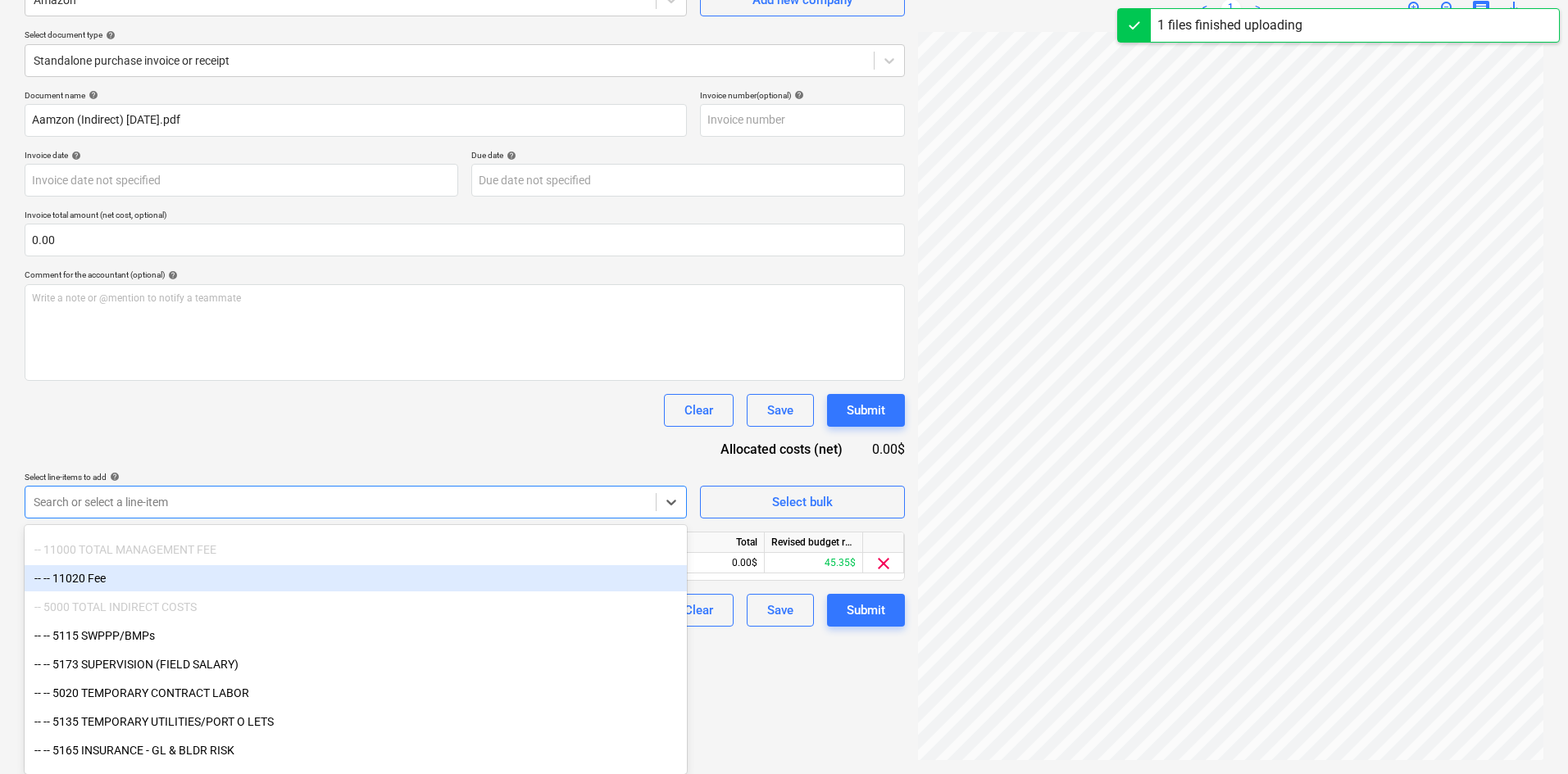
scroll to position [164, 0]
click at [470, 435] on div "Document name help [PERSON_NAME] (Indirect) [DATE].pdf Invoice number (optional…" at bounding box center [465, 359] width 881 height 537
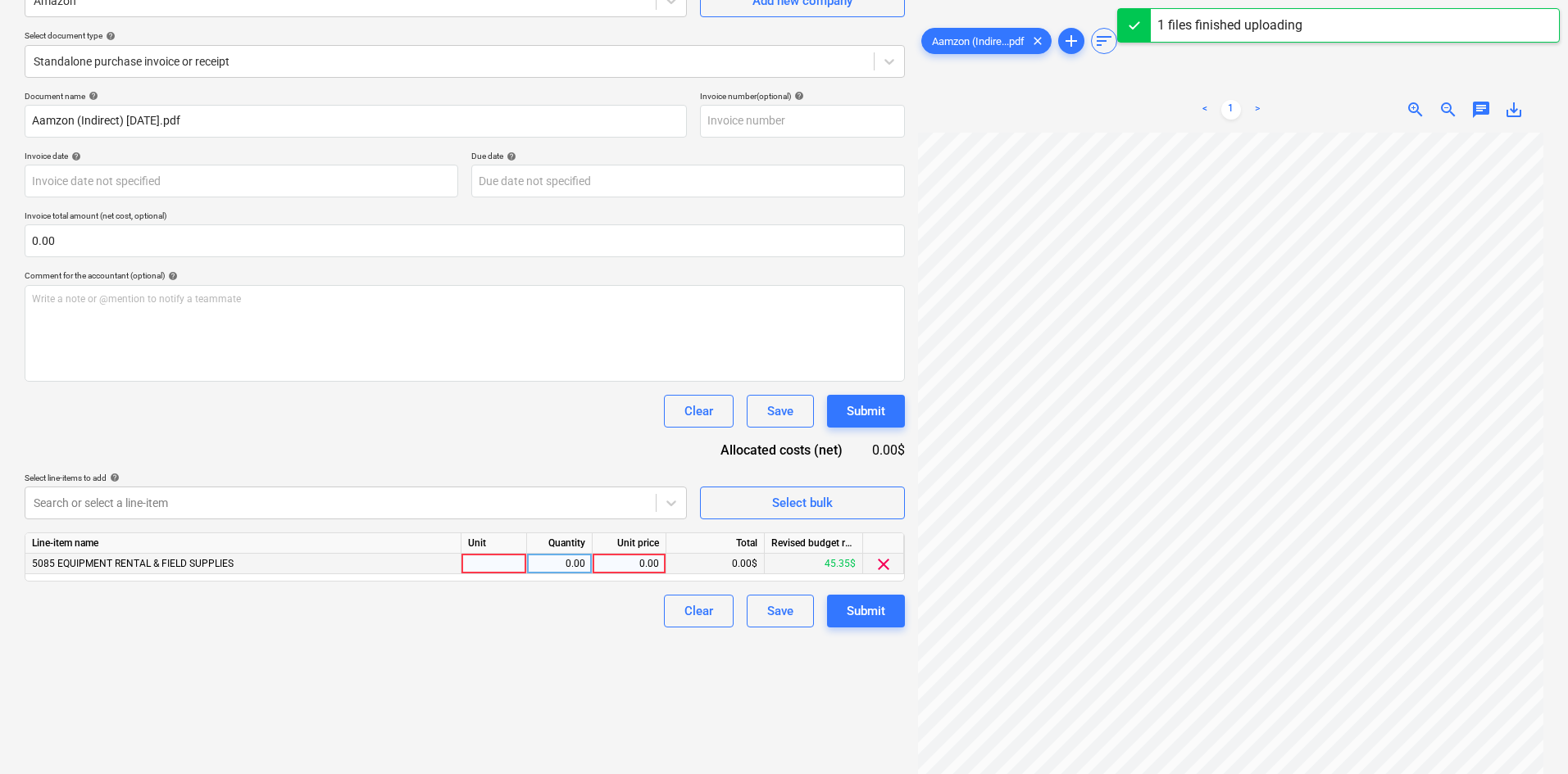
click at [600, 565] on div "0.00" at bounding box center [629, 563] width 60 height 20
click at [629, 566] on div "0.00" at bounding box center [629, 563] width 60 height 20
type input "10.69"
click at [554, 653] on div "Create new document Select company Amazon Add new company Select document type …" at bounding box center [465, 343] width 894 height 850
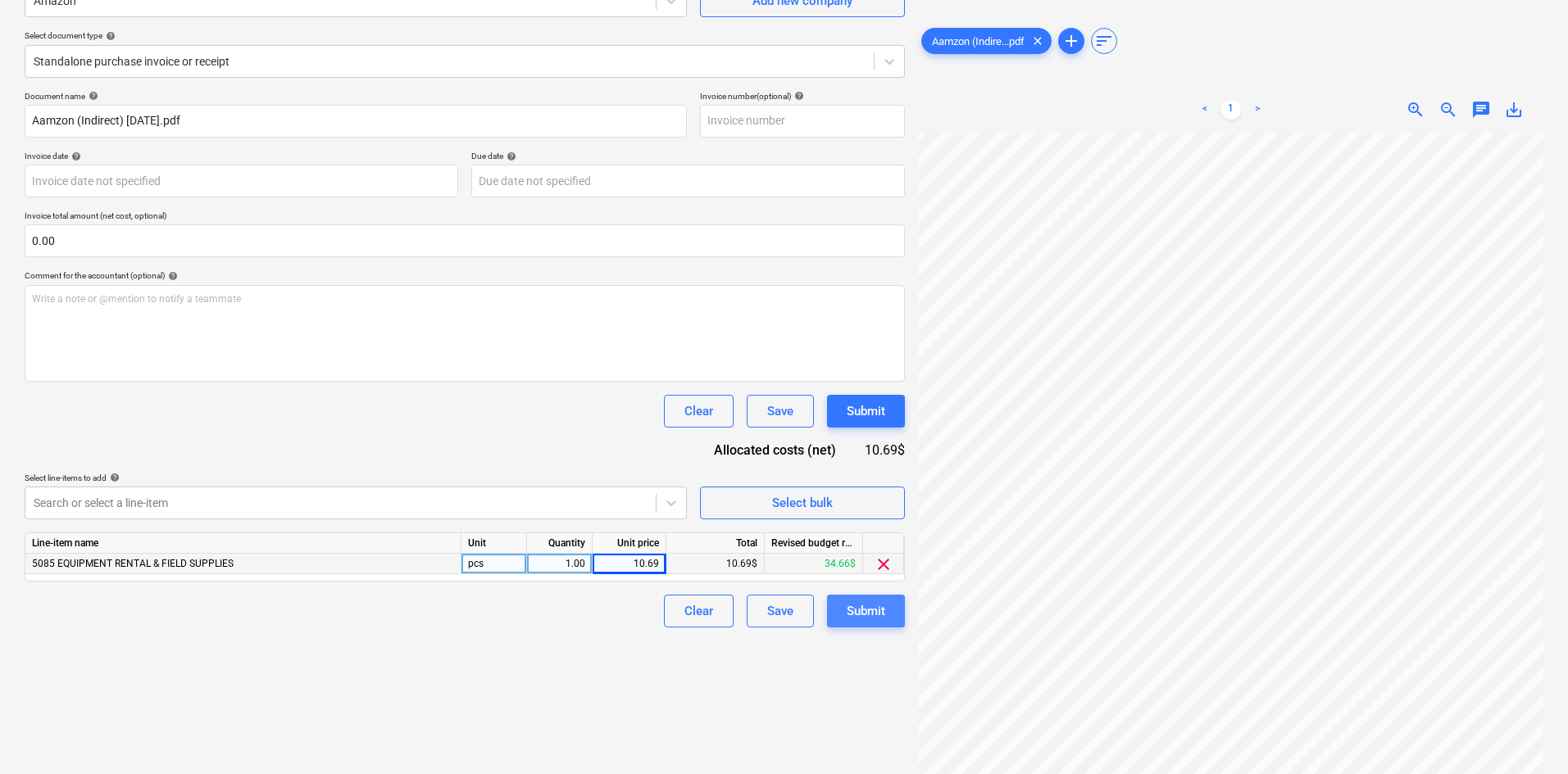
click at [893, 606] on button "Submit" at bounding box center [866, 611] width 78 height 33
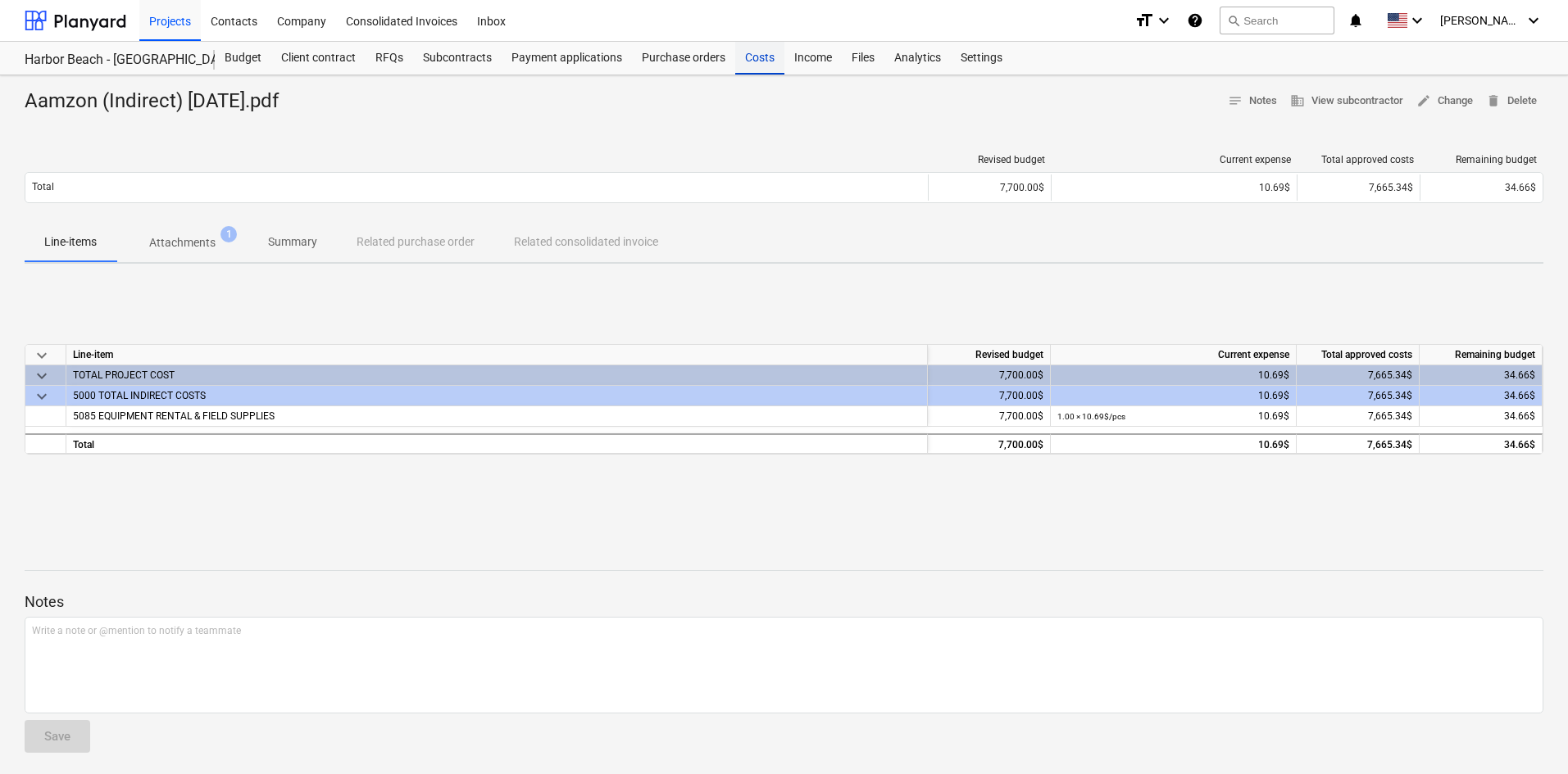
click at [739, 56] on div "Costs" at bounding box center [760, 58] width 49 height 33
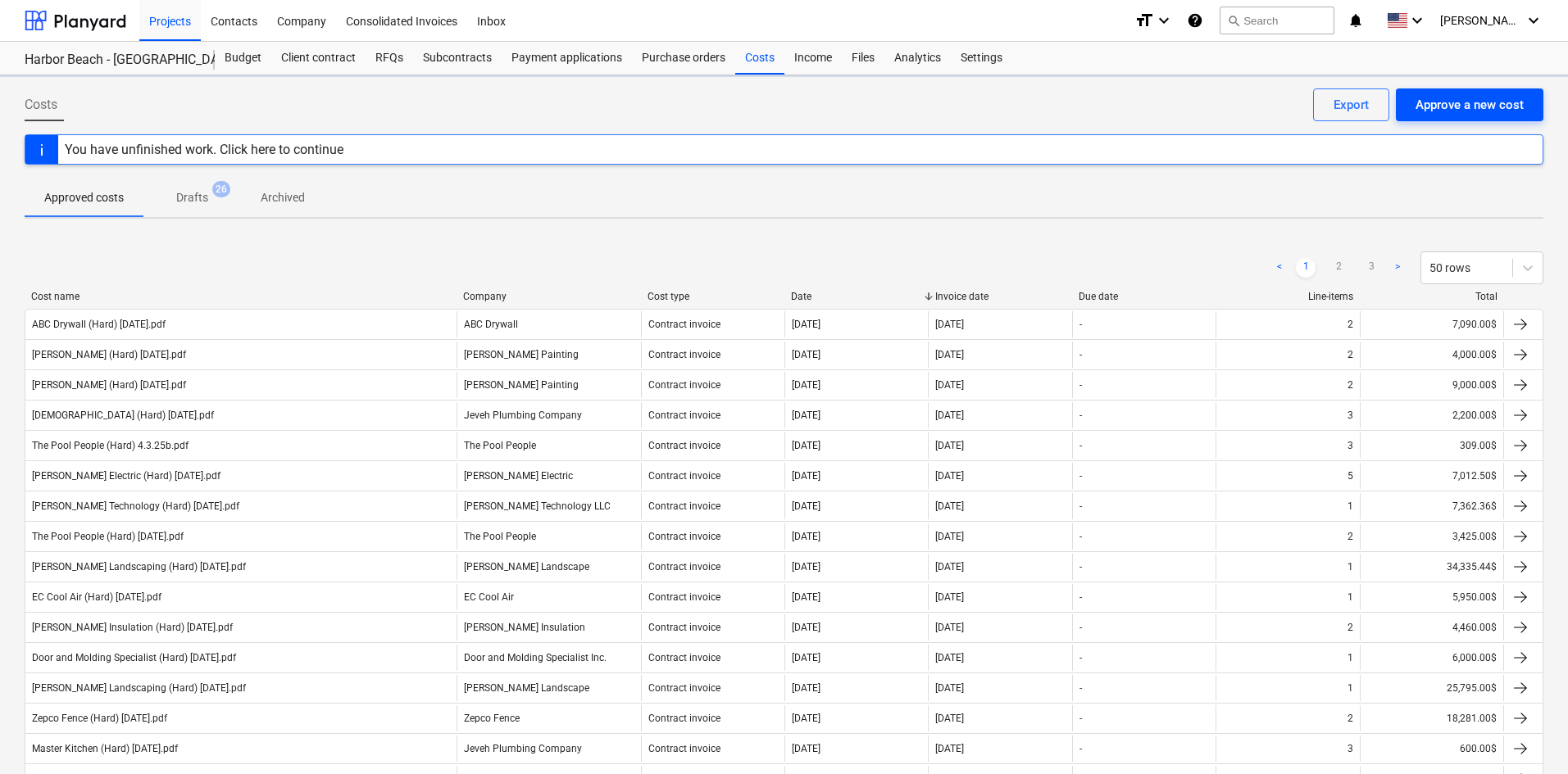
click at [1506, 101] on div "Approve a new cost" at bounding box center [1470, 105] width 108 height 21
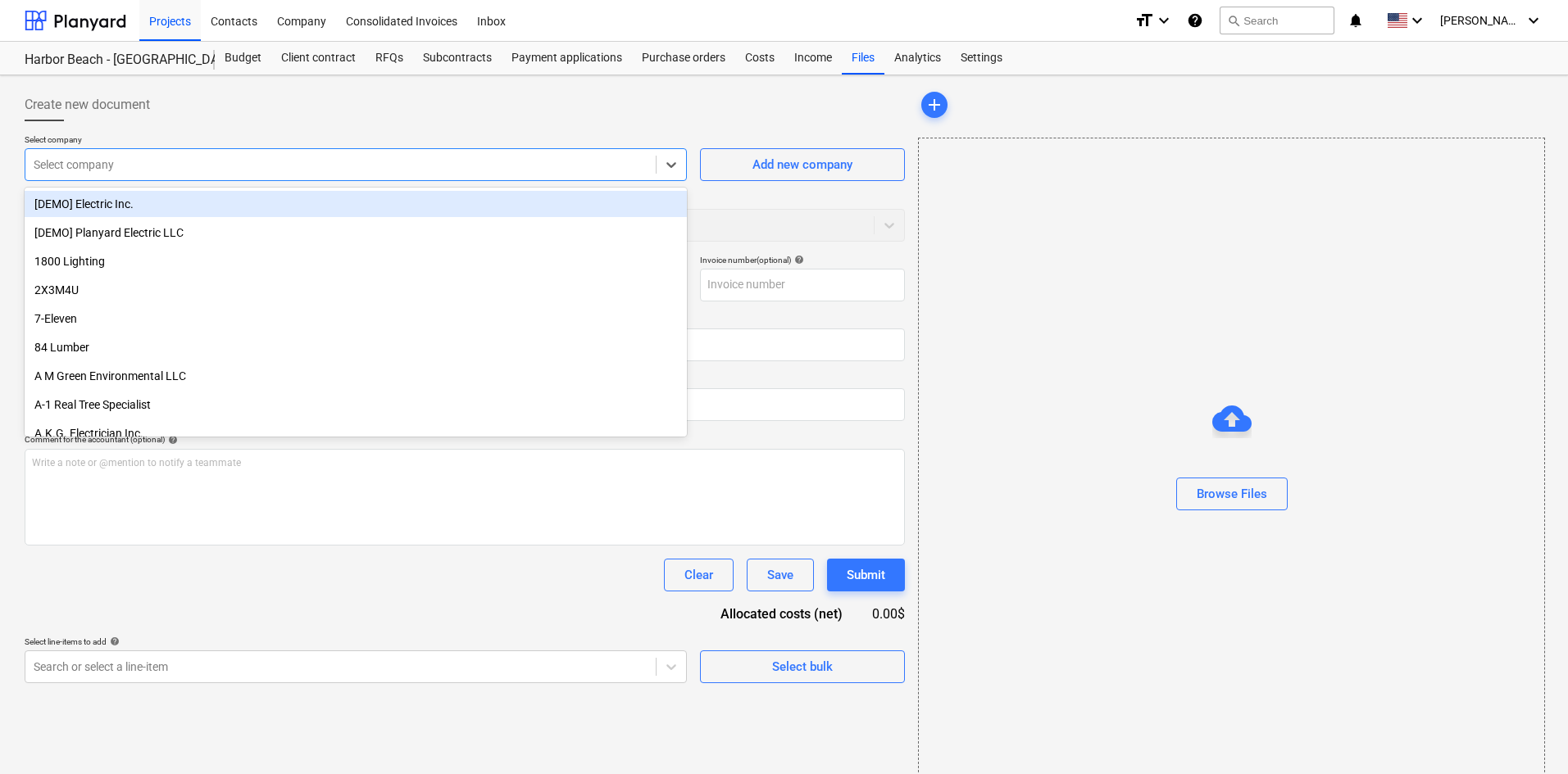
click at [207, 160] on div at bounding box center [340, 164] width 614 height 17
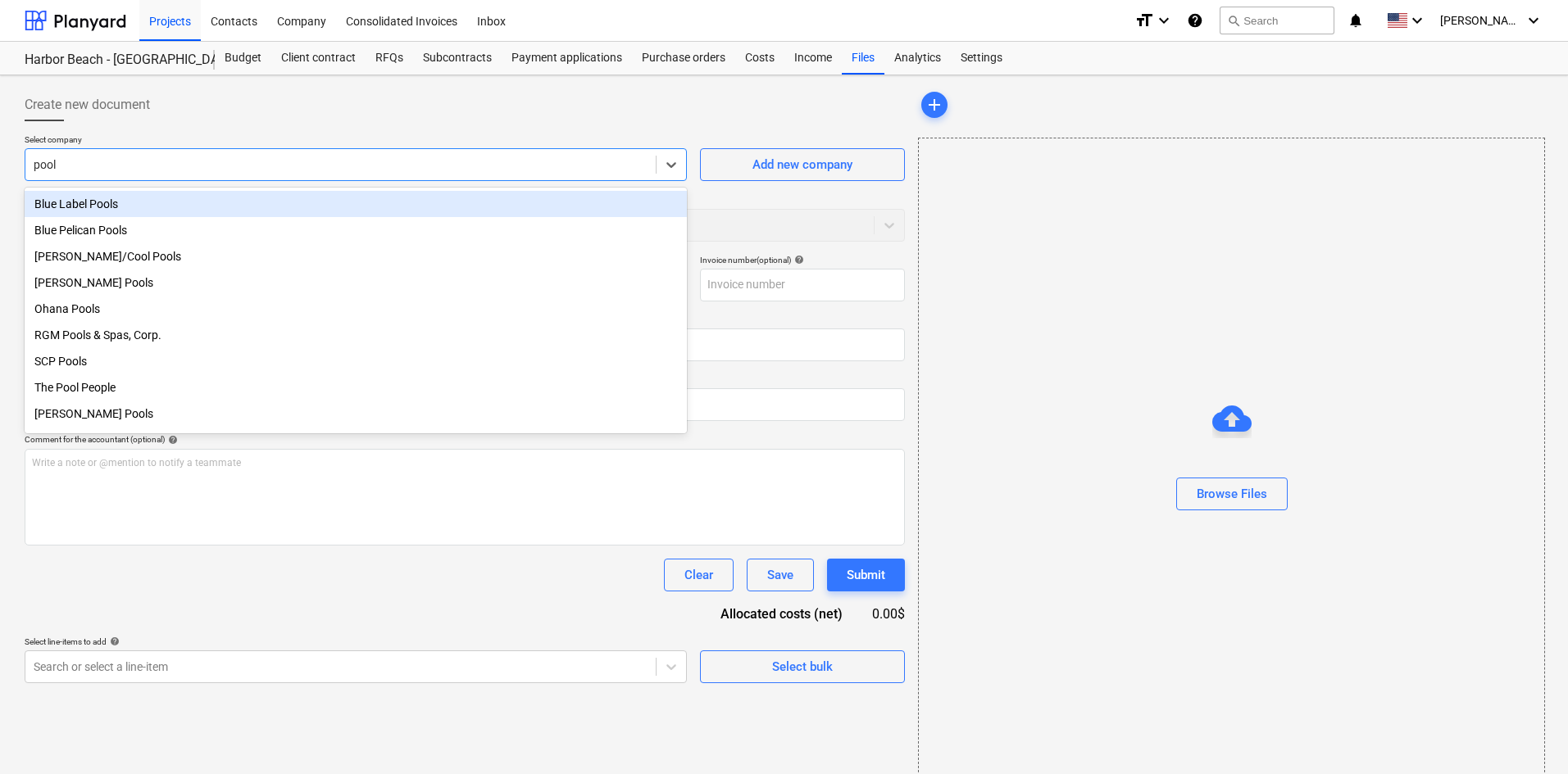
type input "pool p"
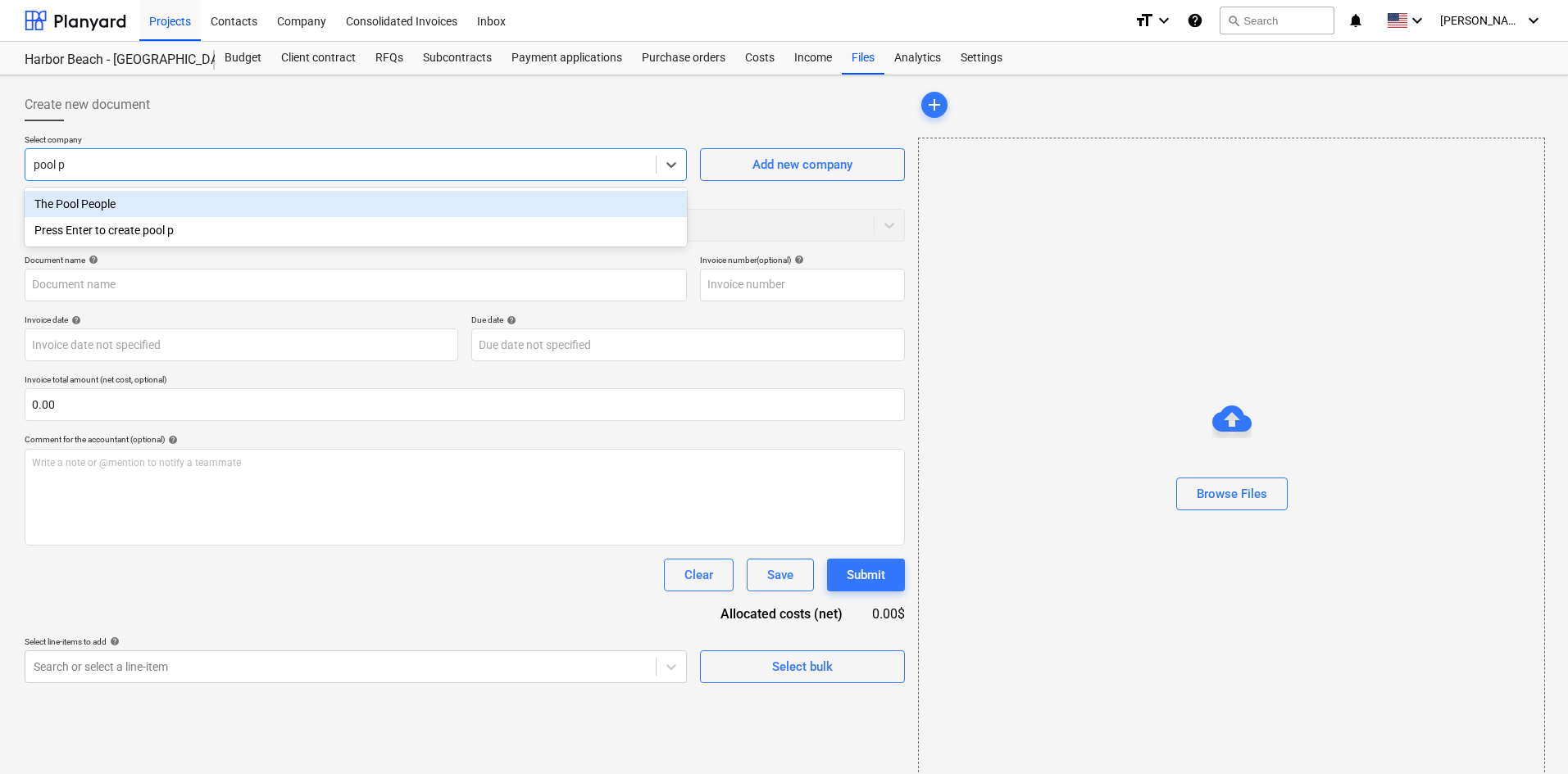
click at [150, 203] on div "The Pool People" at bounding box center [356, 204] width 663 height 26
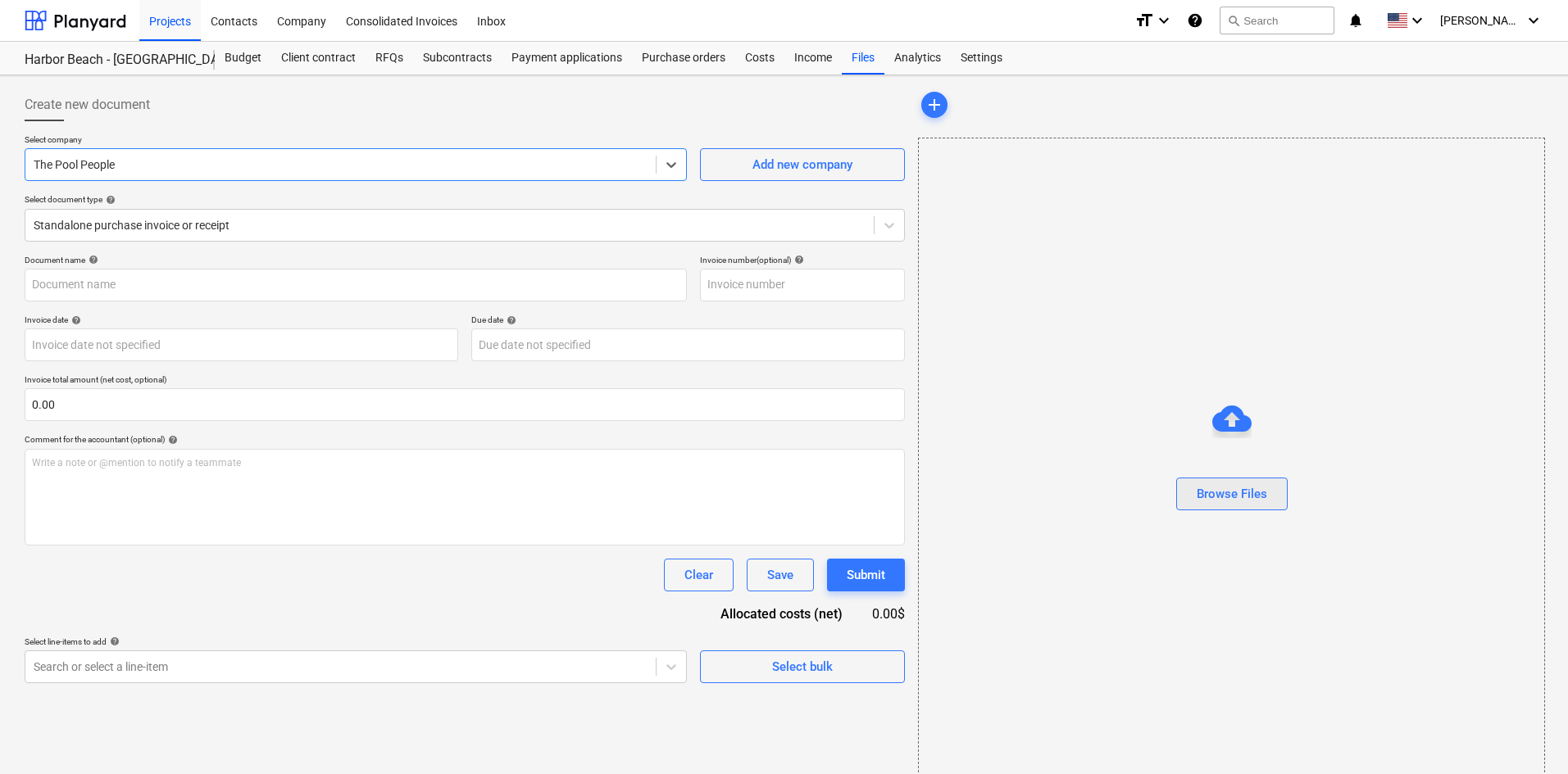
click at [1234, 502] on div "Browse Files" at bounding box center [1232, 494] width 70 height 21
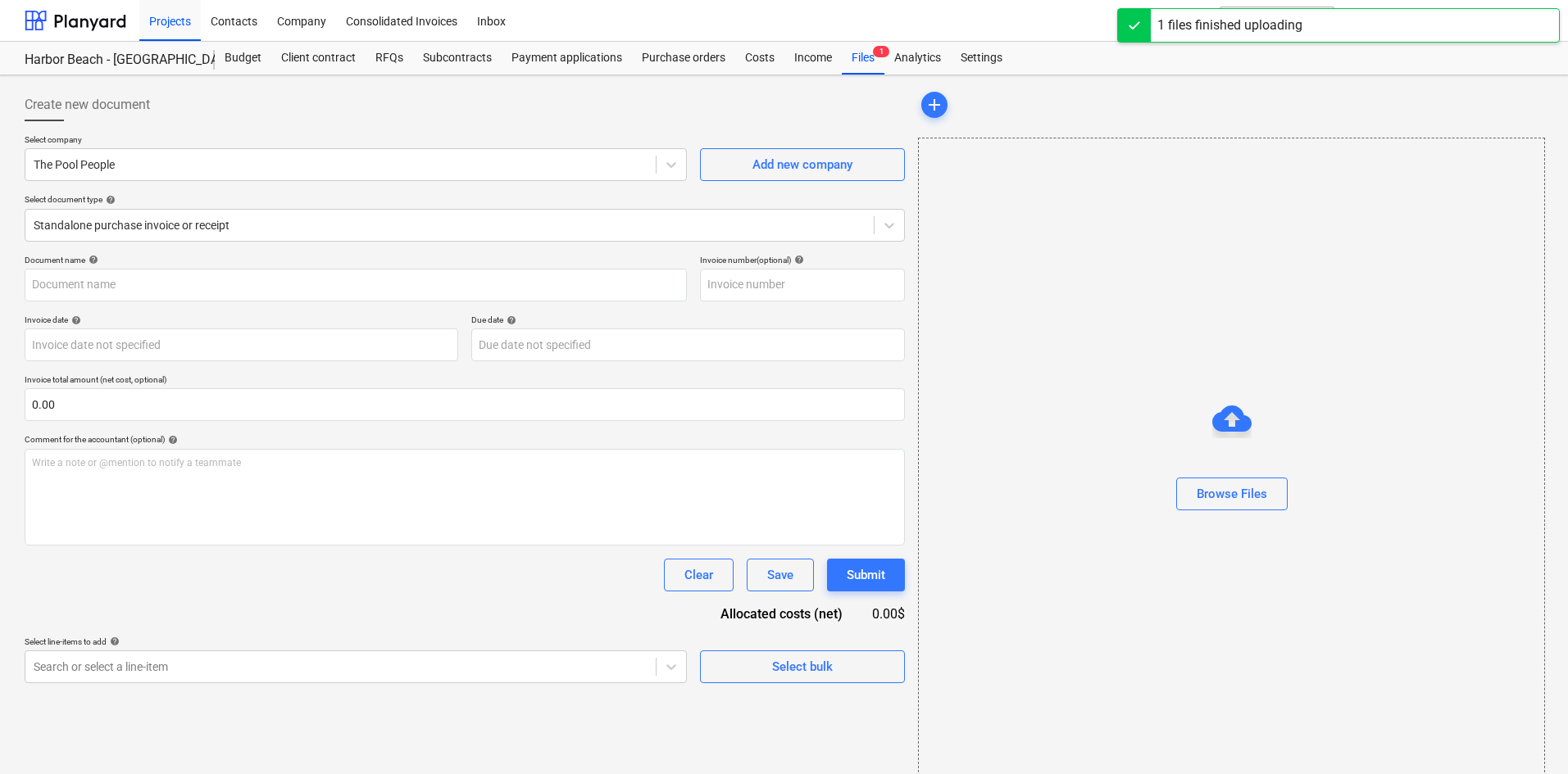
type input "The Pool People (Hard) [DATE].pdf"
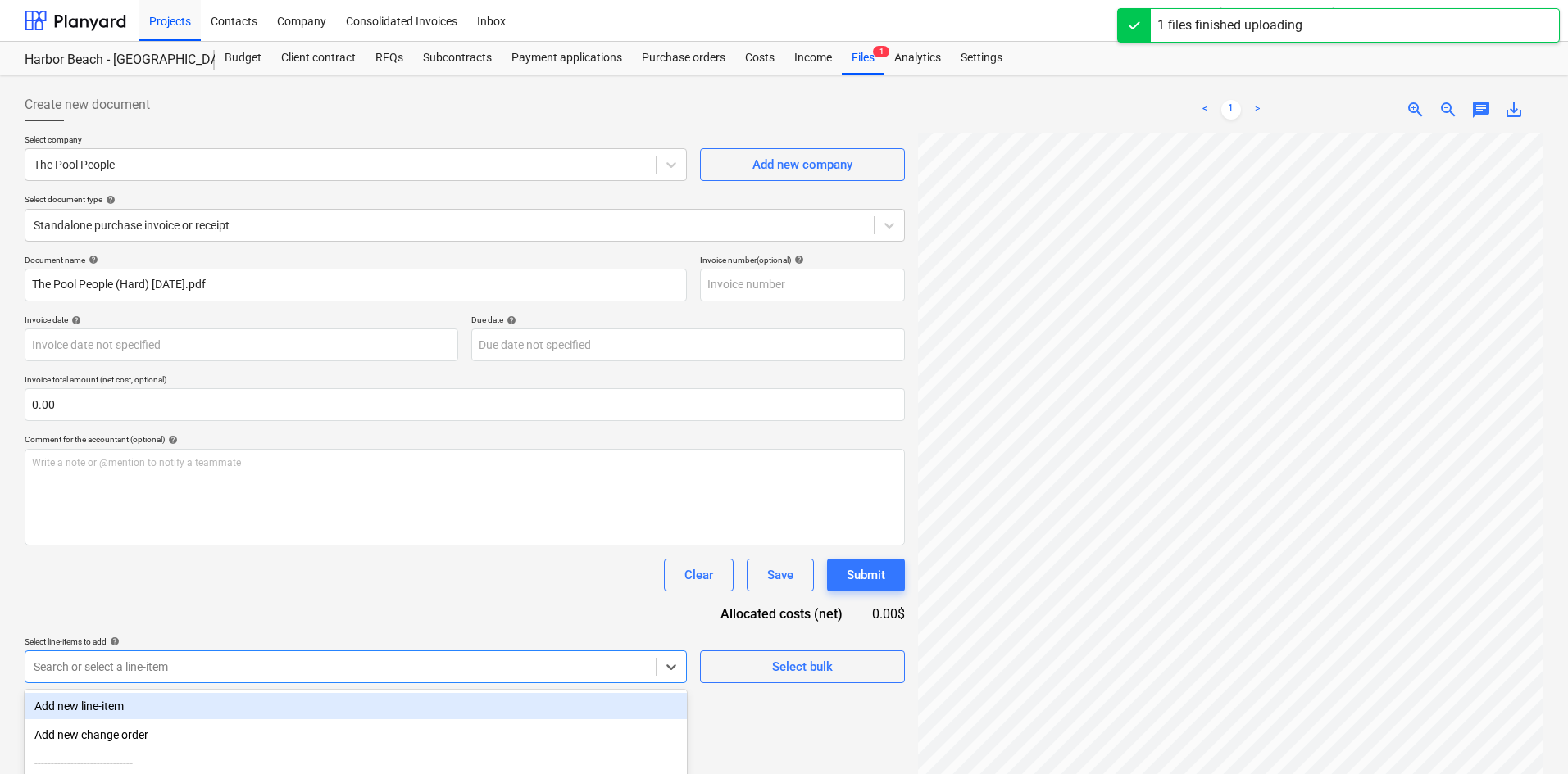
scroll to position [164, 0]
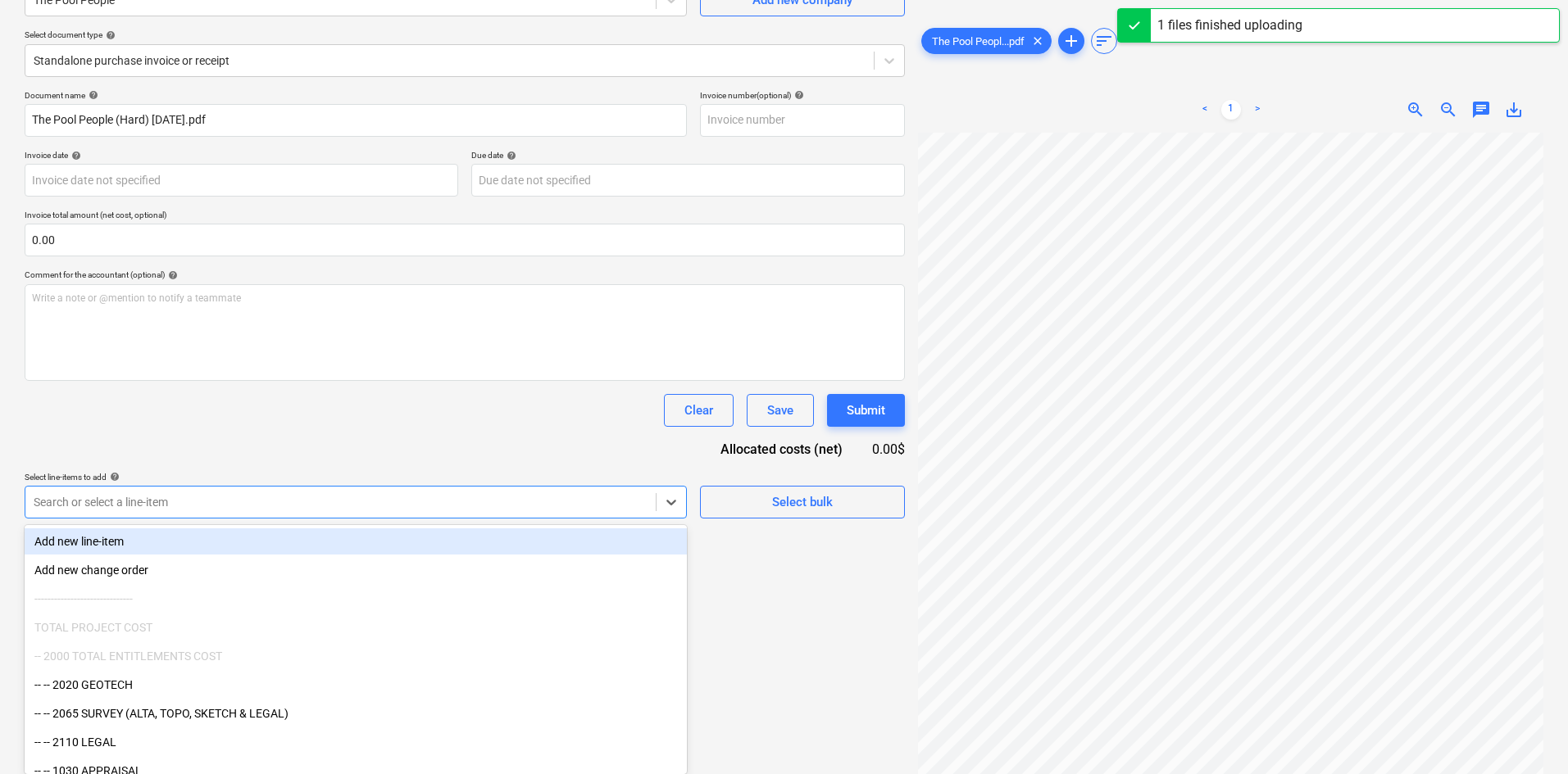
click at [342, 610] on body "Projects Contacts Company Consolidated Invoices Inbox format_size keyboard_arro…" at bounding box center [784, 222] width 1568 height 774
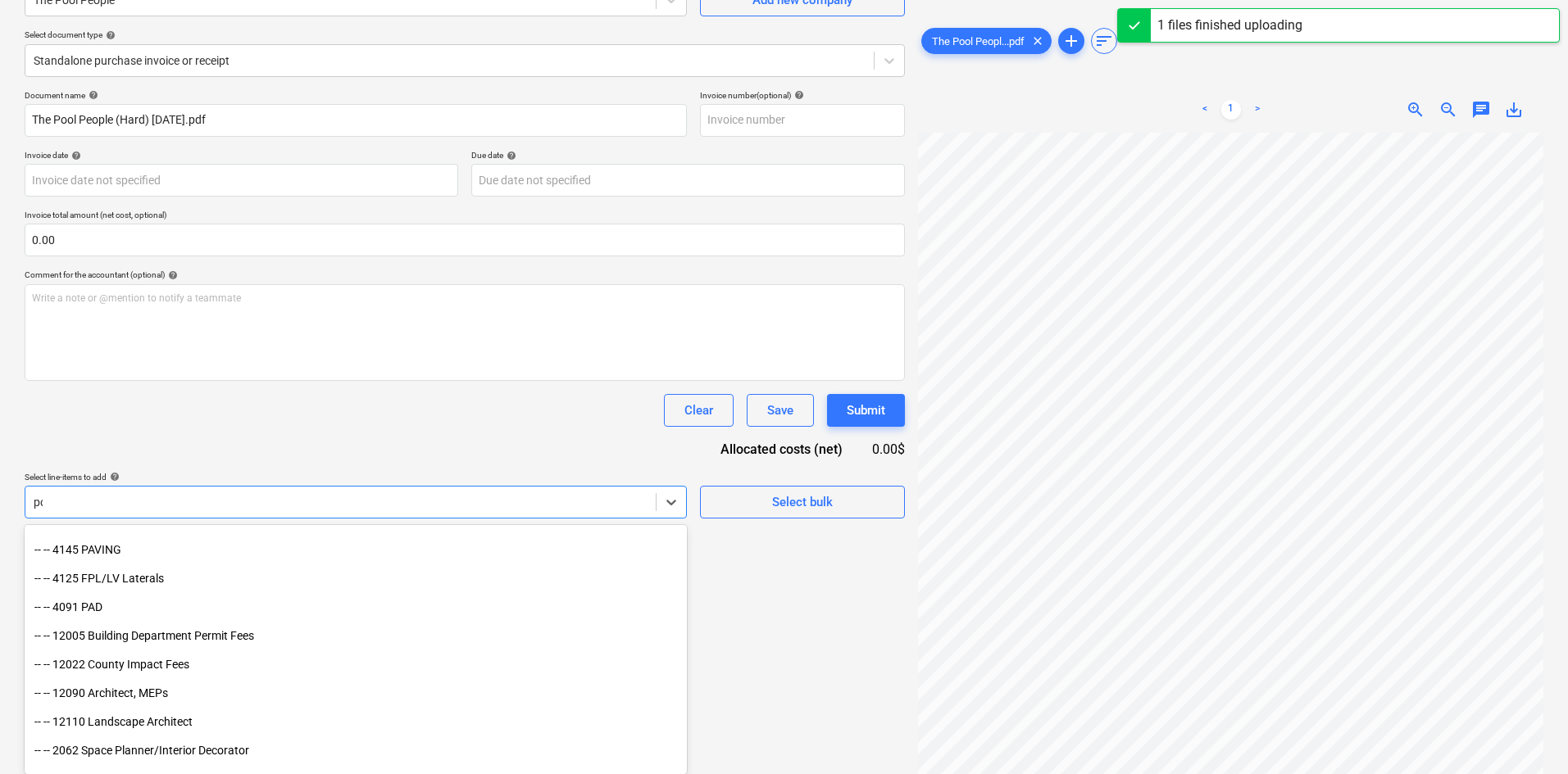
scroll to position [164, 0]
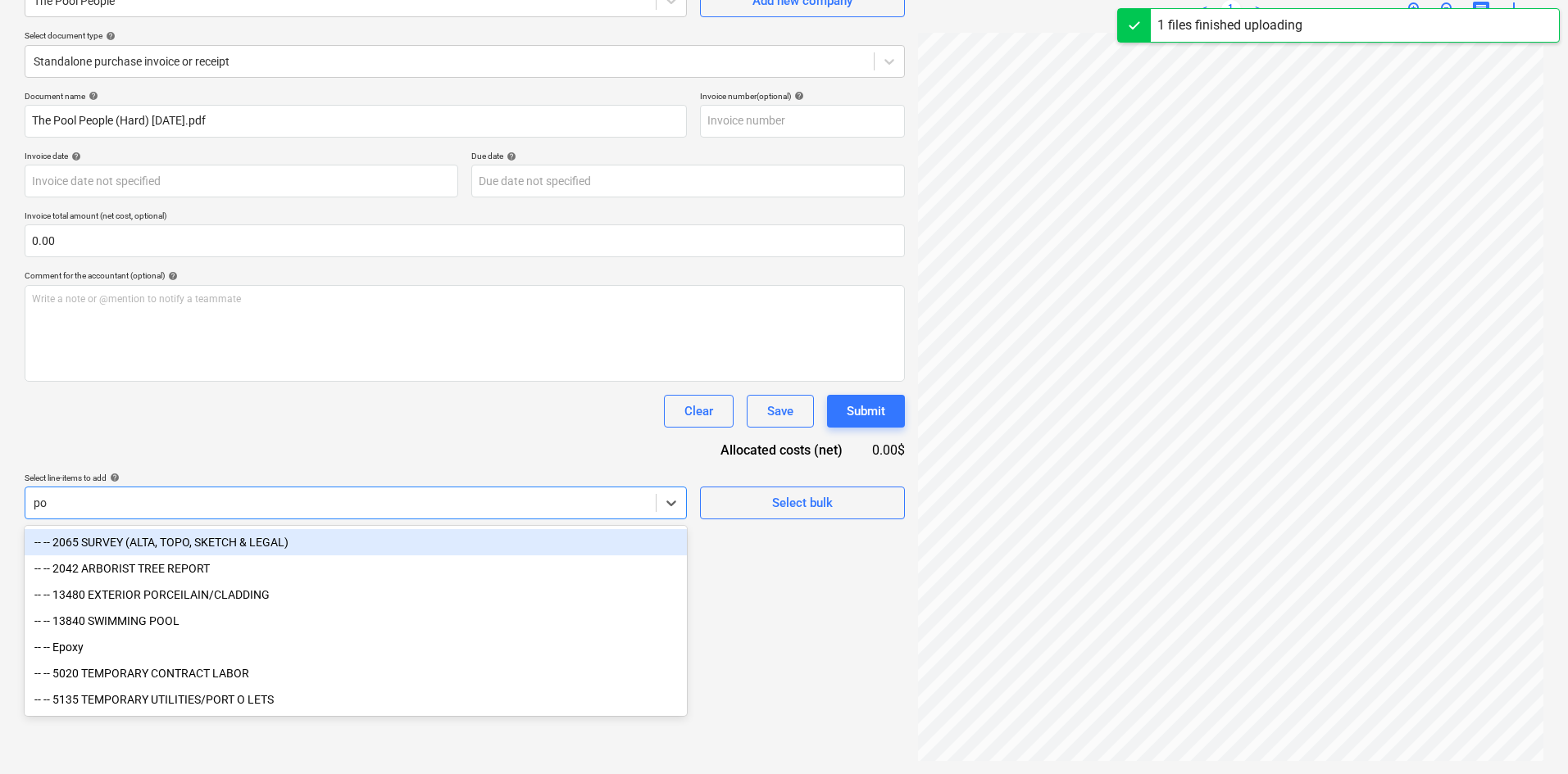
type input "poo"
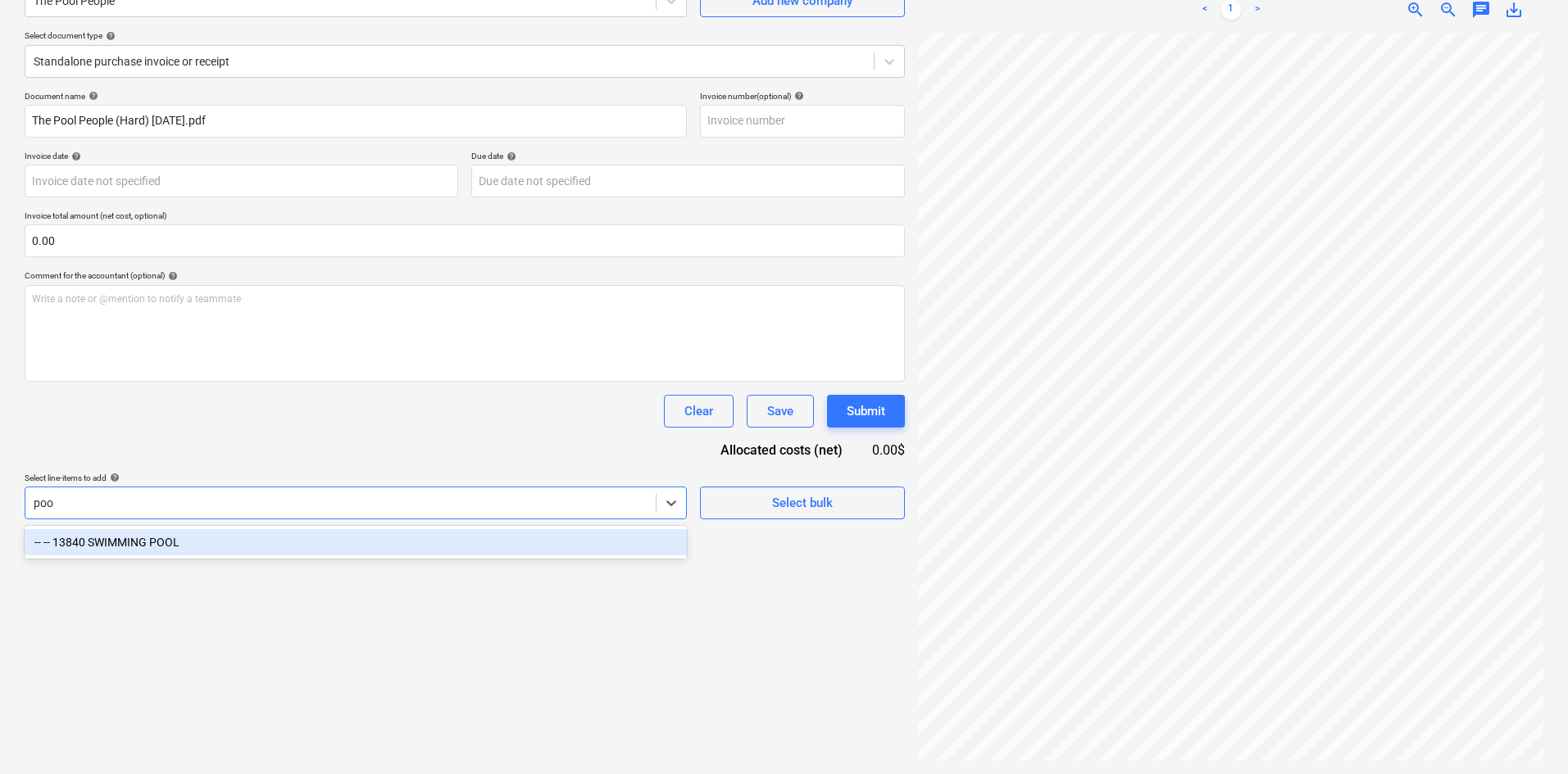
click at [200, 547] on div "-- -- 13840 SWIMMING POOL" at bounding box center [356, 542] width 663 height 26
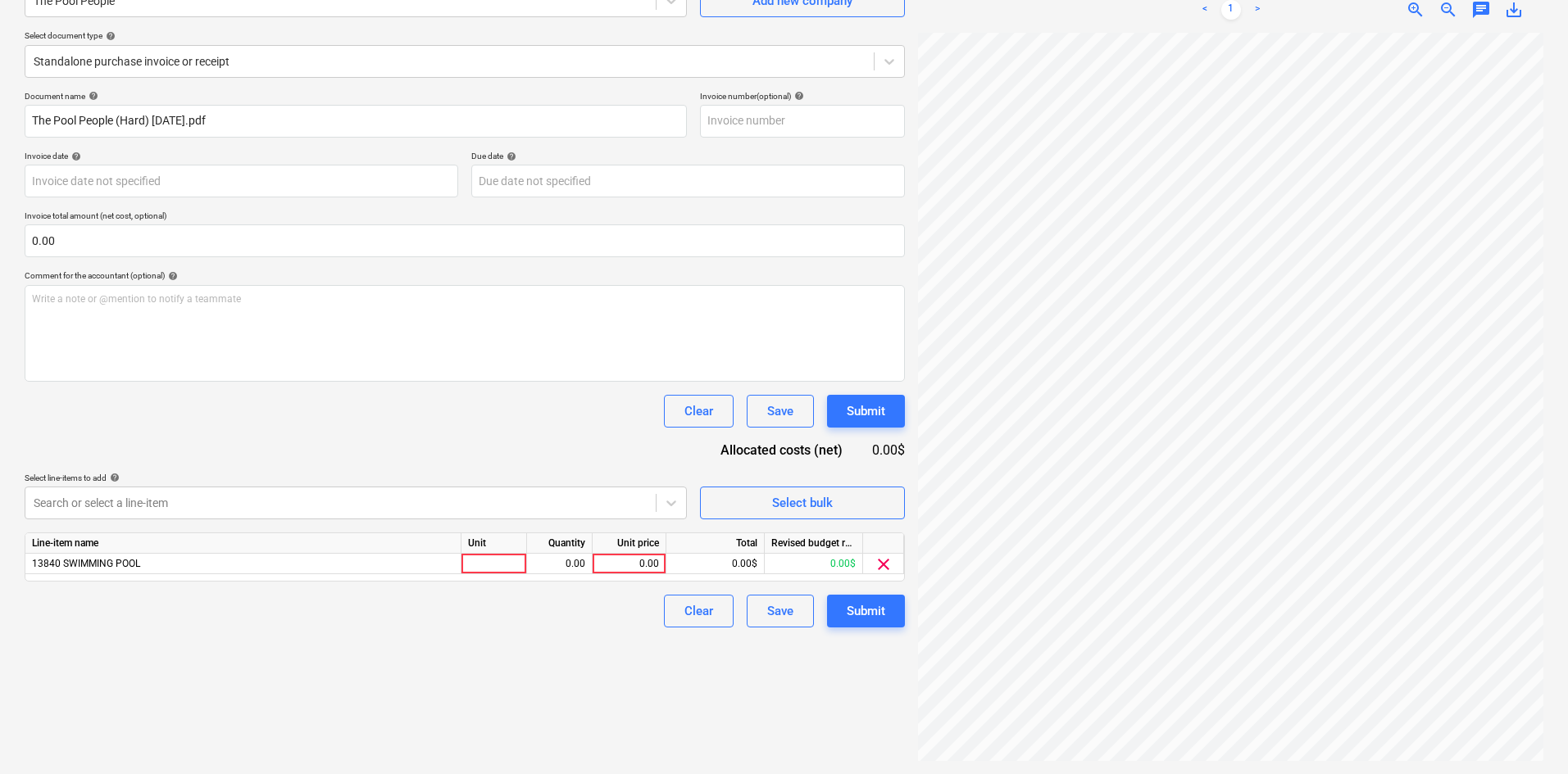
click at [604, 412] on div "Clear Save Submit" at bounding box center [465, 411] width 881 height 33
click at [622, 564] on div "0.00" at bounding box center [629, 563] width 60 height 20
type input "600"
click at [599, 623] on div "Clear Save Submit" at bounding box center [465, 611] width 881 height 33
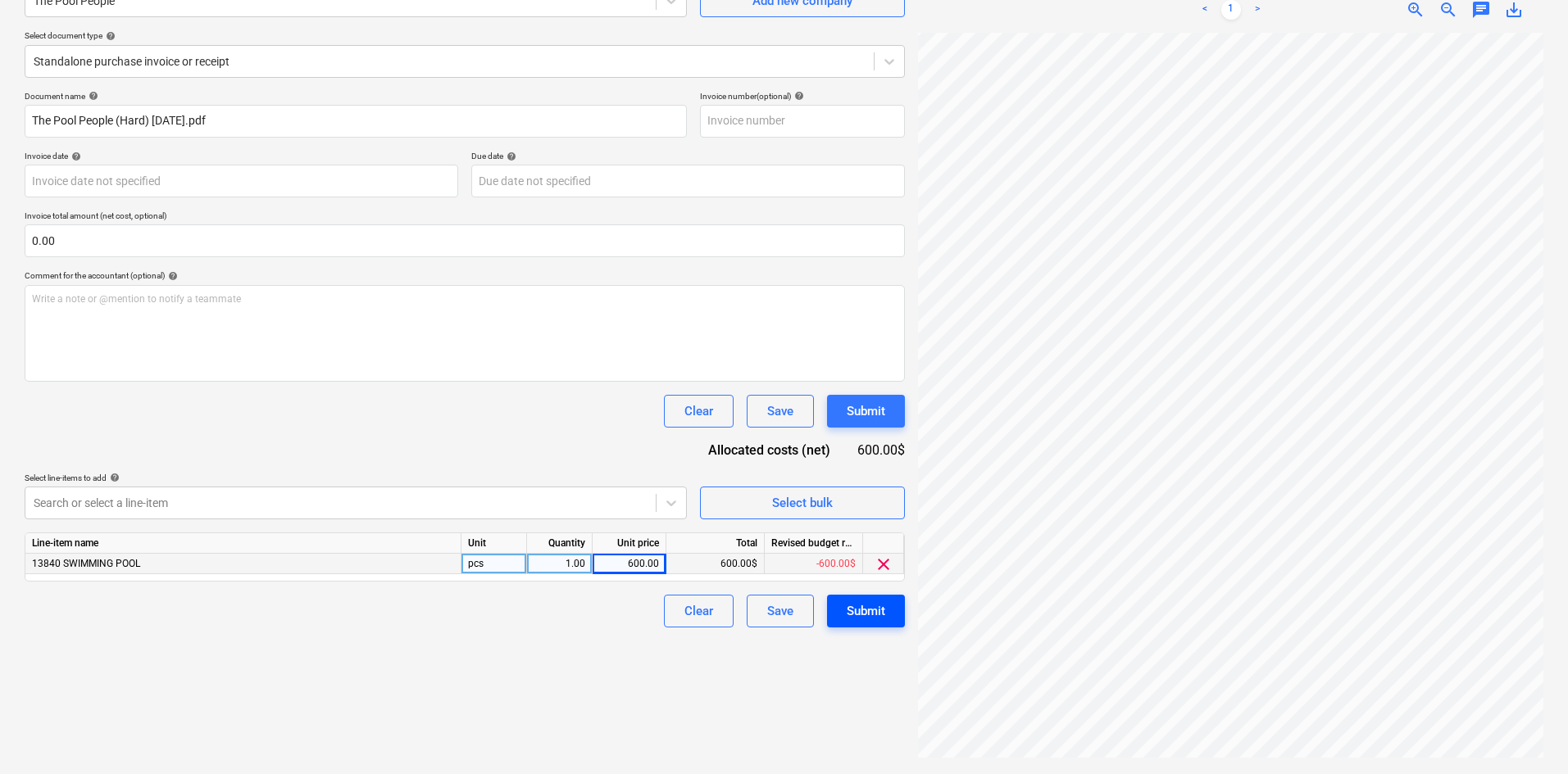
click at [856, 613] on div "Submit" at bounding box center [866, 611] width 39 height 21
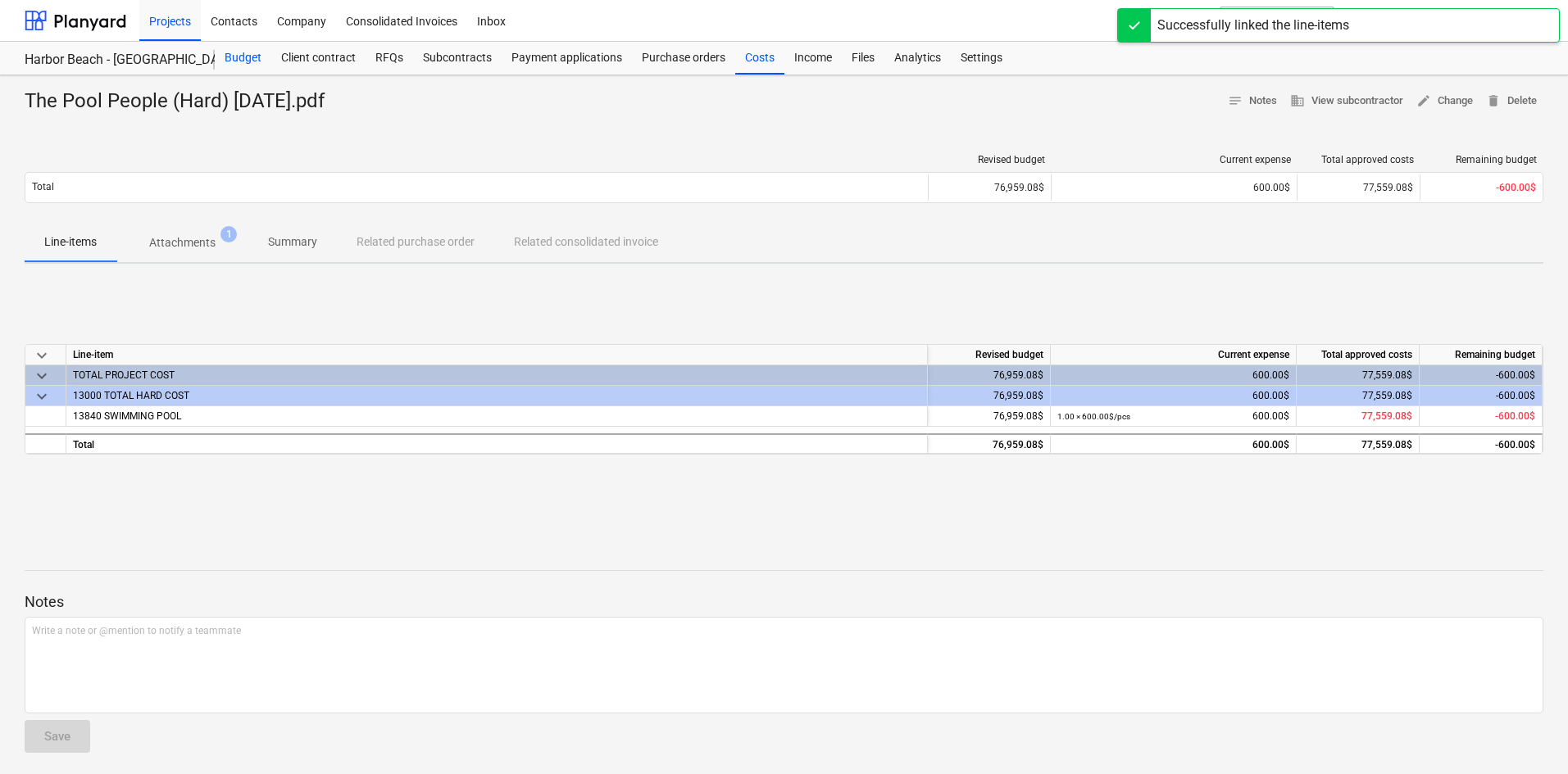
click at [234, 61] on div "Budget" at bounding box center [243, 58] width 56 height 33
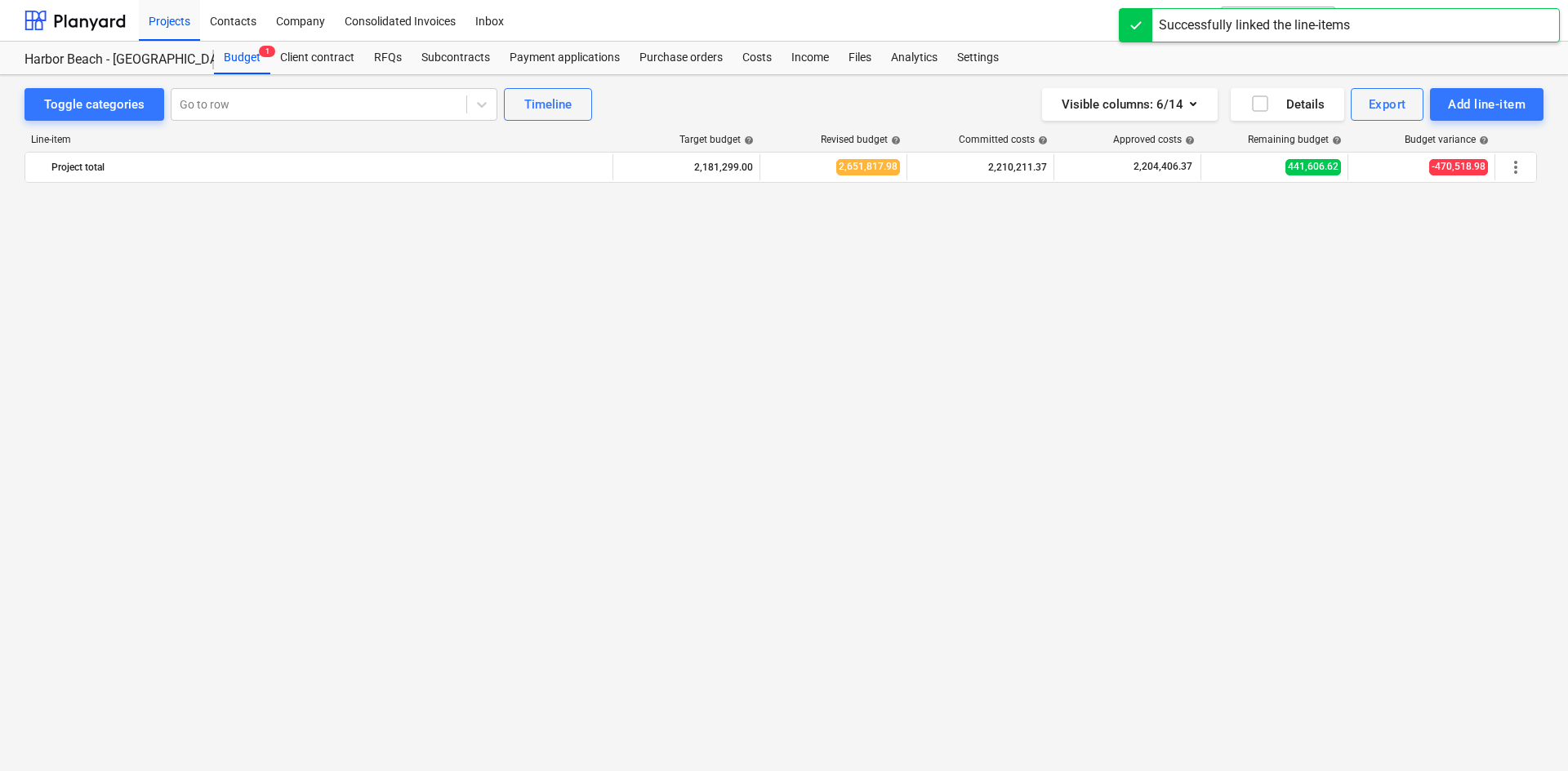
scroll to position [2142, 0]
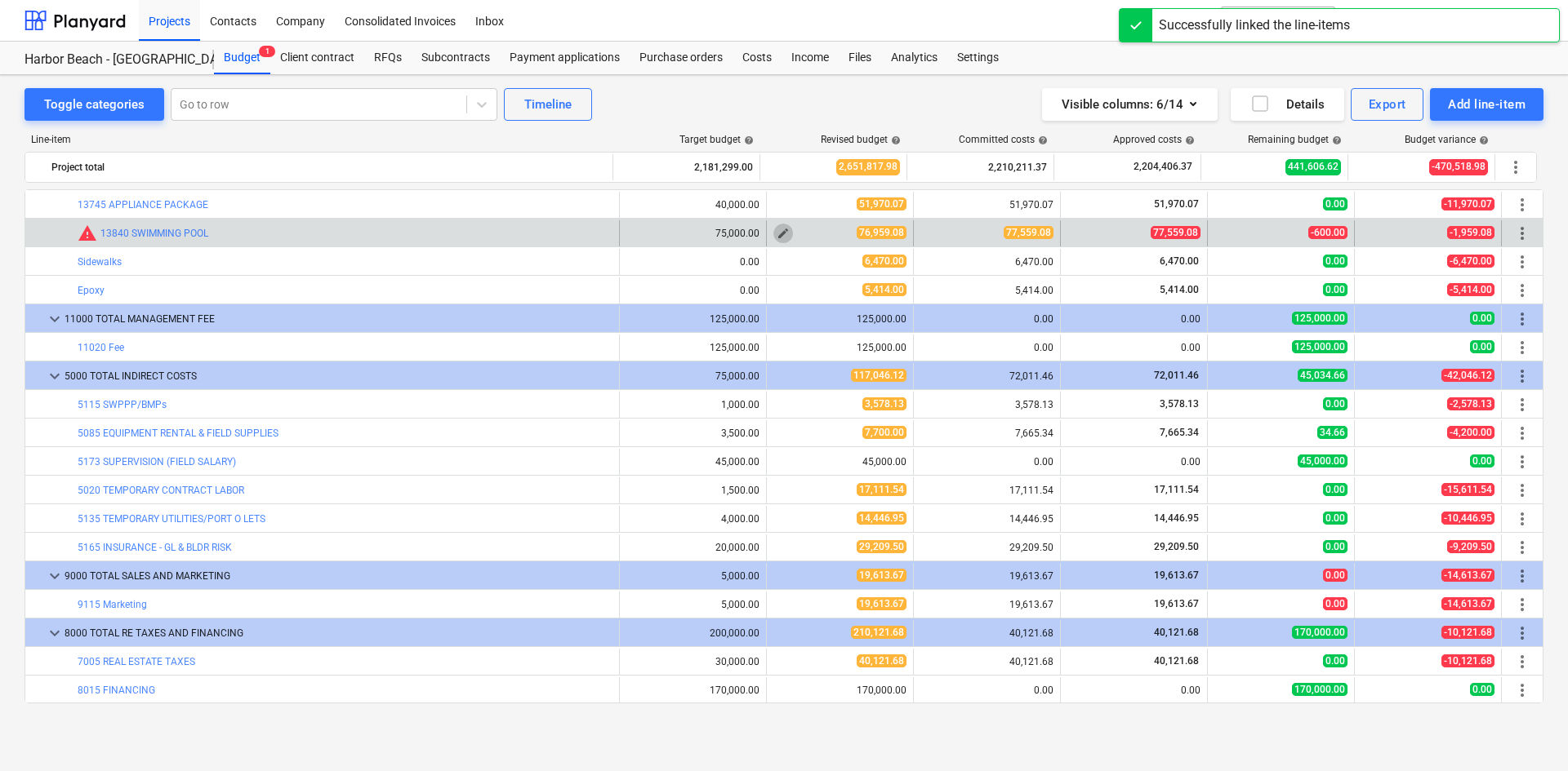
click at [784, 235] on button "edit" at bounding box center [783, 234] width 19 height 19
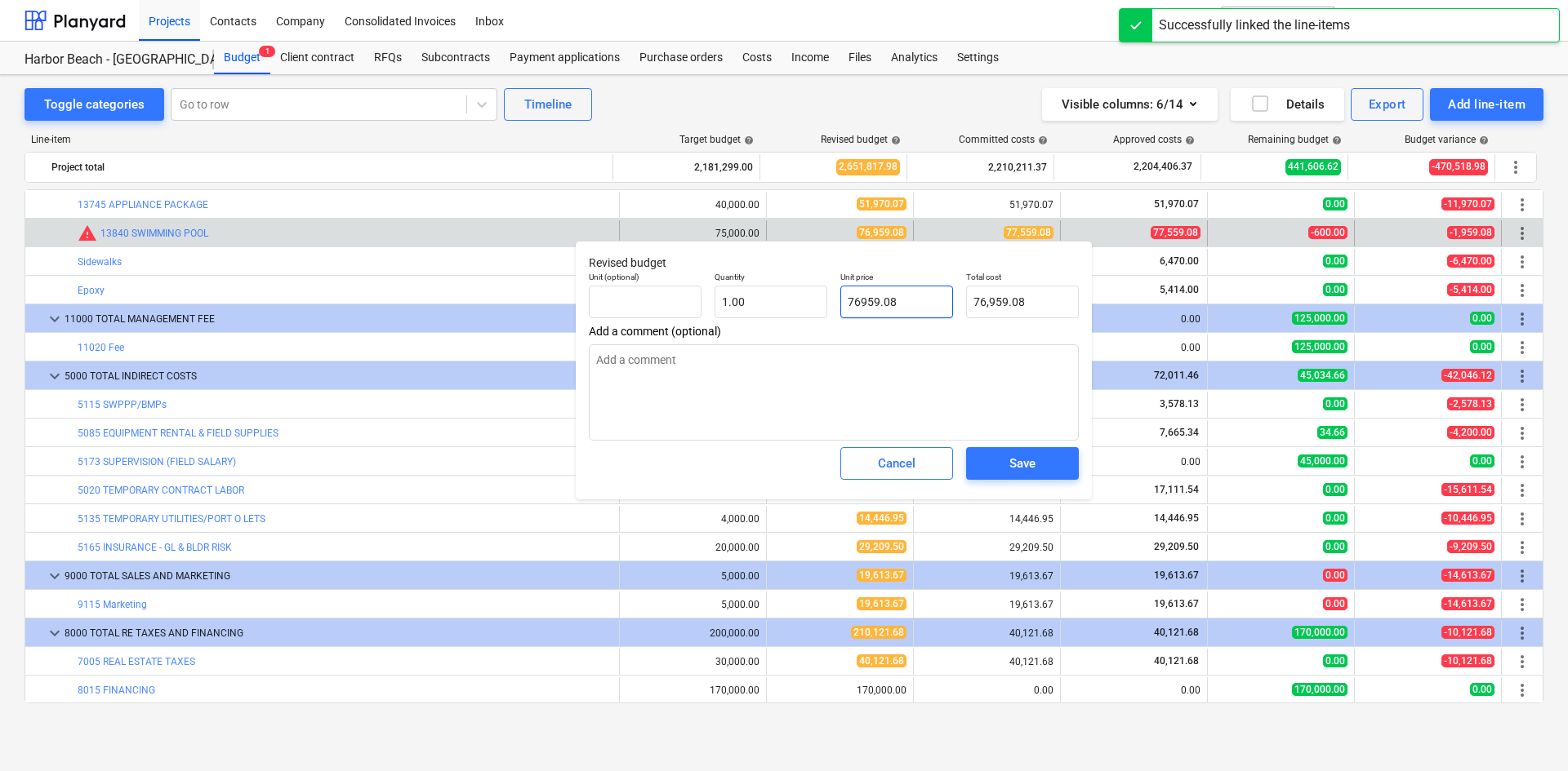
click at [897, 300] on input "76959.08" at bounding box center [897, 301] width 113 height 32
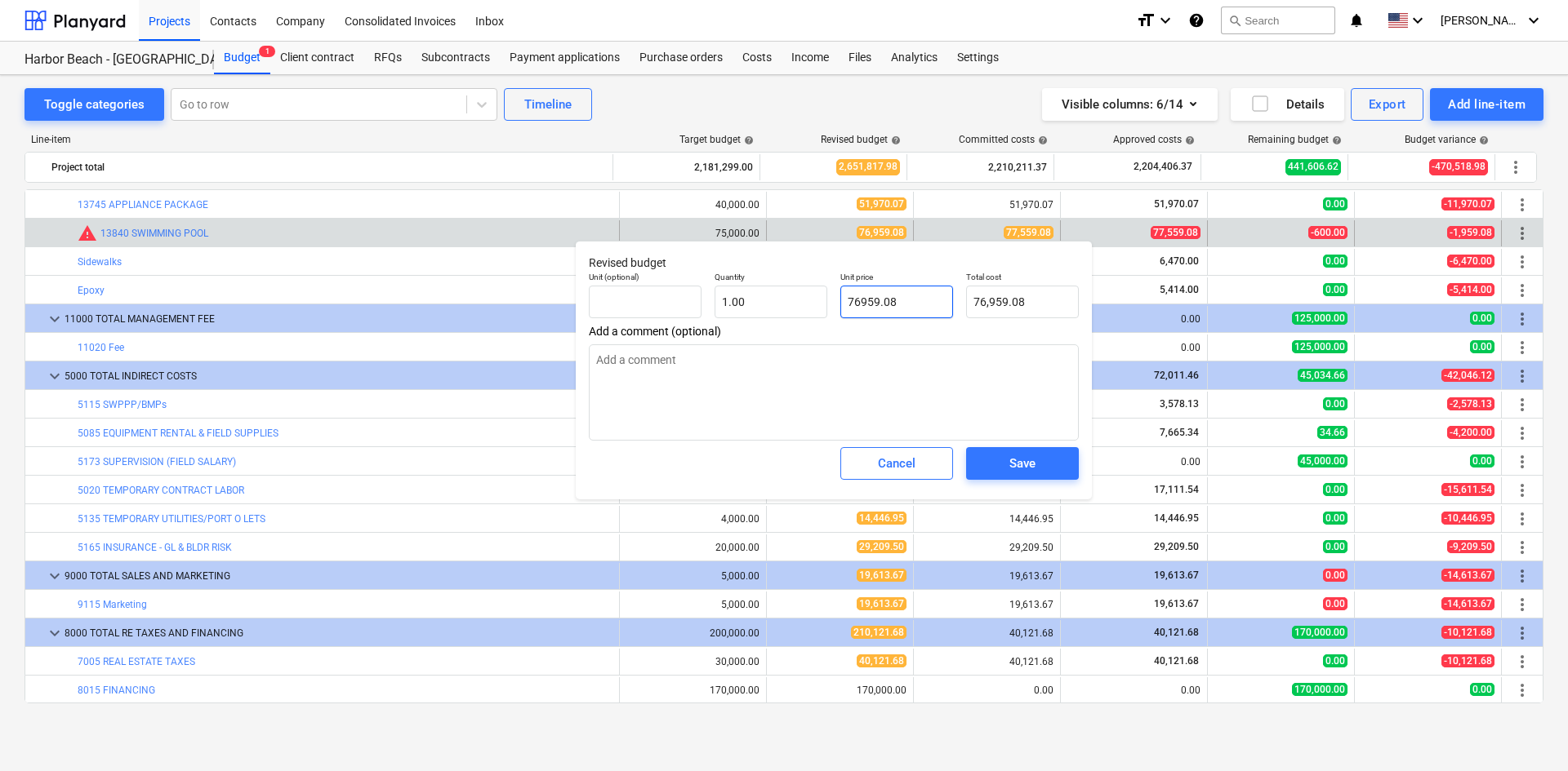
click at [897, 300] on input "76959.08" at bounding box center [897, 301] width 113 height 32
type input "7"
type input "7.00"
type input "77"
type input "77.00"
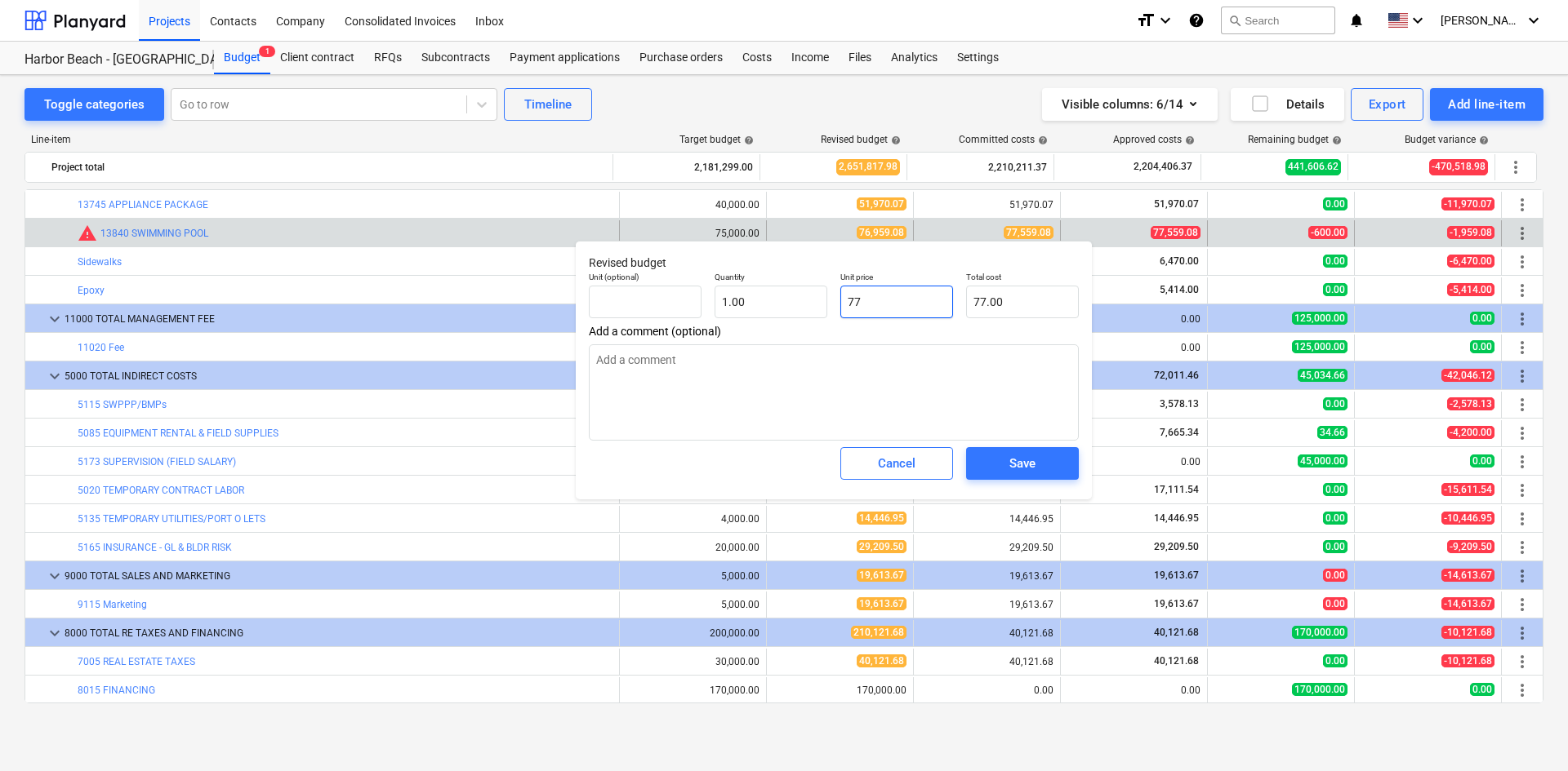
type input "775"
type input "775.00"
type input "7755"
type input "7,755.00"
type input "77559"
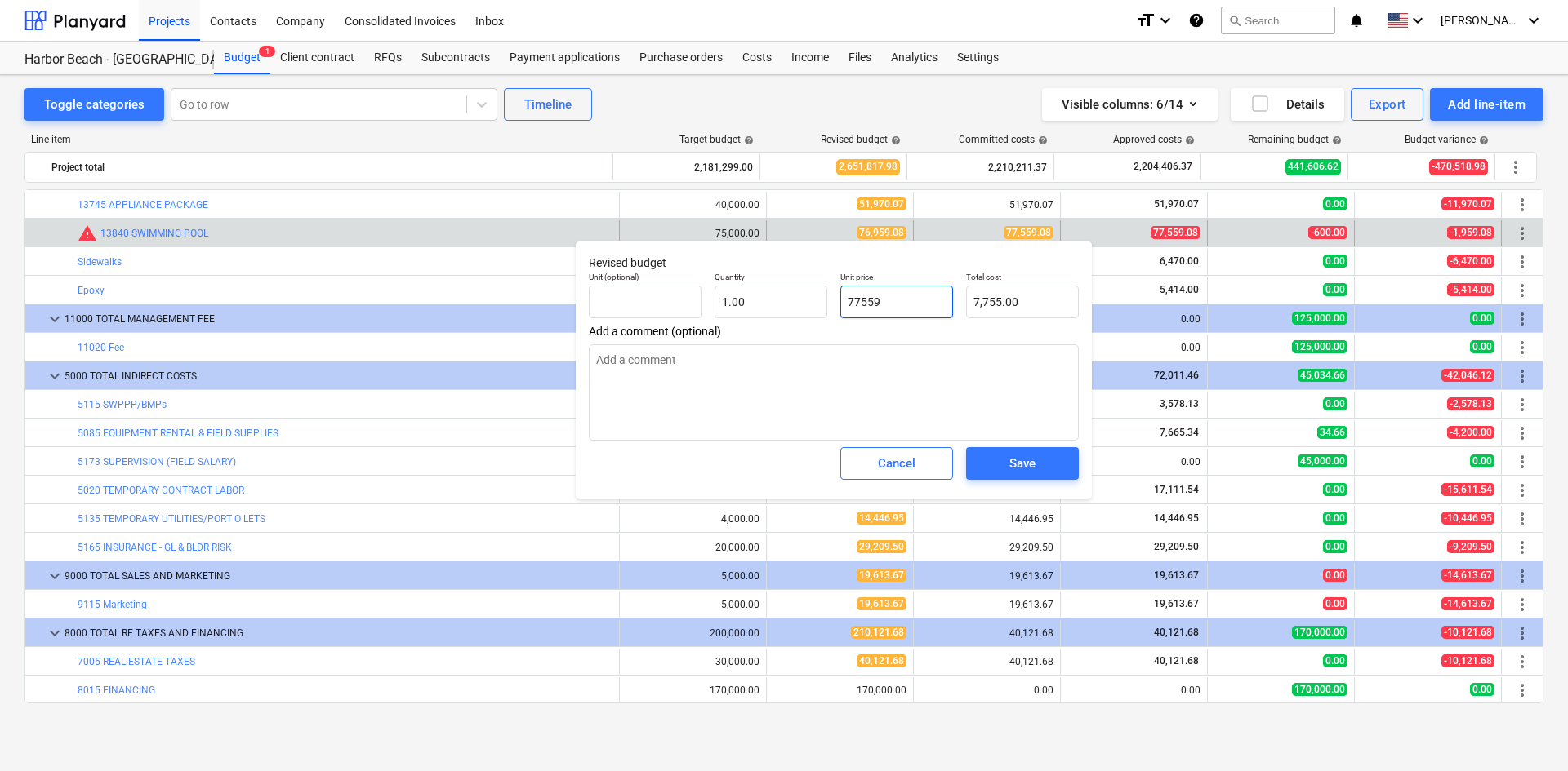
type input "77,559.00"
type input "77559.08"
type input "77,559.08"
click at [1028, 459] on div "Save" at bounding box center [1023, 464] width 26 height 21
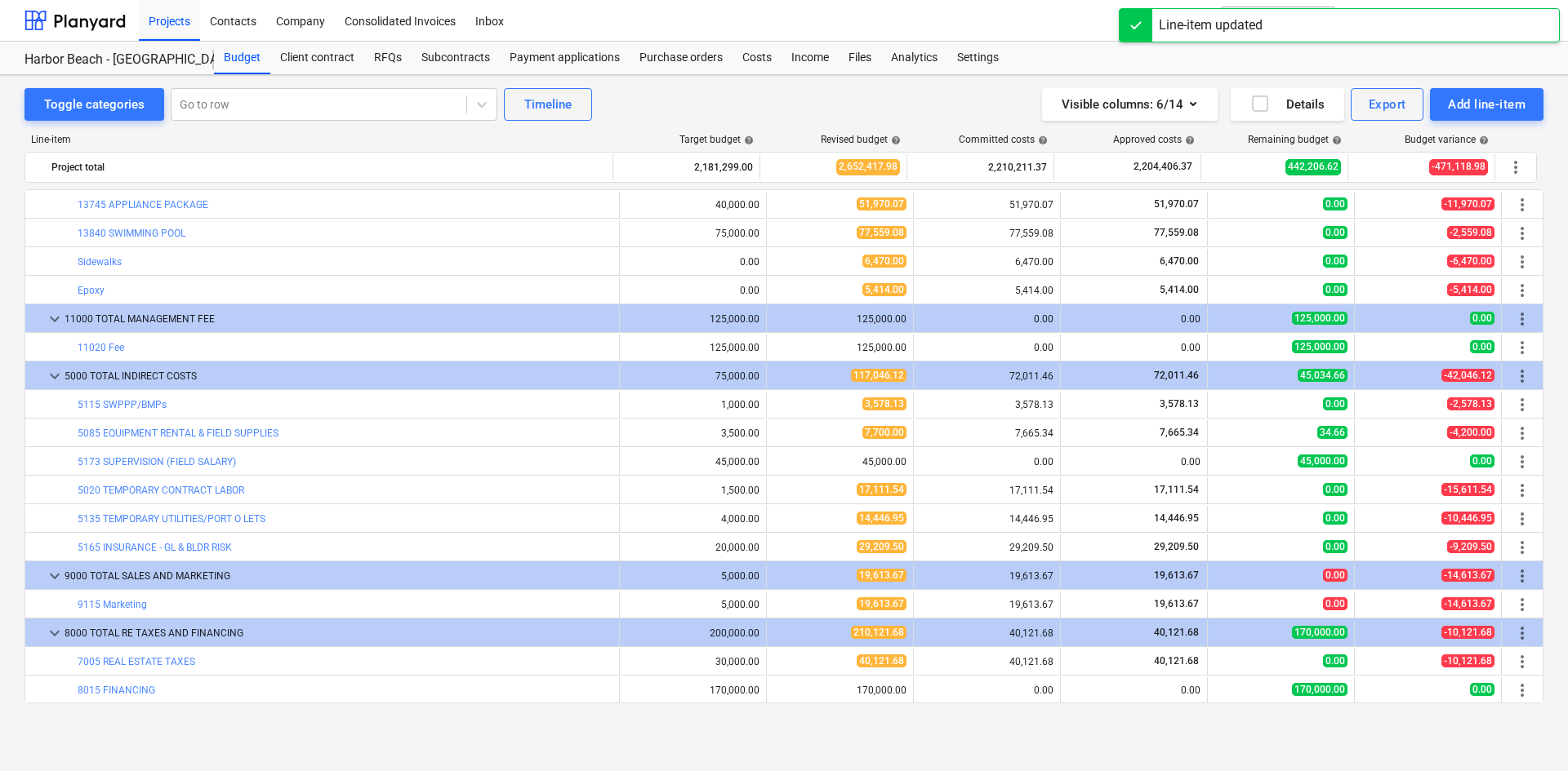
click at [757, 103] on div "Toggle categories Go to row Timeline Visible columns : 6/14 Details Export Add …" at bounding box center [784, 104] width 1519 height 32
click at [757, 59] on div "Costs" at bounding box center [757, 58] width 49 height 32
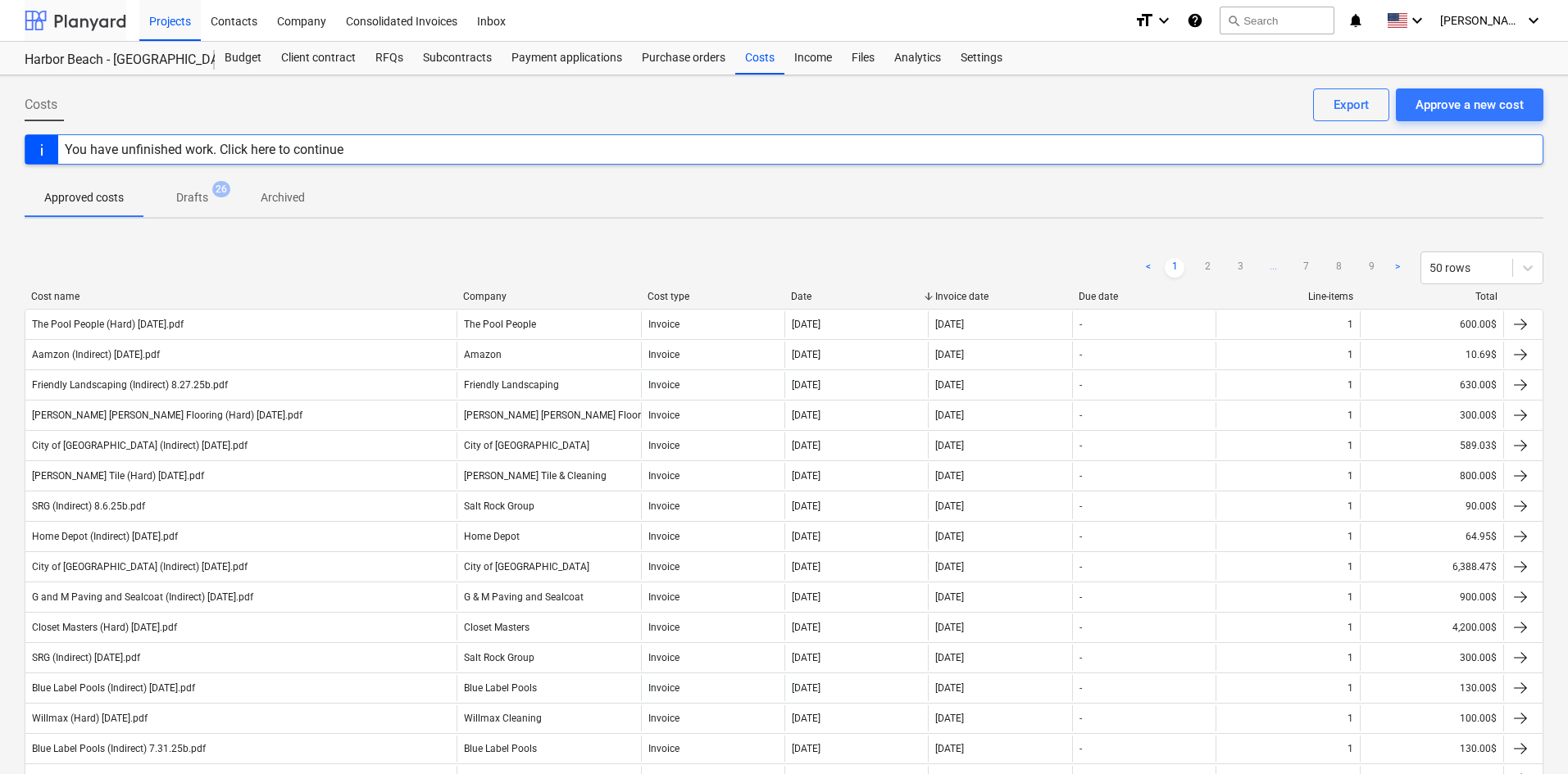
click at [84, 14] on div at bounding box center [76, 20] width 102 height 41
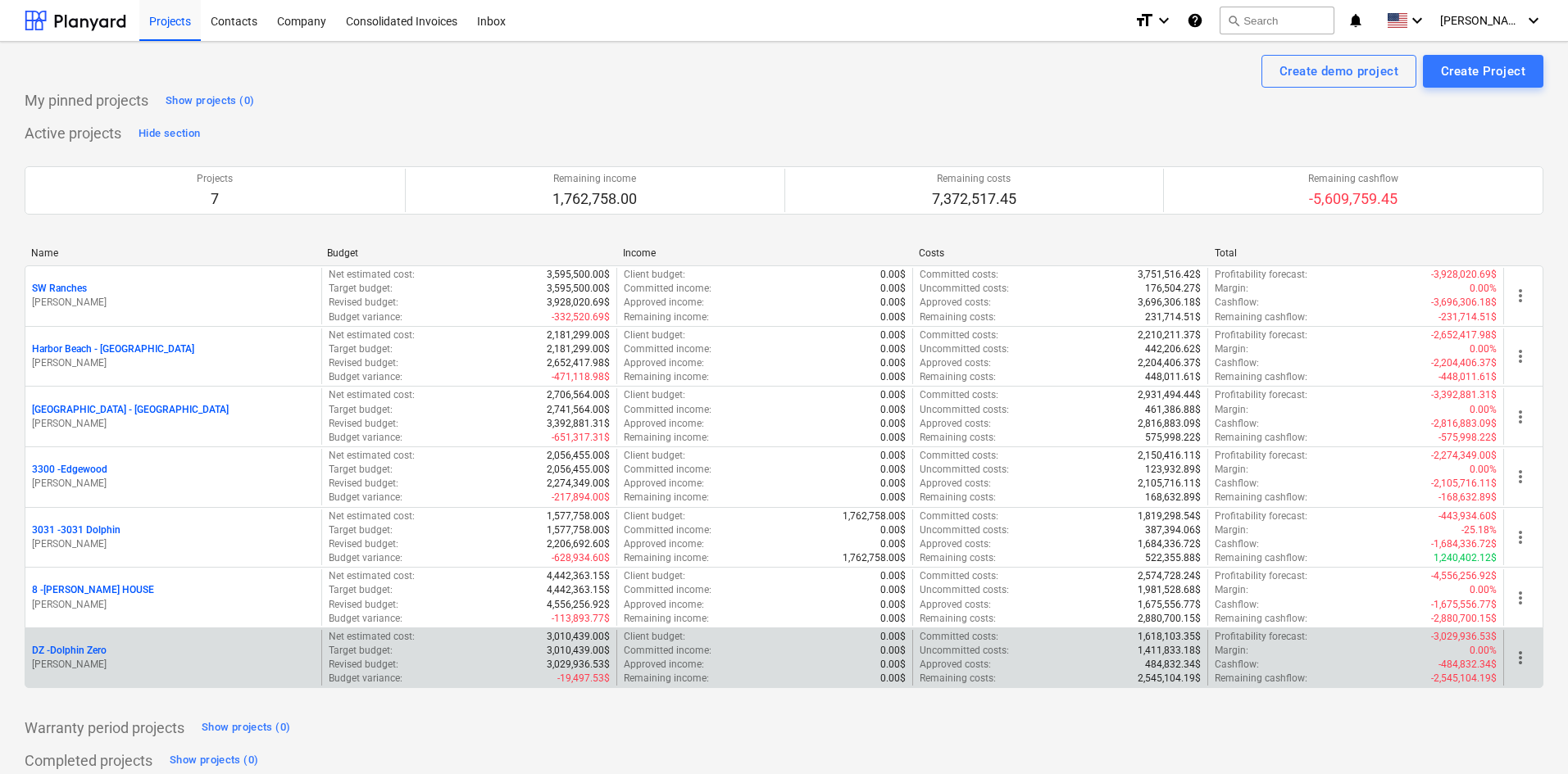
click at [86, 653] on p "DZ - Dolphin Zero" at bounding box center [69, 651] width 75 height 14
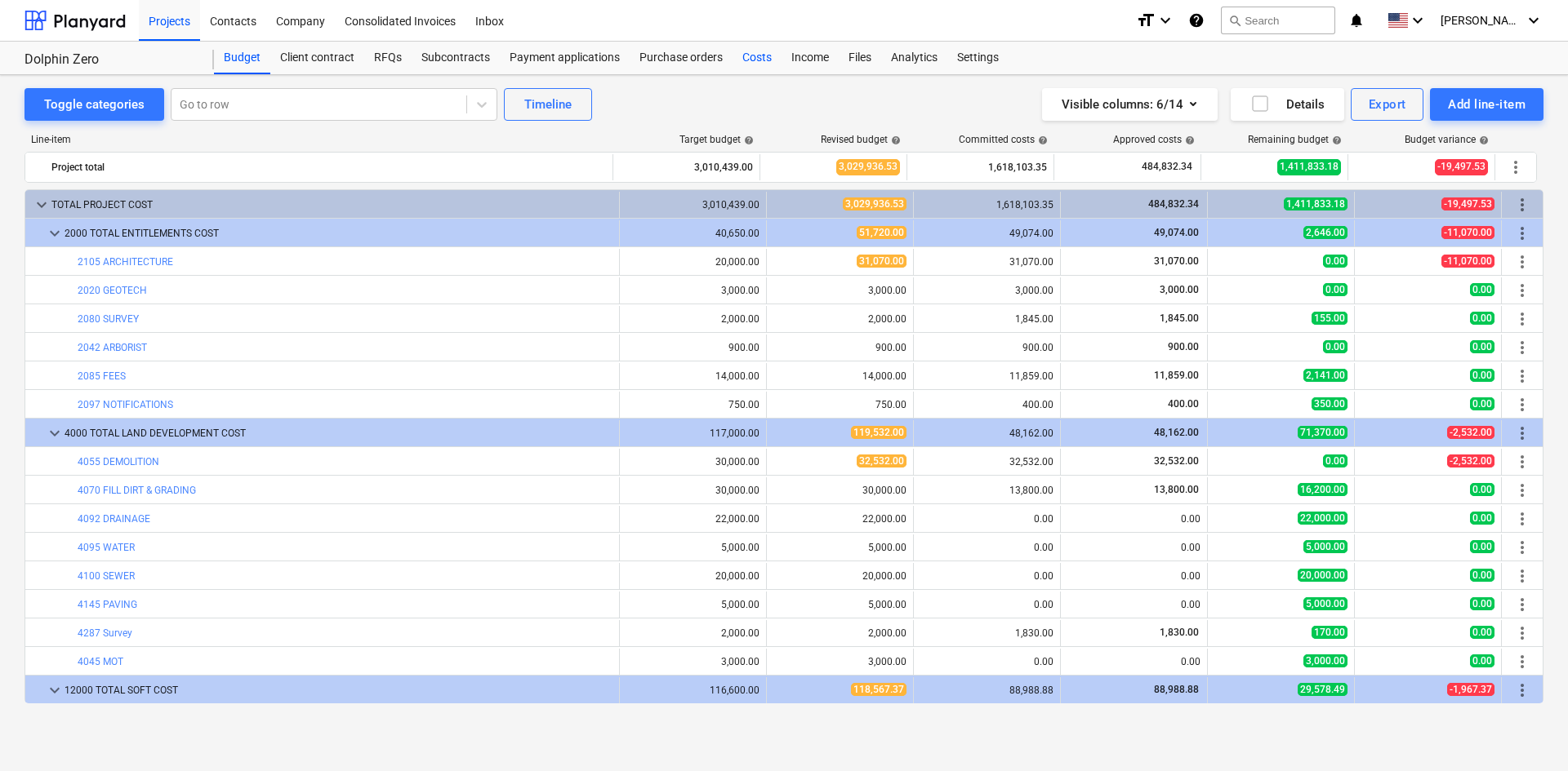
click at [733, 56] on div "Costs" at bounding box center [757, 58] width 49 height 32
